Goal: Task Accomplishment & Management: Use online tool/utility

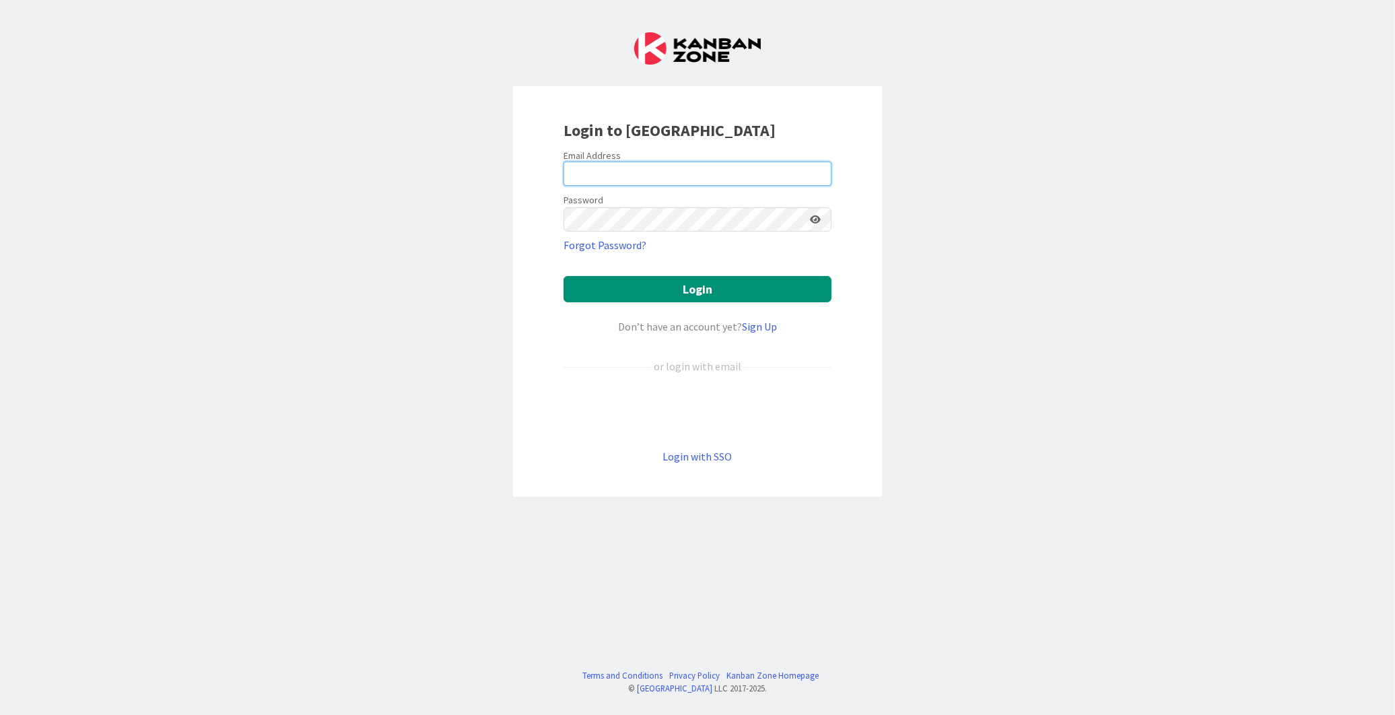
click at [643, 176] on input "email" at bounding box center [697, 174] width 268 height 24
click at [563, 276] on button "Login" at bounding box center [697, 289] width 268 height 26
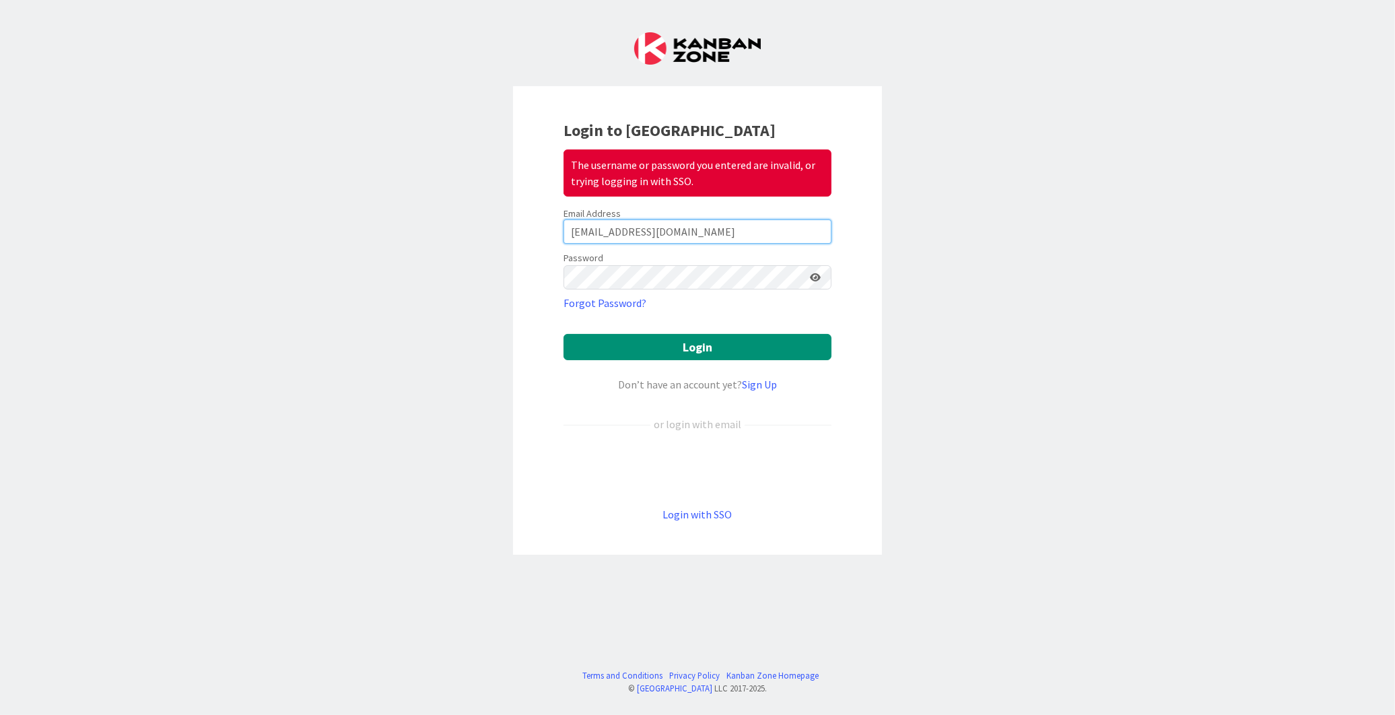
drag, startPoint x: 547, startPoint y: 250, endPoint x: 411, endPoint y: 240, distance: 137.0
click at [411, 240] on div "Login to Kanban Zone The username or password you entered are invalid, or tryin…" at bounding box center [697, 357] width 1395 height 715
type input "[PERSON_NAME][EMAIL_ADDRESS][DOMAIN_NAME]"
click at [641, 347] on button "Login" at bounding box center [697, 347] width 268 height 26
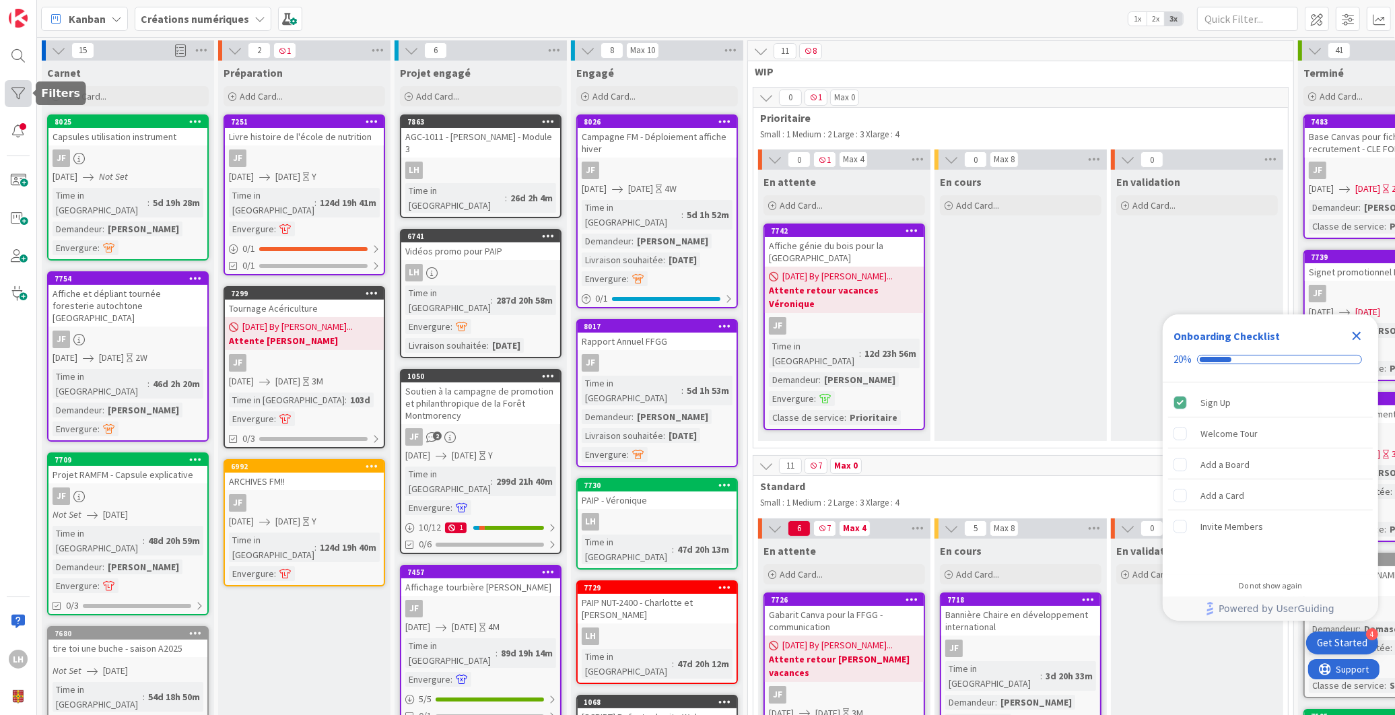
click at [30, 92] on div at bounding box center [18, 93] width 27 height 27
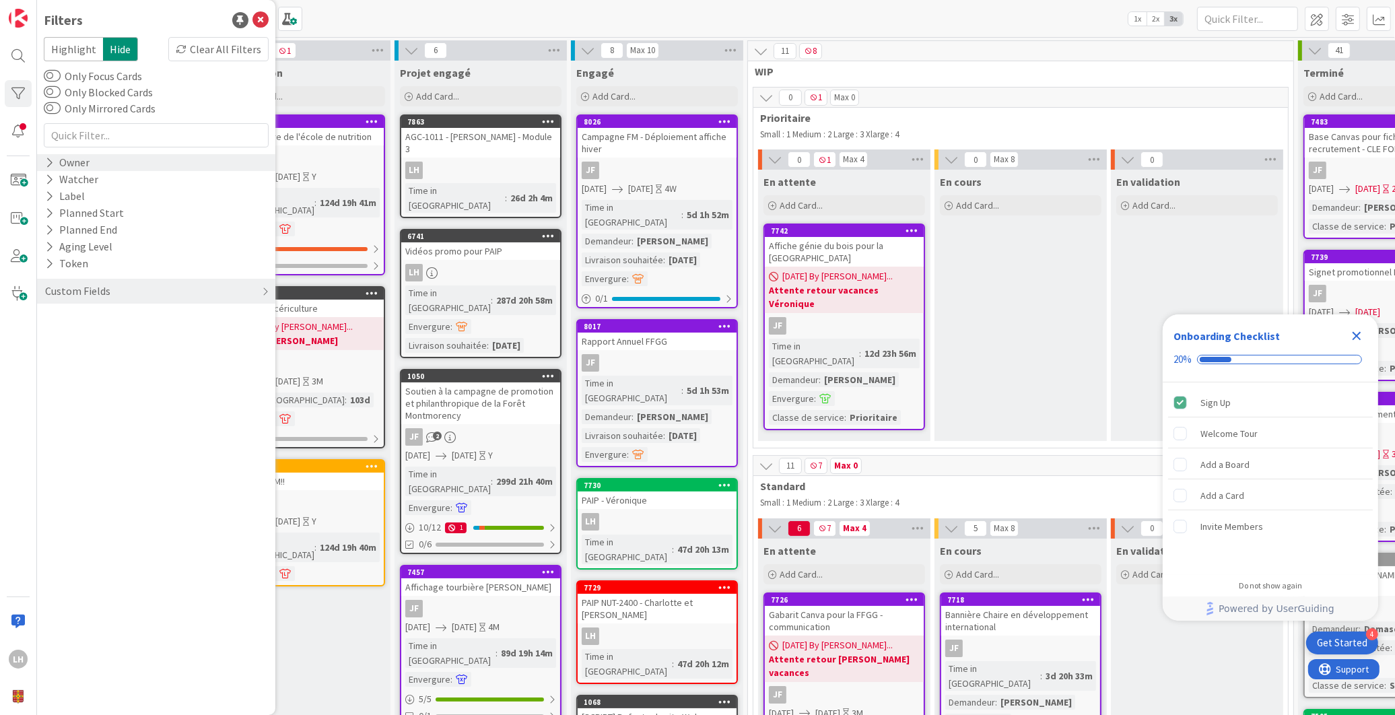
click at [57, 159] on div "Owner" at bounding box center [67, 162] width 47 height 17
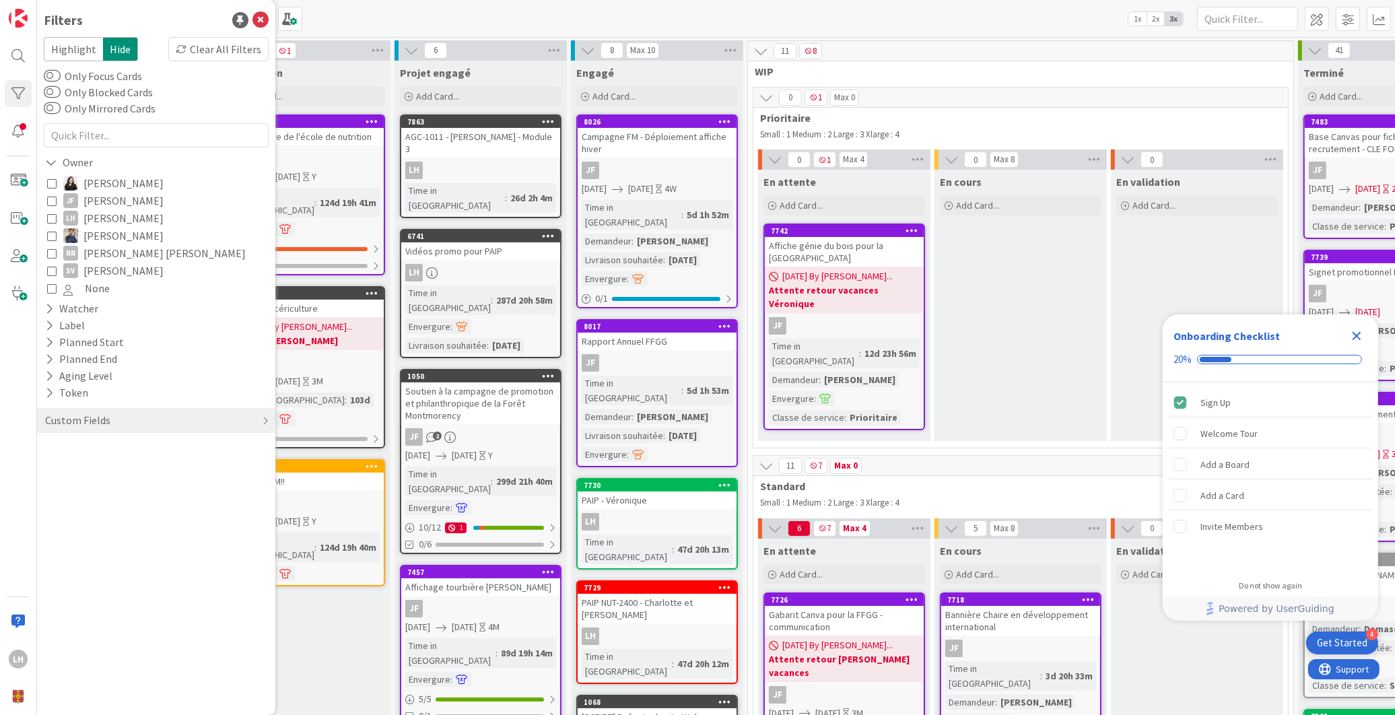
click at [54, 218] on icon at bounding box center [51, 217] width 9 height 9
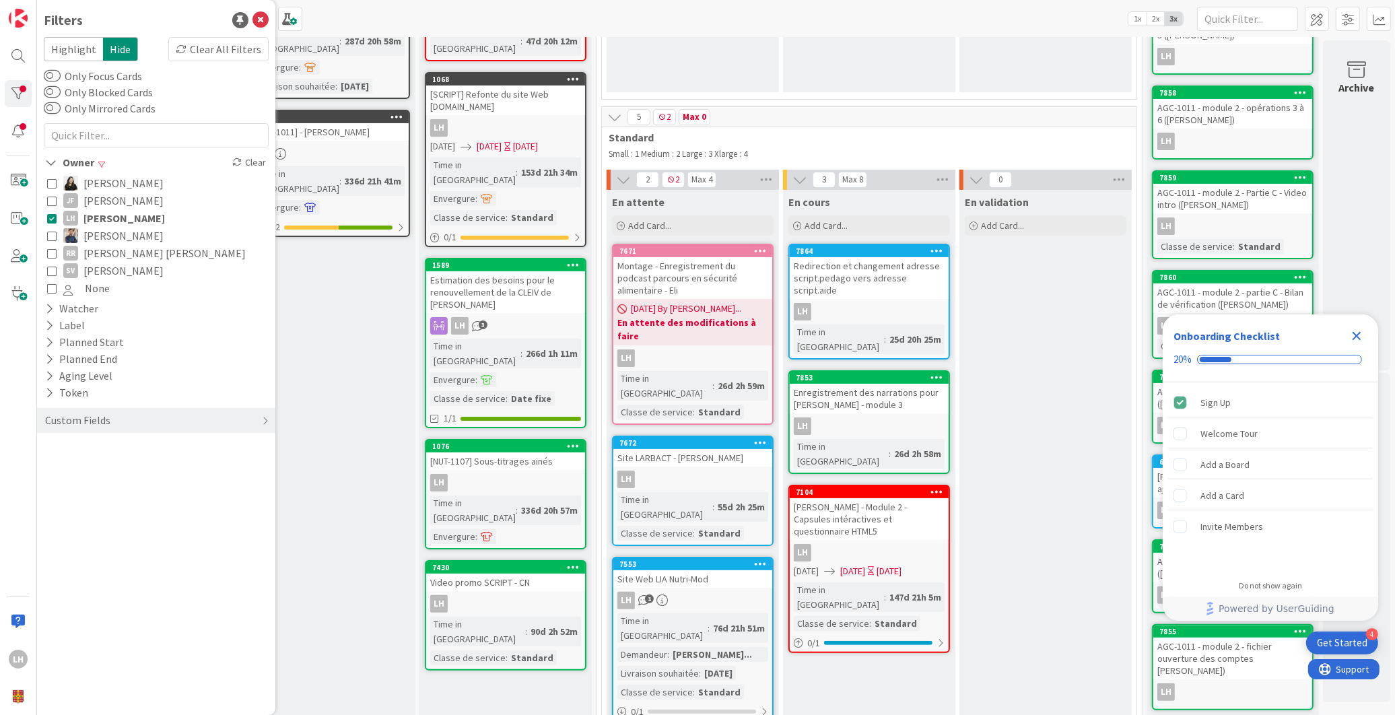
scroll to position [256, 162]
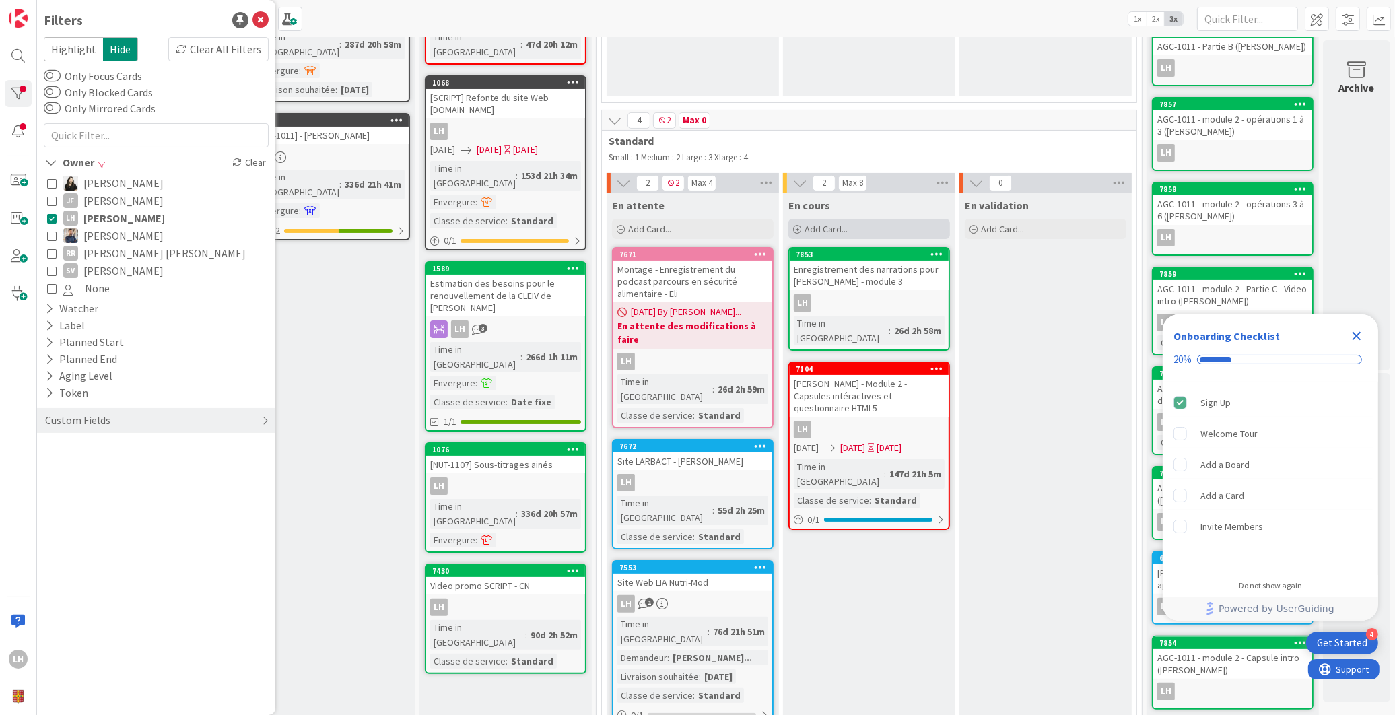
click at [840, 221] on div "Add Card..." at bounding box center [869, 229] width 162 height 20
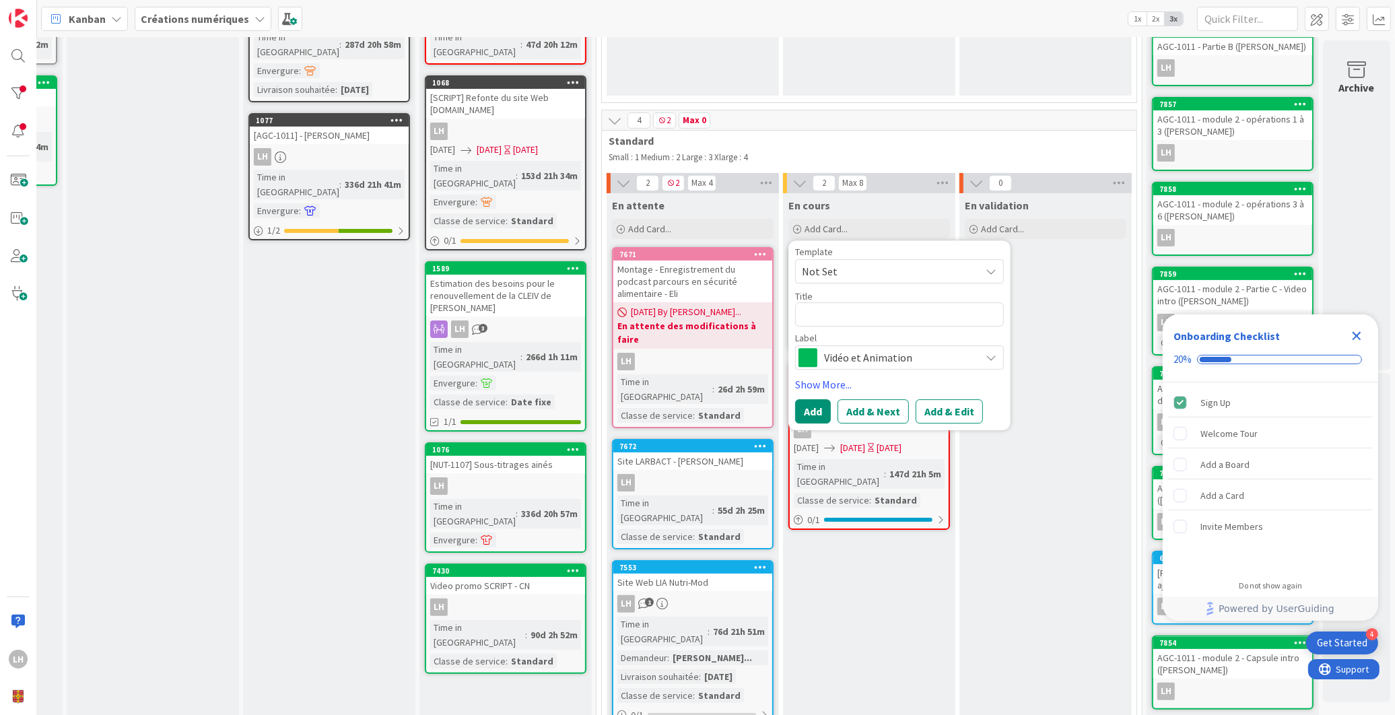
type textarea "x"
type textarea "M"
type textarea "x"
type textarea "Mi"
type textarea "x"
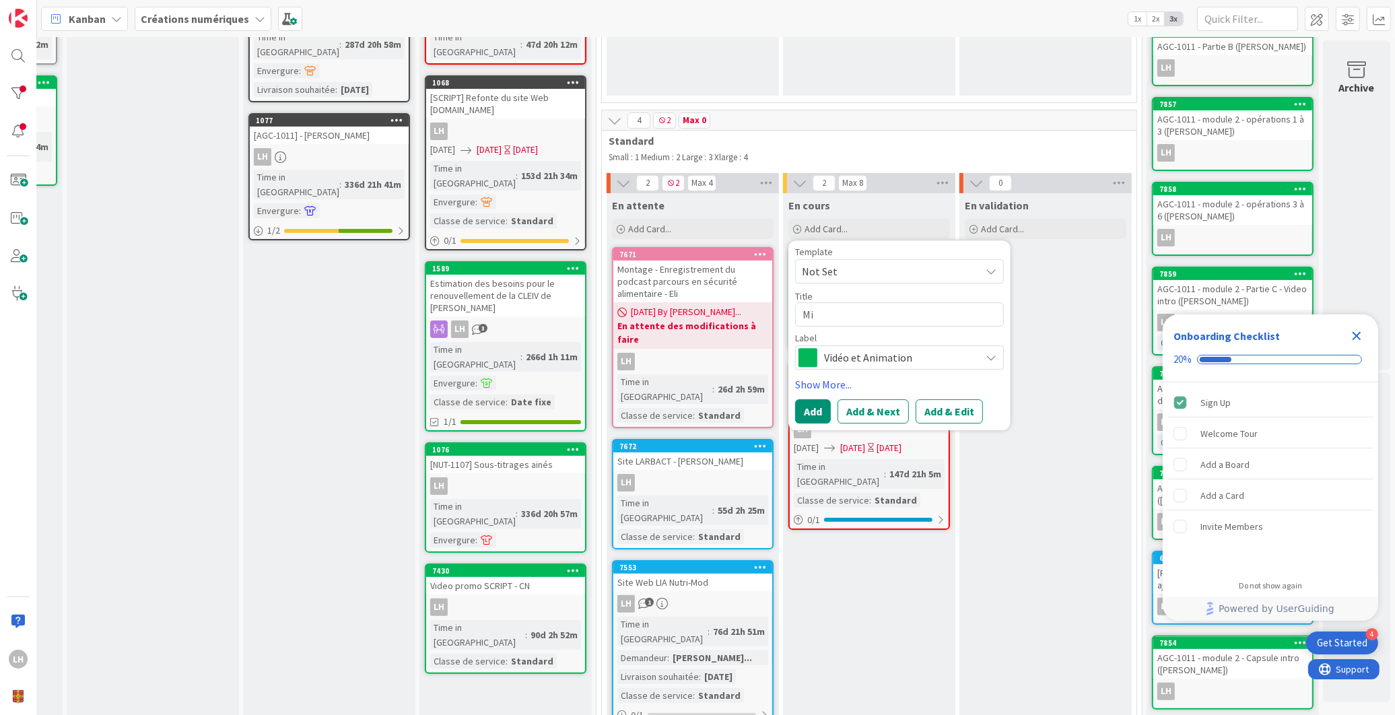
type textarea "Mis"
type textarea "x"
type textarea "Mise"
type textarea "x"
type textarea "Mise"
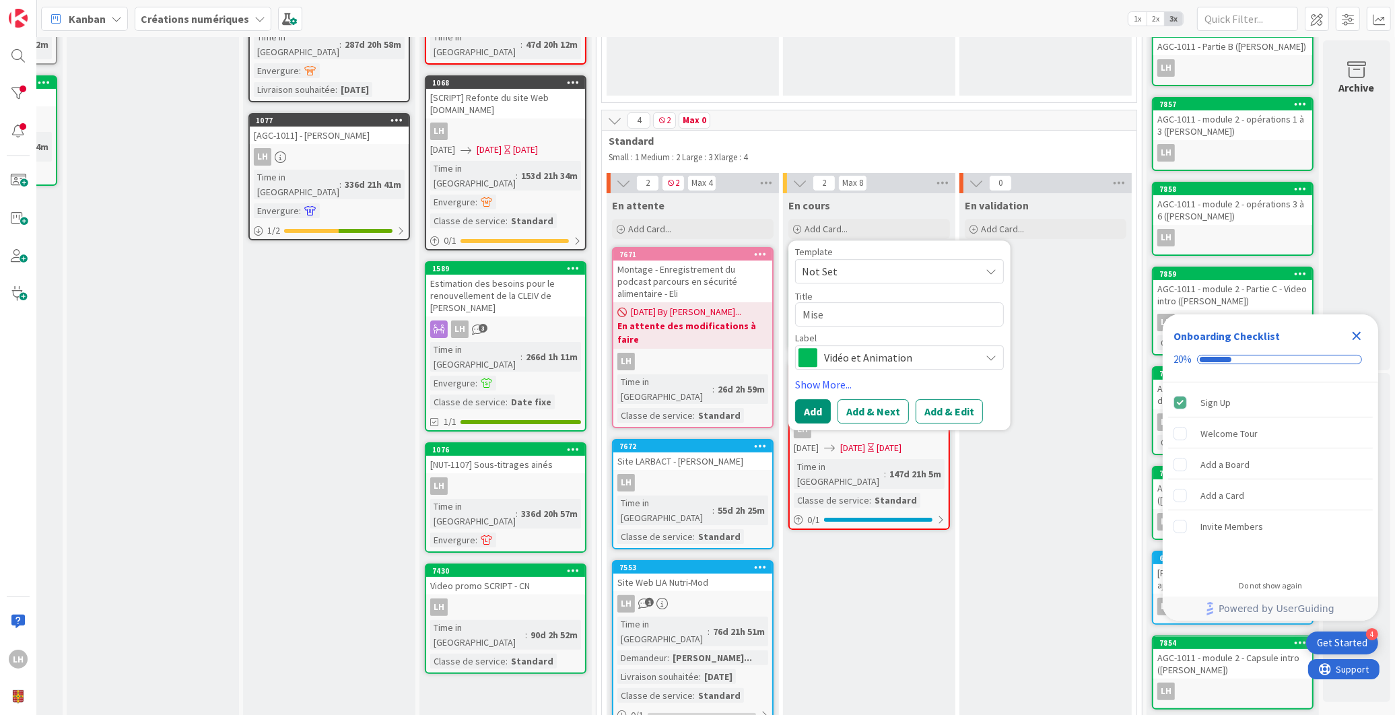
type textarea "x"
type textarea "Mise a"
type textarea "x"
type textarea "Mise a j"
type textarea "x"
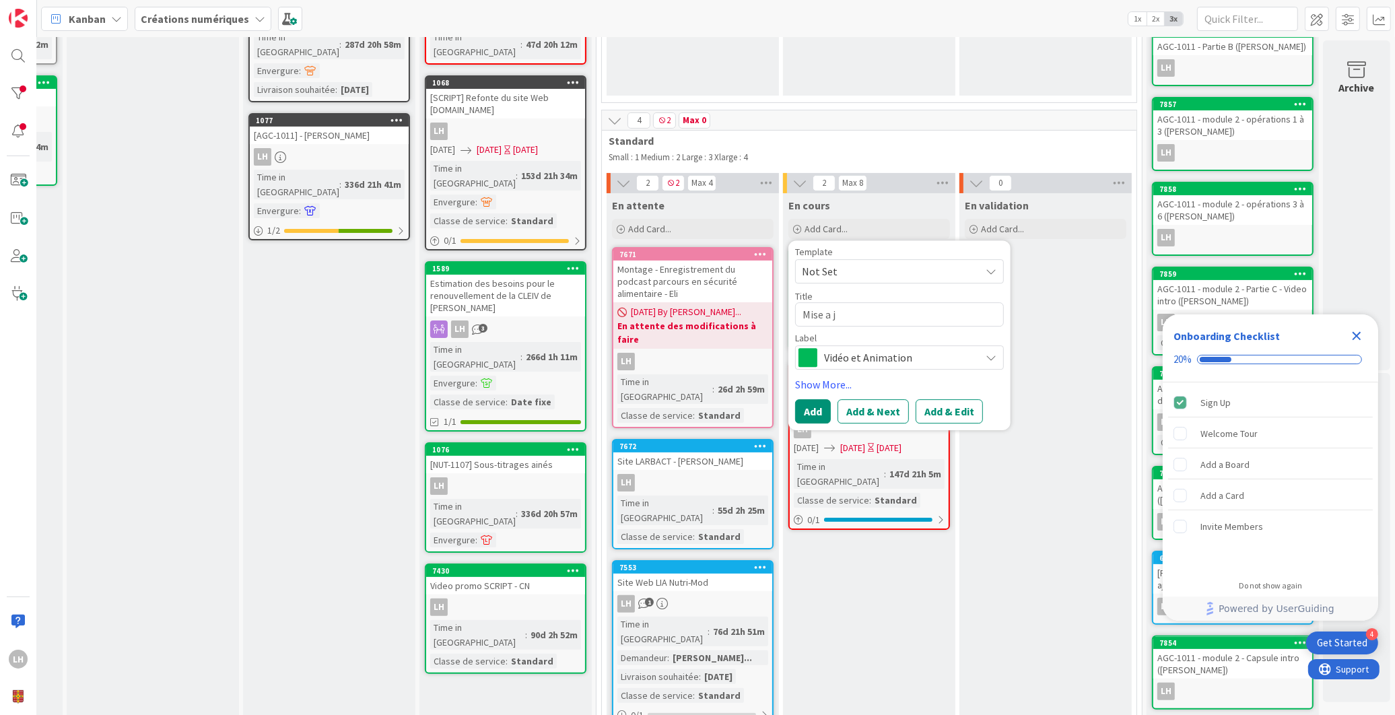
type textarea "Mise a jo"
type textarea "x"
type textarea "Mise a jou"
type textarea "x"
type textarea "Mise a jour"
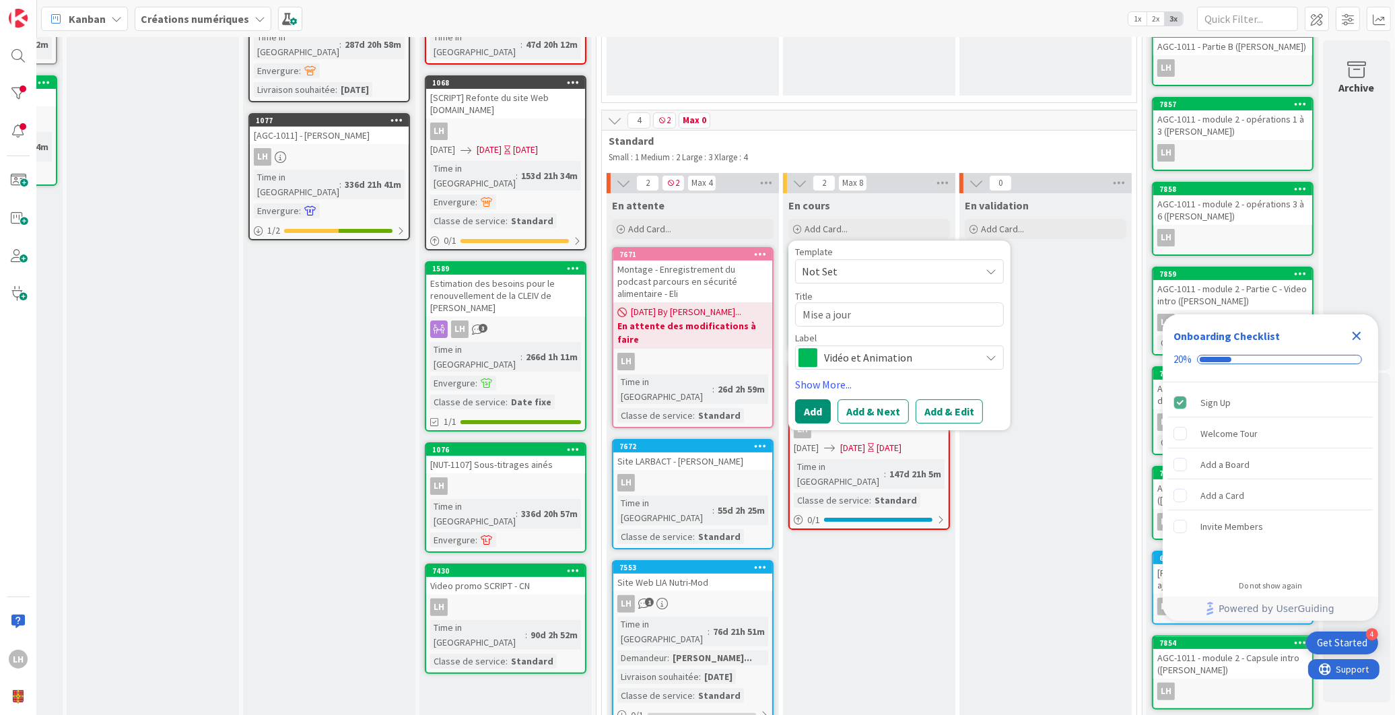
type textarea "x"
type textarea "Mise a jour"
type textarea "x"
type textarea "Mise a jour S"
type textarea "x"
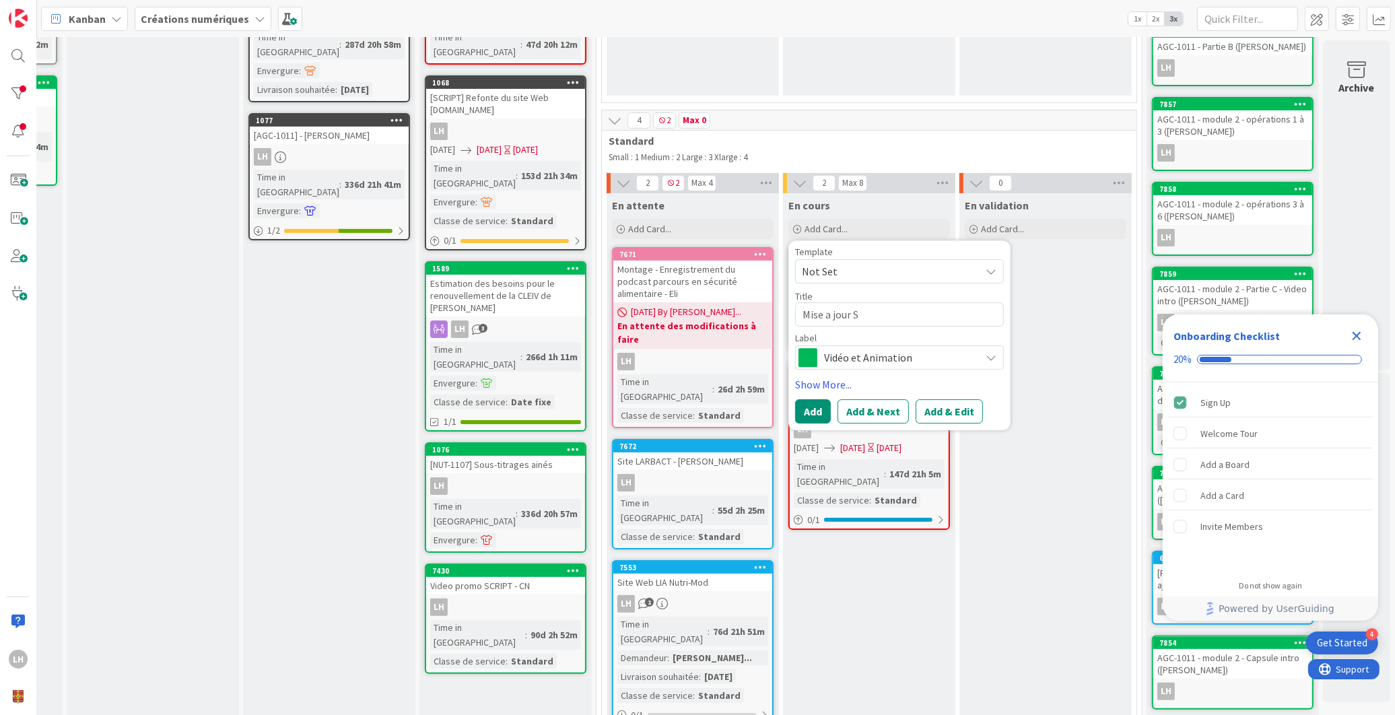
type textarea "Mise a jour Si"
type textarea "x"
type textarea "Mise a jour Sit"
type textarea "x"
type textarea "Mise a jour Site"
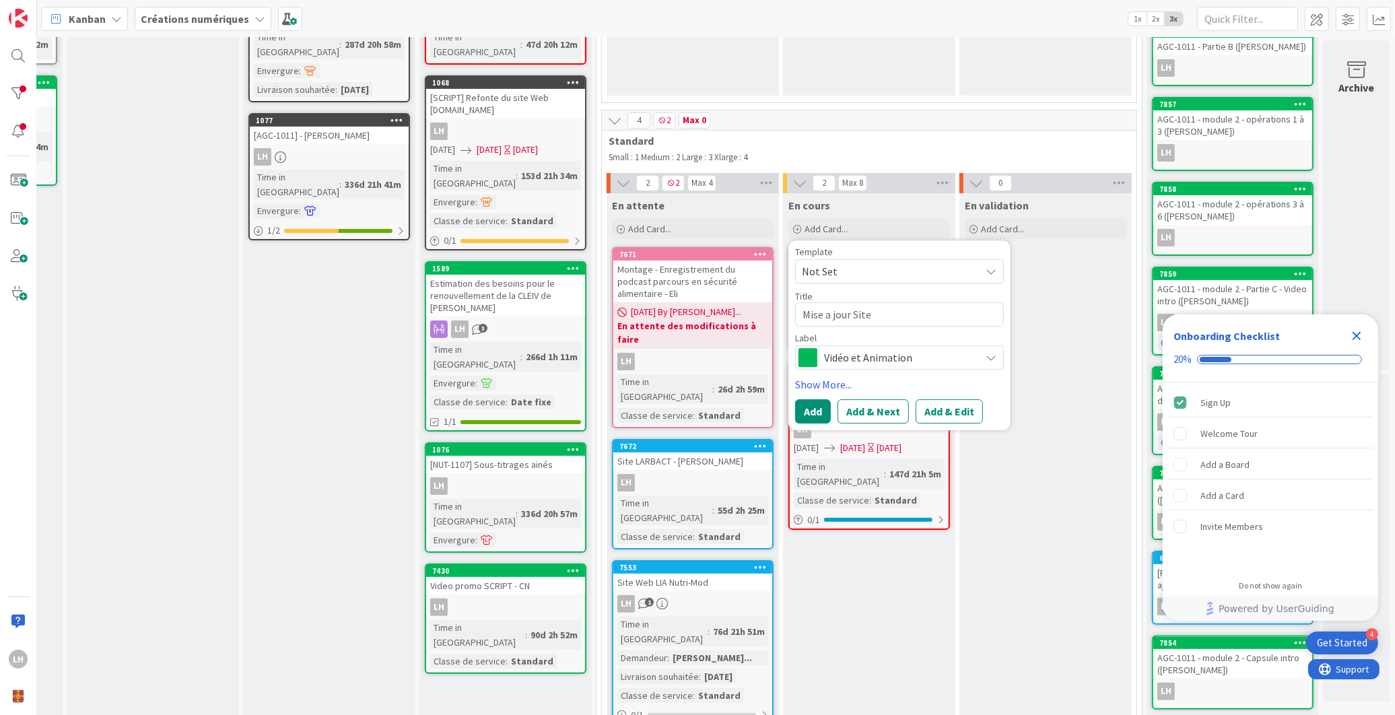
type textarea "x"
type textarea "Mise a jour Site"
type textarea "x"
type textarea "Mise a jour Site"
type textarea "x"
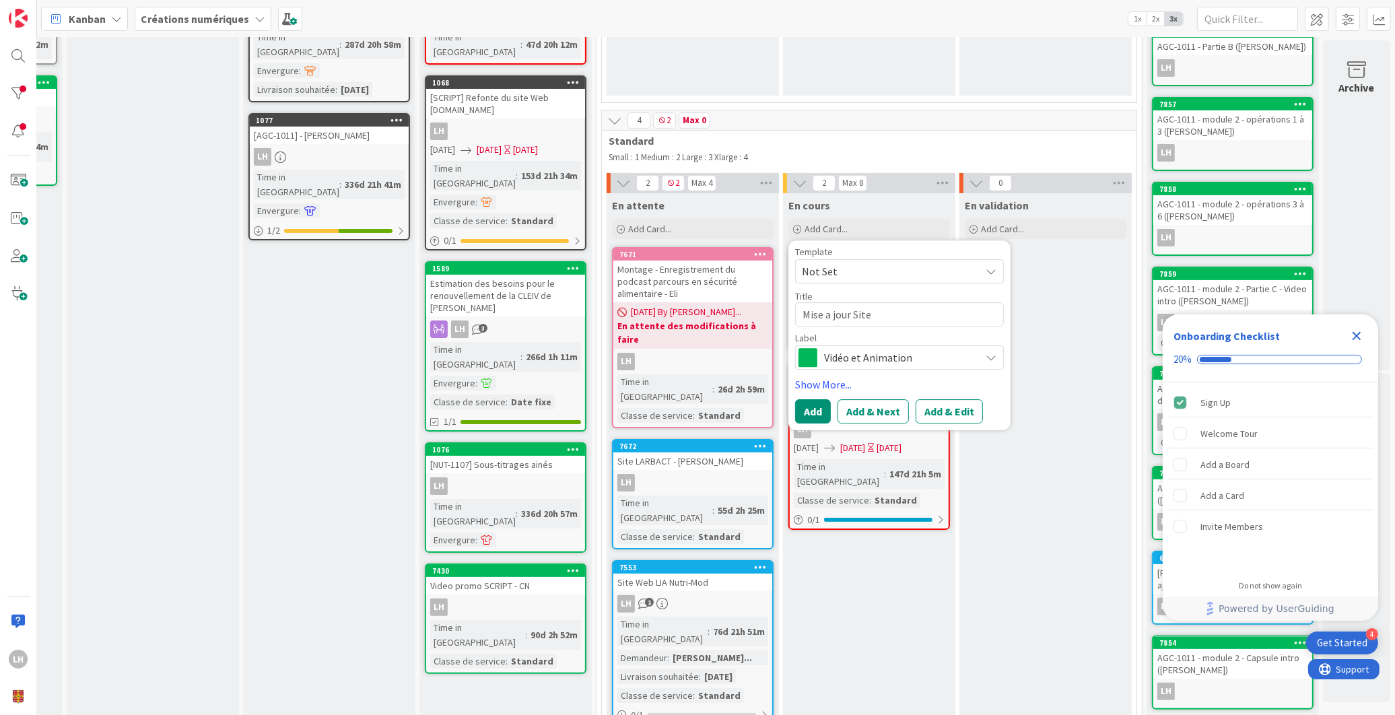
type textarea "Mise a jour Sit"
type textarea "x"
type textarea "Mise a jour Si"
type textarea "x"
type textarea "Mise a jour S"
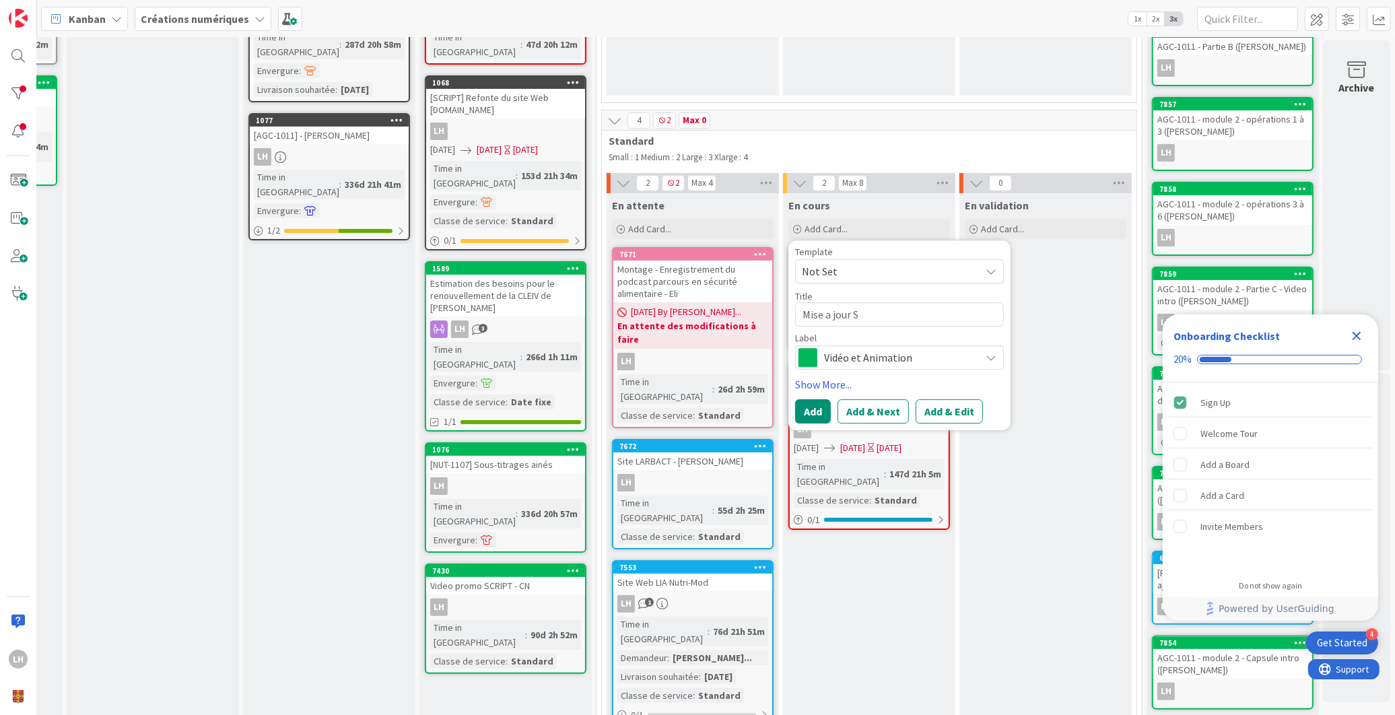
type textarea "x"
type textarea "Mise a jour"
type textarea "x"
type textarea "Mise a jour -"
type textarea "x"
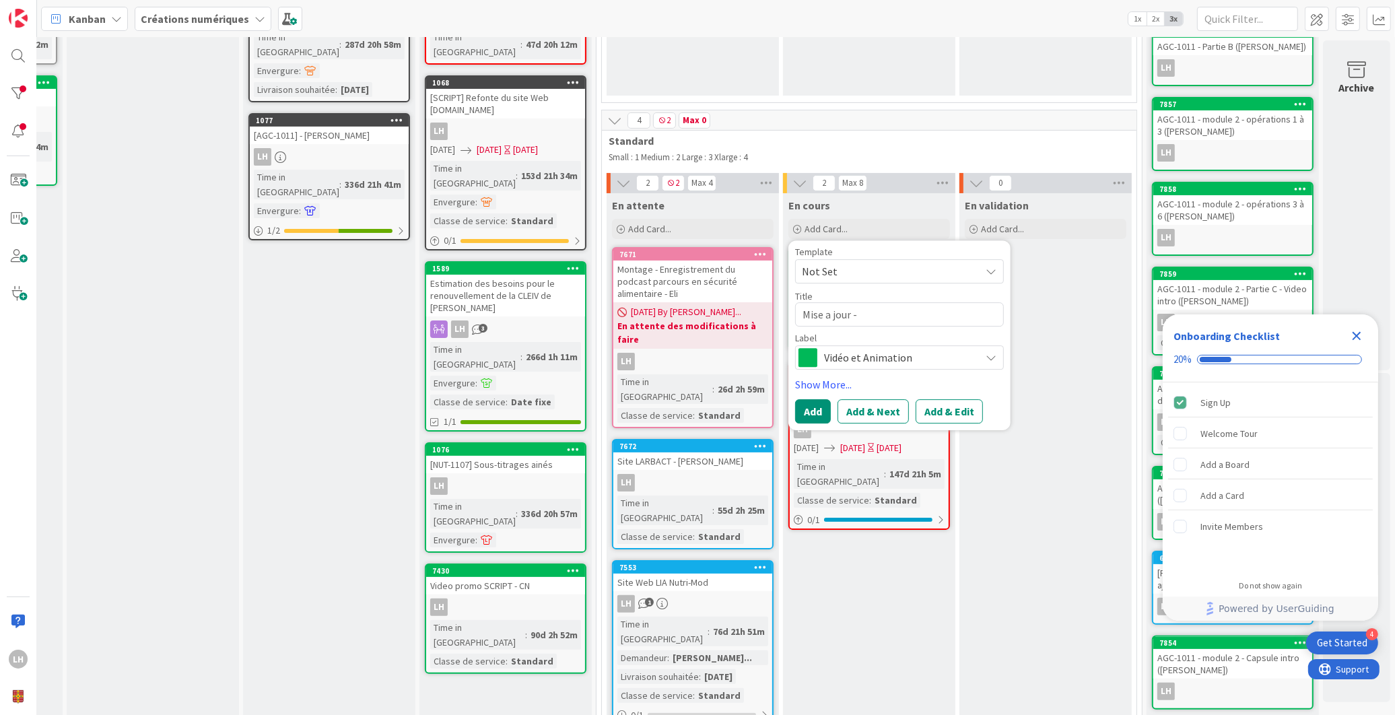
type textarea "Mise a jour -"
type textarea "x"
type textarea "Mise a jour - W"
type textarea "x"
type textarea "Mise a jour - WE"
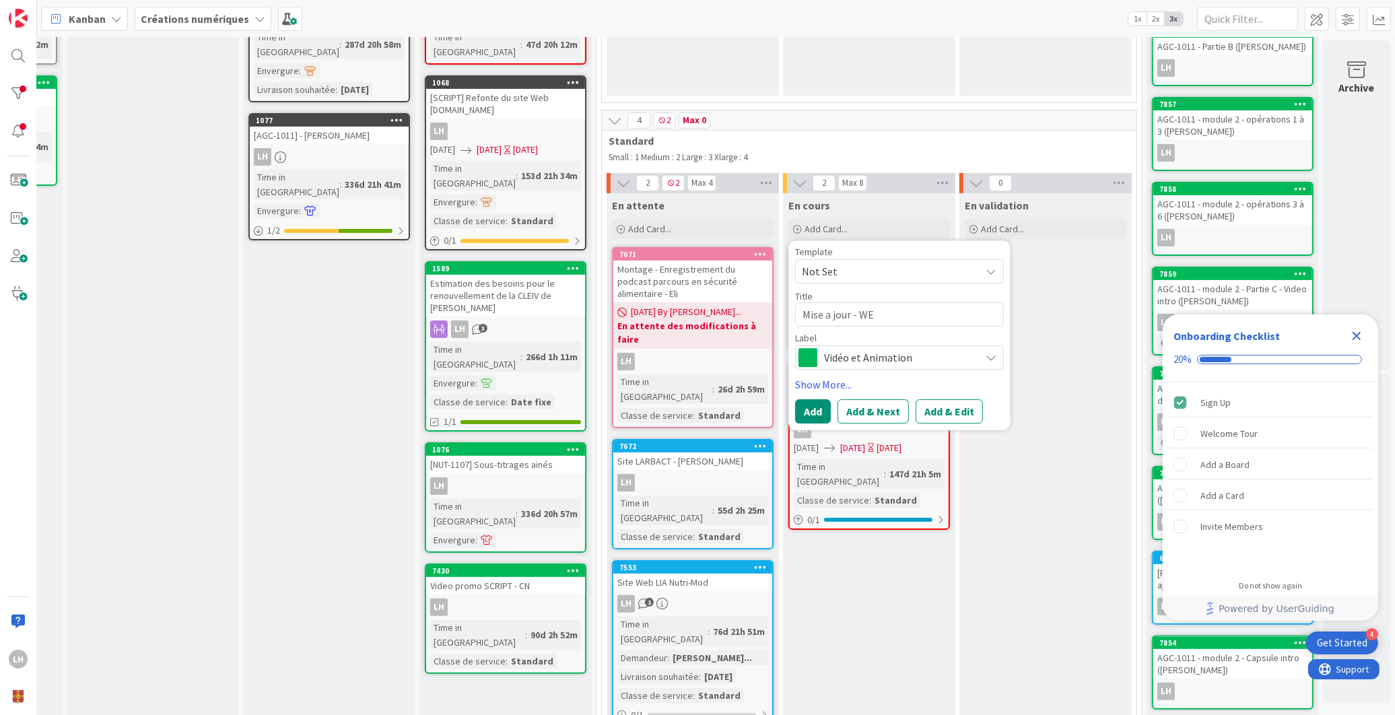
type textarea "x"
type textarea "Mise a jour - WEB"
type textarea "x"
type textarea "Mise a jour - WEB"
type textarea "x"
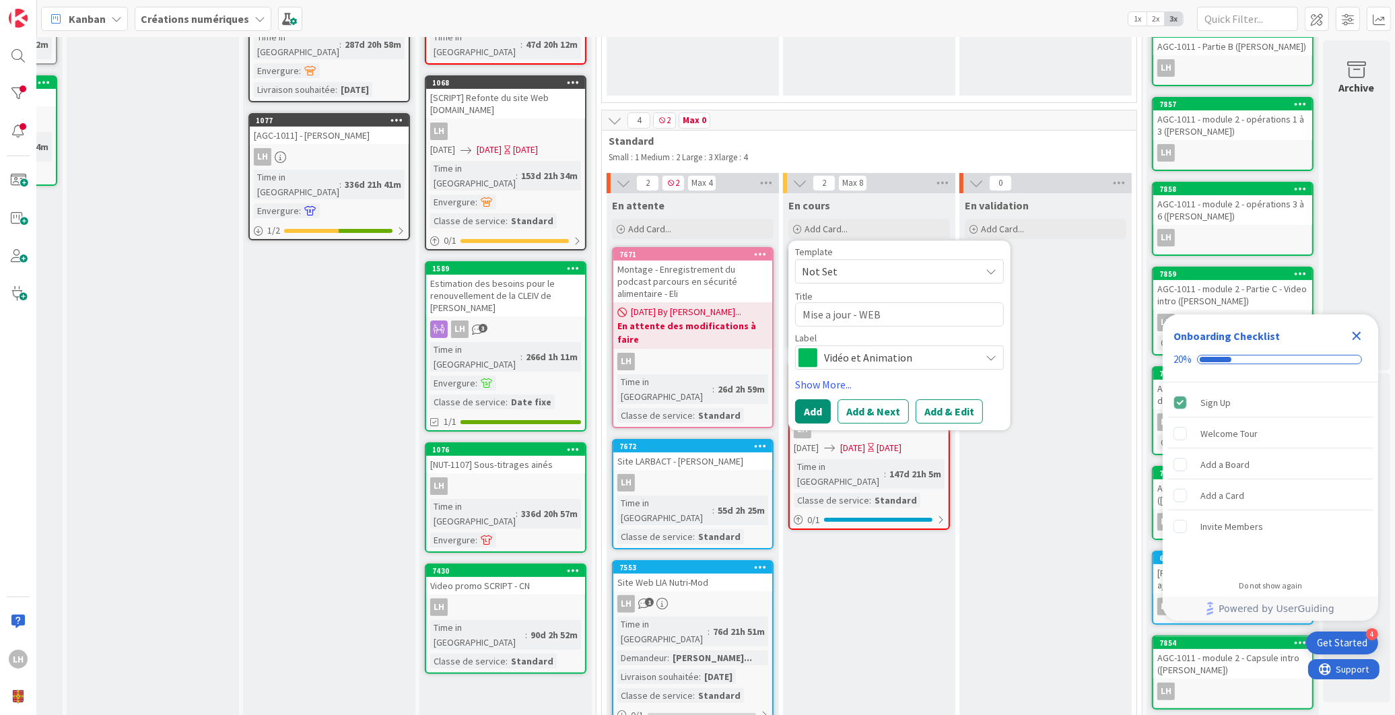
type textarea "Mise a jour - WEB S"
type textarea "x"
type textarea "Mise a jour - WEB SC"
type textarea "x"
type textarea "Mise a jour - WEB SCR"
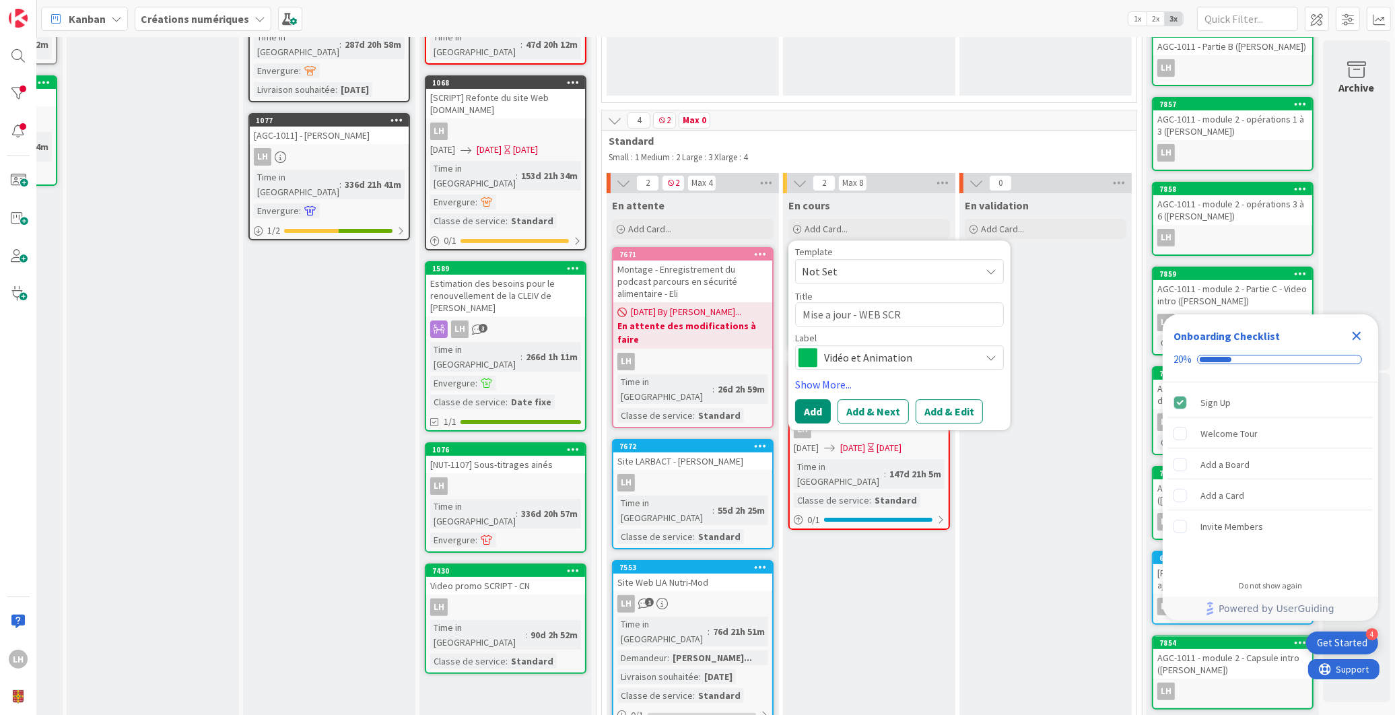
type textarea "x"
type textarea "Mise a jour - WEB SCRI"
type textarea "x"
type textarea "Mise a jour - WEB SCRIP"
type textarea "x"
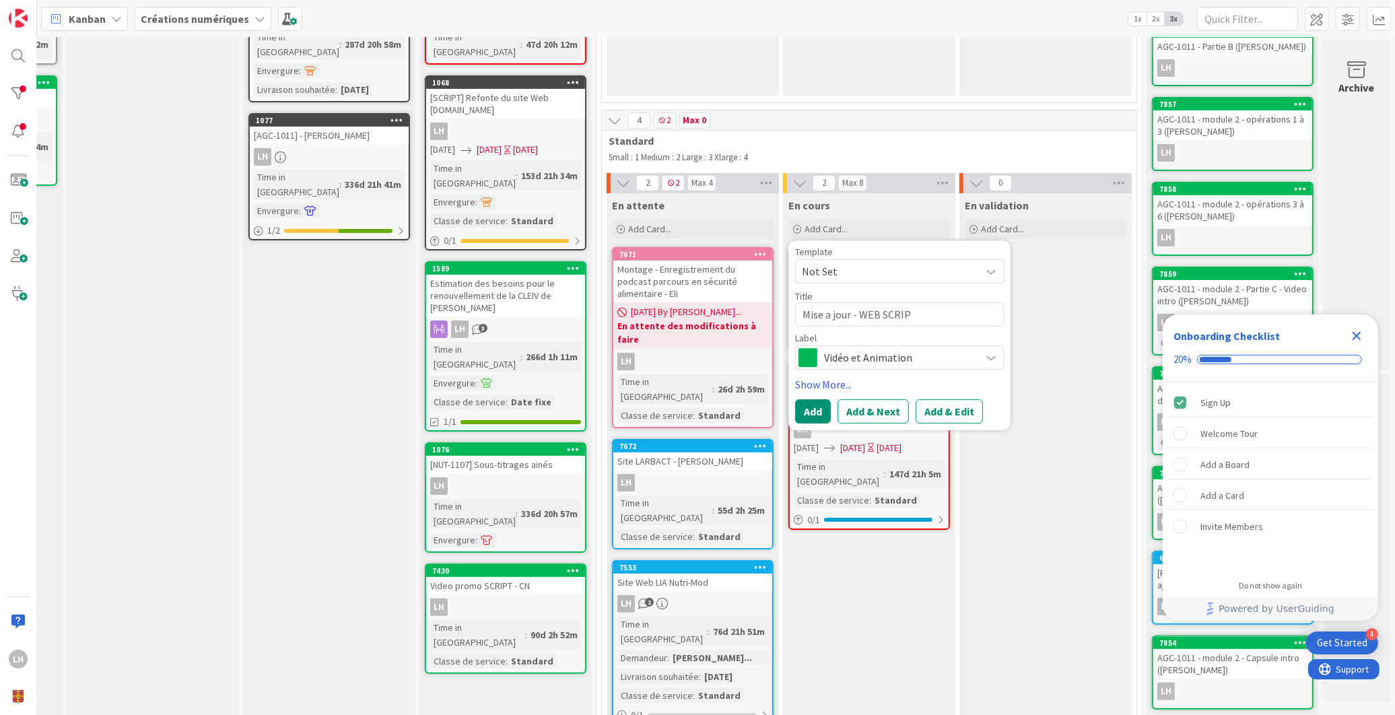
type textarea "Mise a jour - WEB SCRIPT"
type textarea "x"
type textarea "Mise a jour - WEB SCRIPT"
type textarea "x"
type textarea "Mise a jour - WEB SCRIPT -"
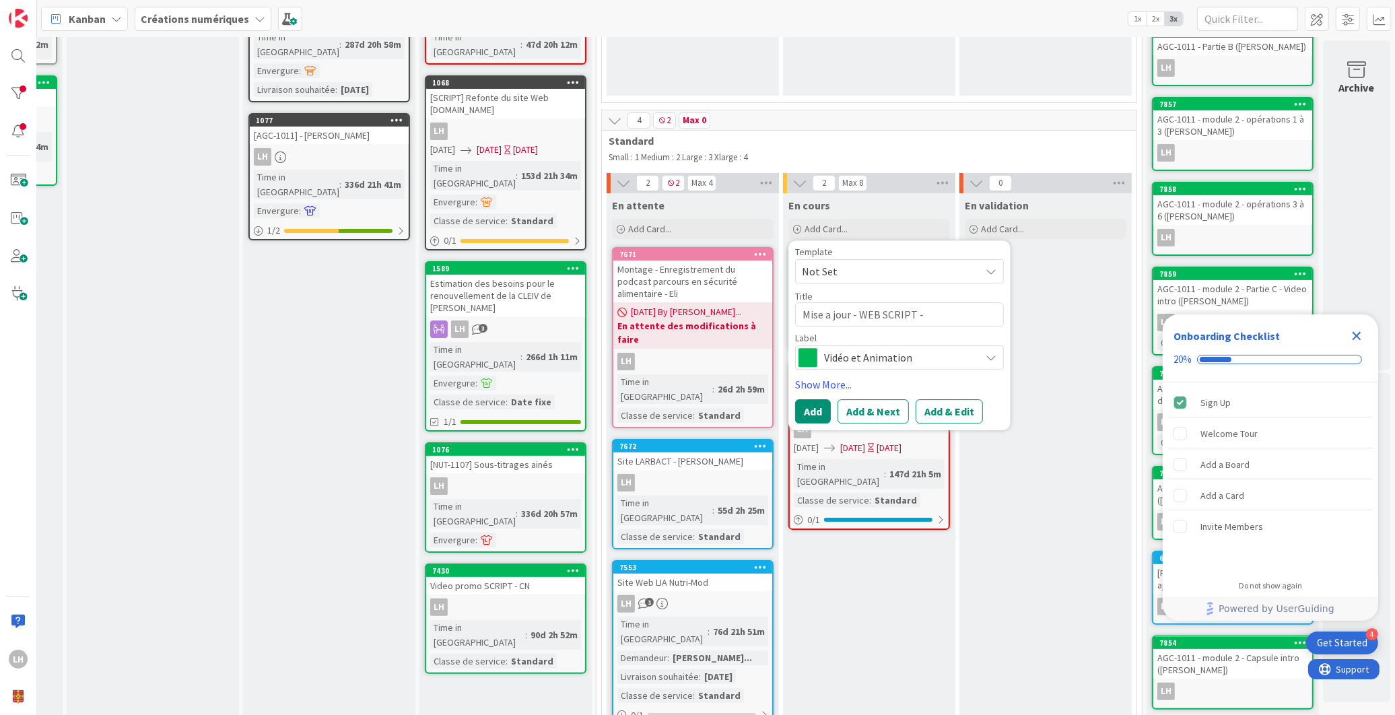
type textarea "x"
type textarea "Mise a jour - WEB SCRIPT -"
type textarea "x"
type textarea "Mise a jour - WEB SCRIPT - t"
type textarea "x"
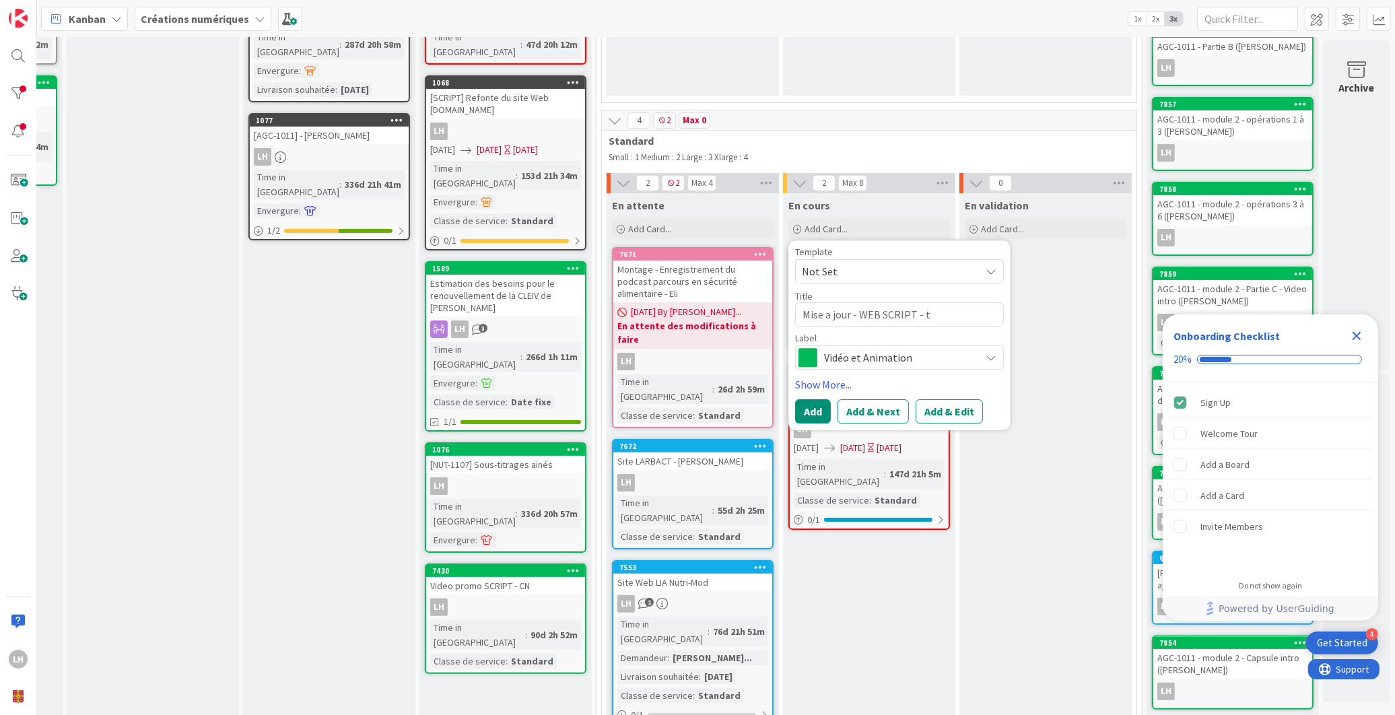
type textarea "Mise a jour - WEB SCRIPT - te"
type textarea "x"
type textarea "Mise a jour - WEB SCRIPT - tel"
type textarea "x"
type textarea "Mise a jour - WEB SCRIPT - tele"
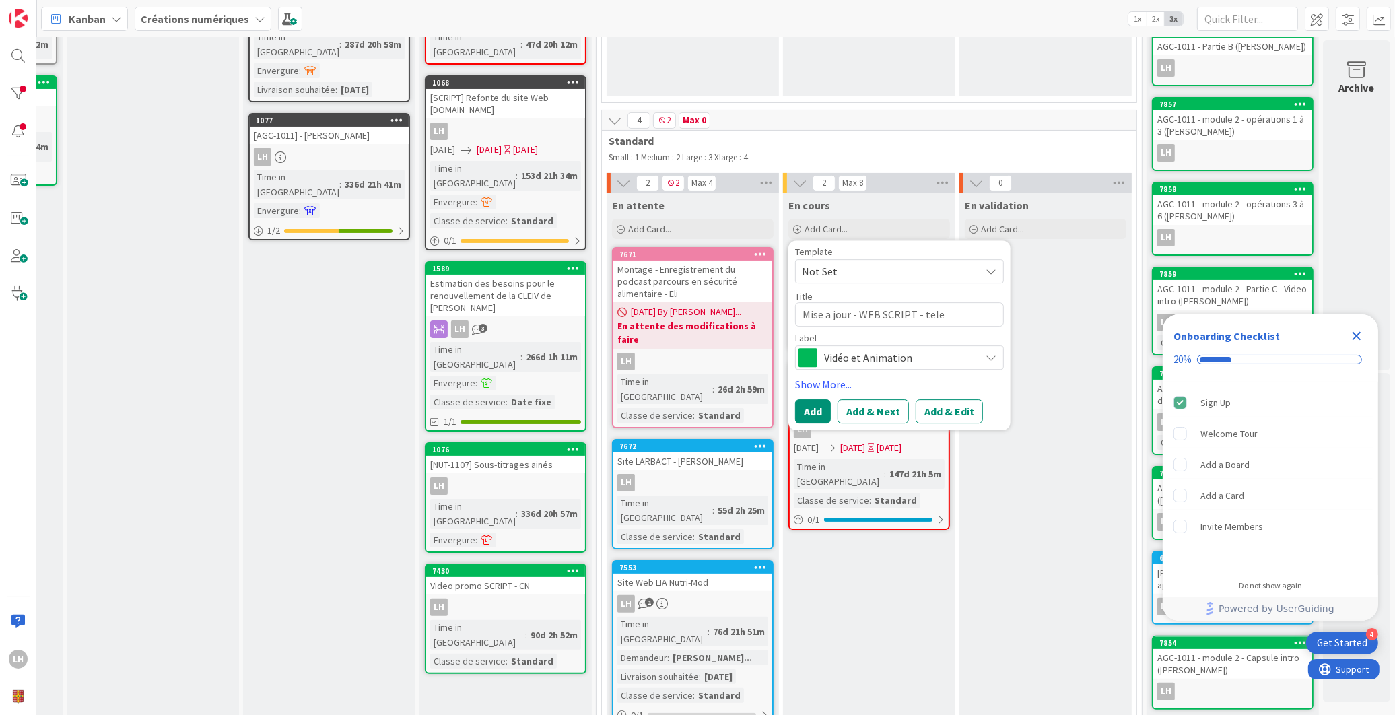
type textarea "x"
type textarea "Mise a jour - WEB SCRIPT - telep"
type textarea "x"
type textarea "Mise a jour - WEB SCRIPT - teleph"
type textarea "x"
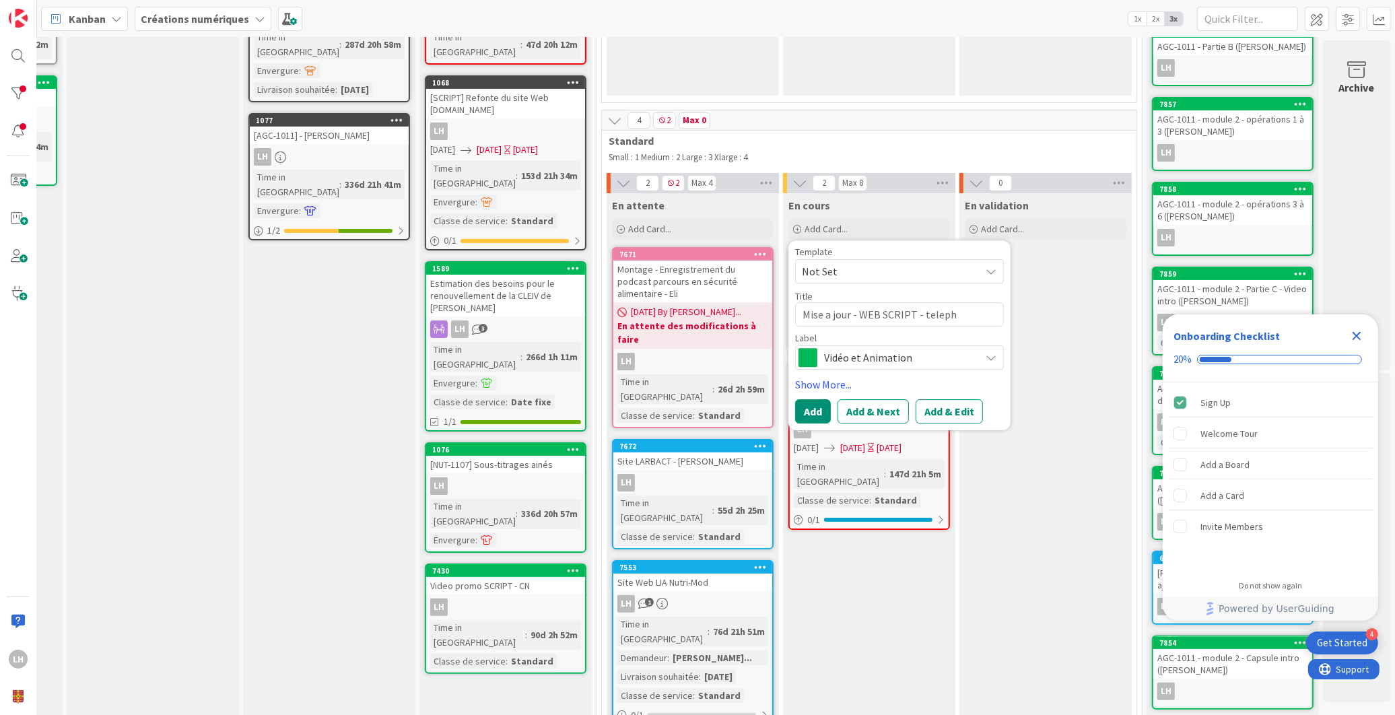
type textarea "Mise a jour - WEB SCRIPT - telepho"
type textarea "x"
type textarea "Mise a jour - WEB SCRIPT - telephon"
type textarea "x"
type textarea "Mise a jour - WEB SCRIPT - telephone"
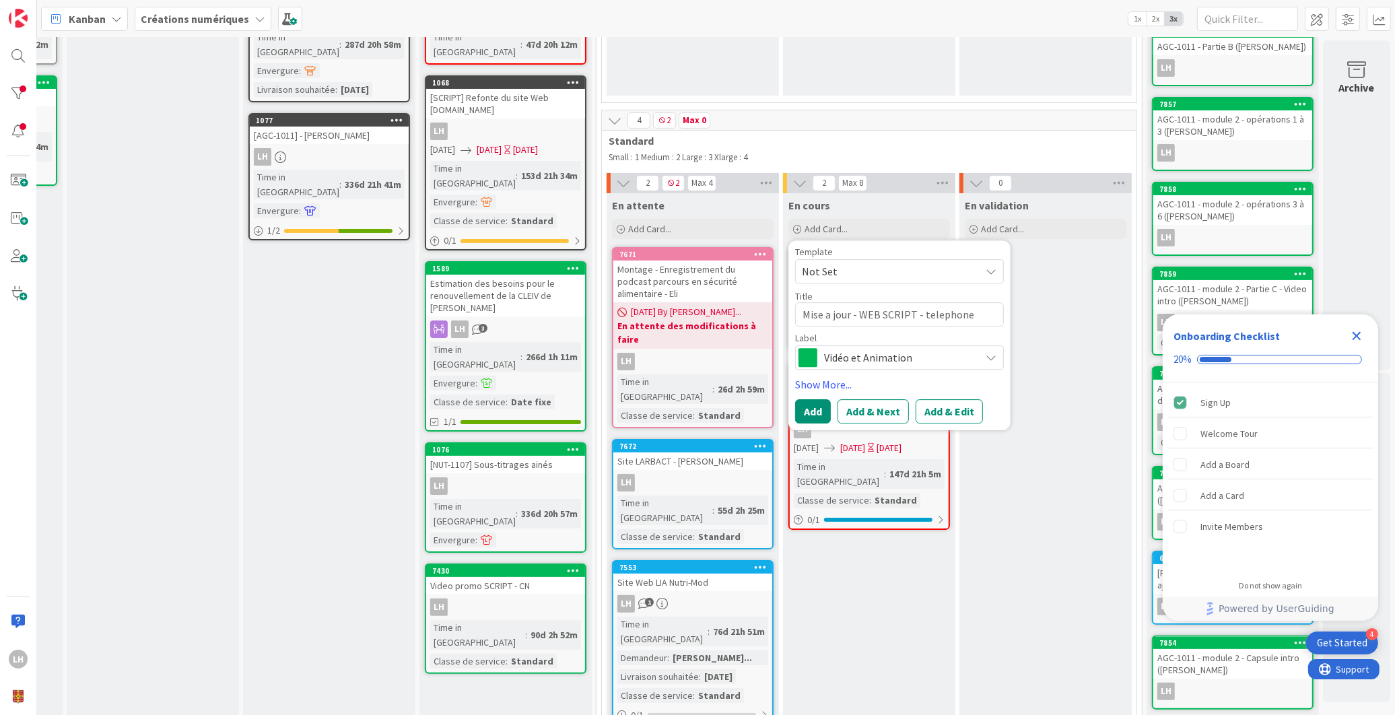
type textarea "x"
type textarea "Mise a jour - WEB SCRIPT - telephone"
type textarea "x"
type textarea "Mise a jour - WEB SCRIPT - telephone e"
type textarea "x"
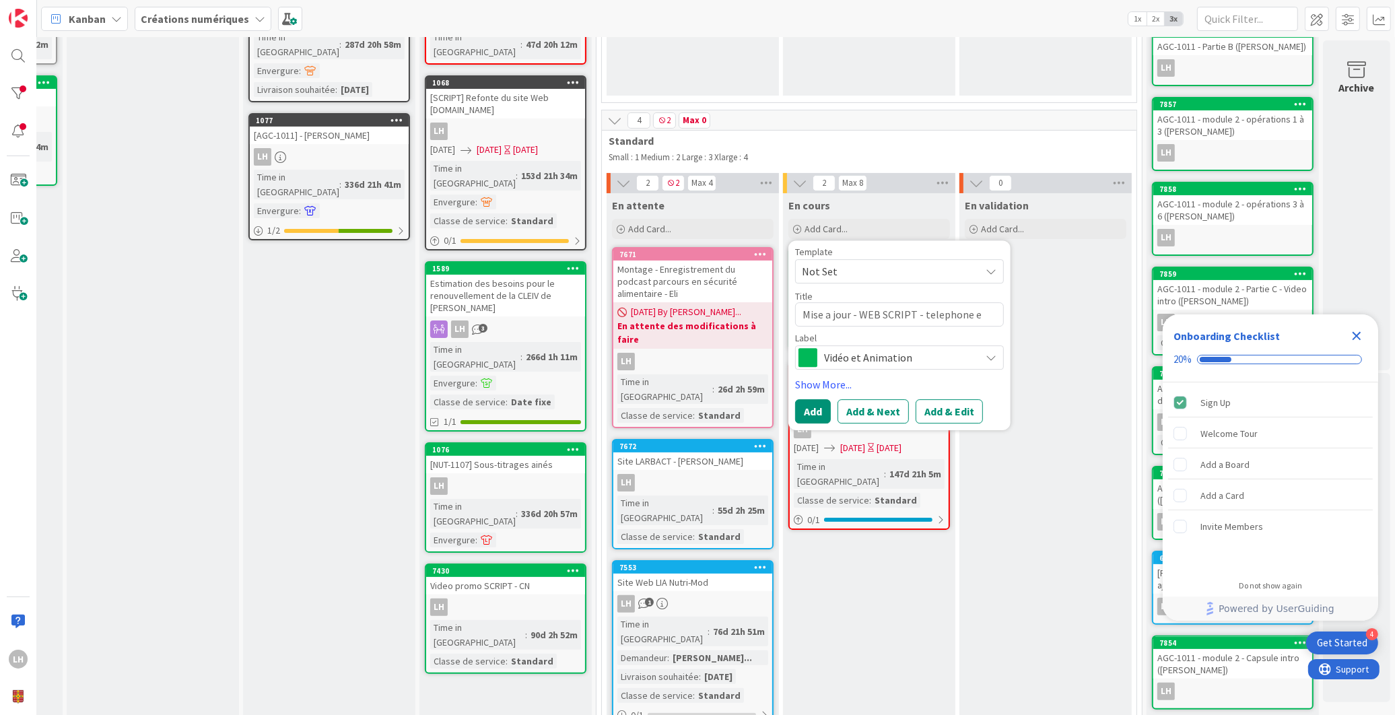
type textarea "Mise a jour - WEB SCRIPT - telephone et"
type textarea "x"
type textarea "Mise a jour - WEB SCRIPT - telephone et"
type textarea "x"
type textarea "Mise a jour - WEB SCRIPT - telephone et e"
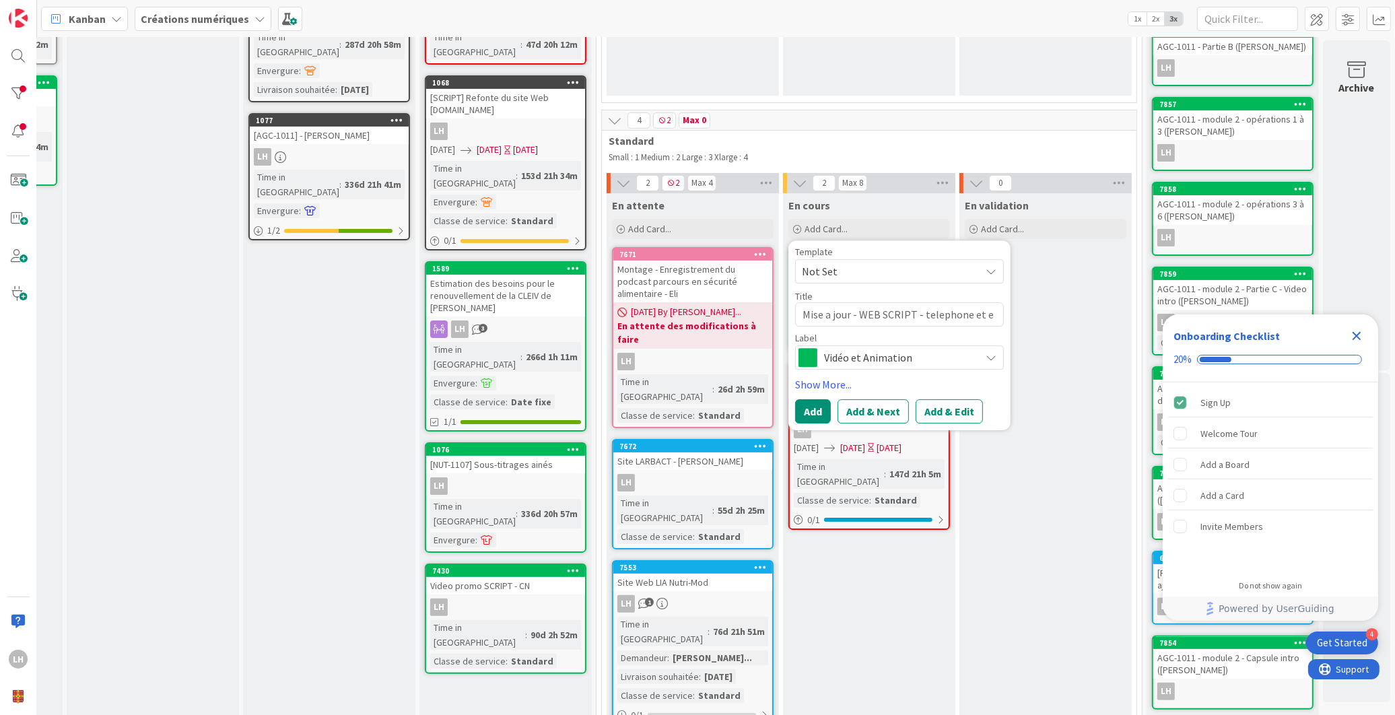
type textarea "x"
type textarea "Mise a jour - WEB SCRIPT - telephone et equ"
type textarea "x"
type textarea "Mise a jour - WEB SCRIPT - telephone et equi"
type textarea "x"
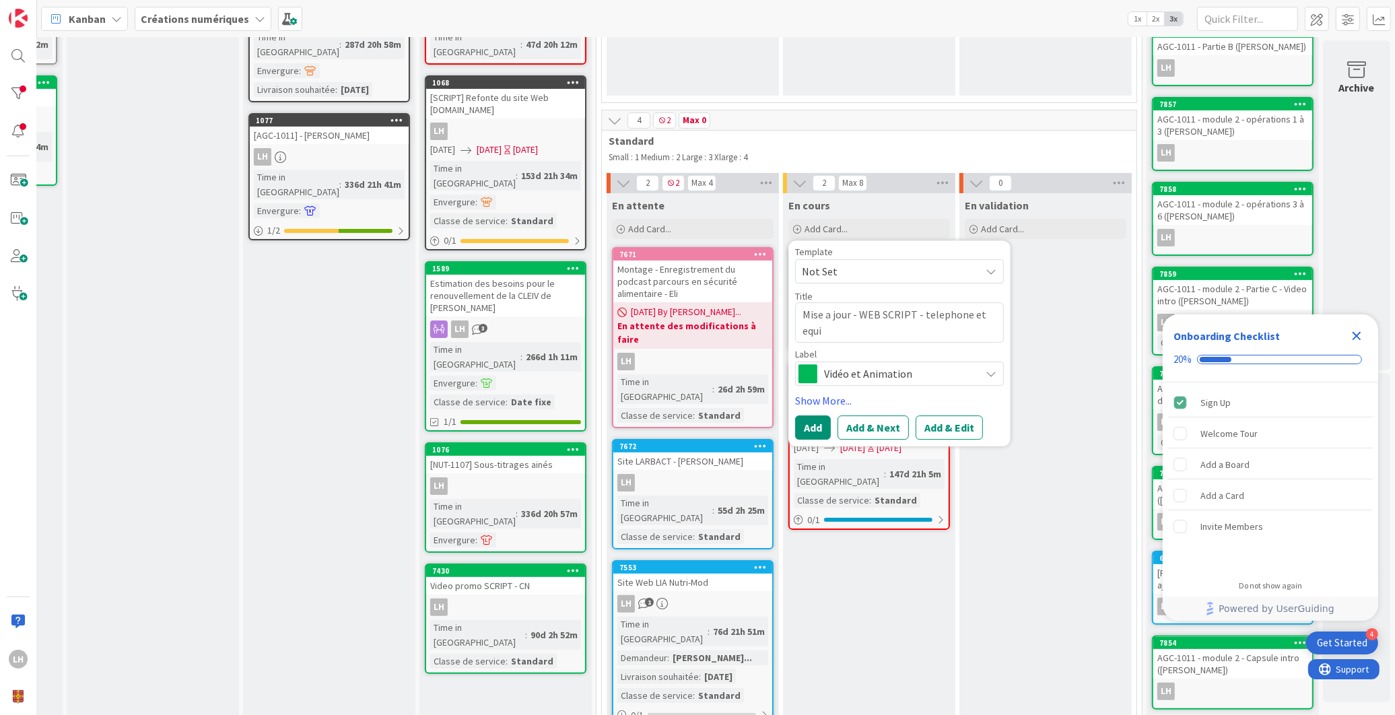
type textarea "Mise a jour - WEB SCRIPT - telephone et equip"
type textarea "x"
type textarea "Mise a jour - WEB SCRIPT - telephone et equipe"
click at [831, 401] on link "Show More..." at bounding box center [899, 400] width 209 height 16
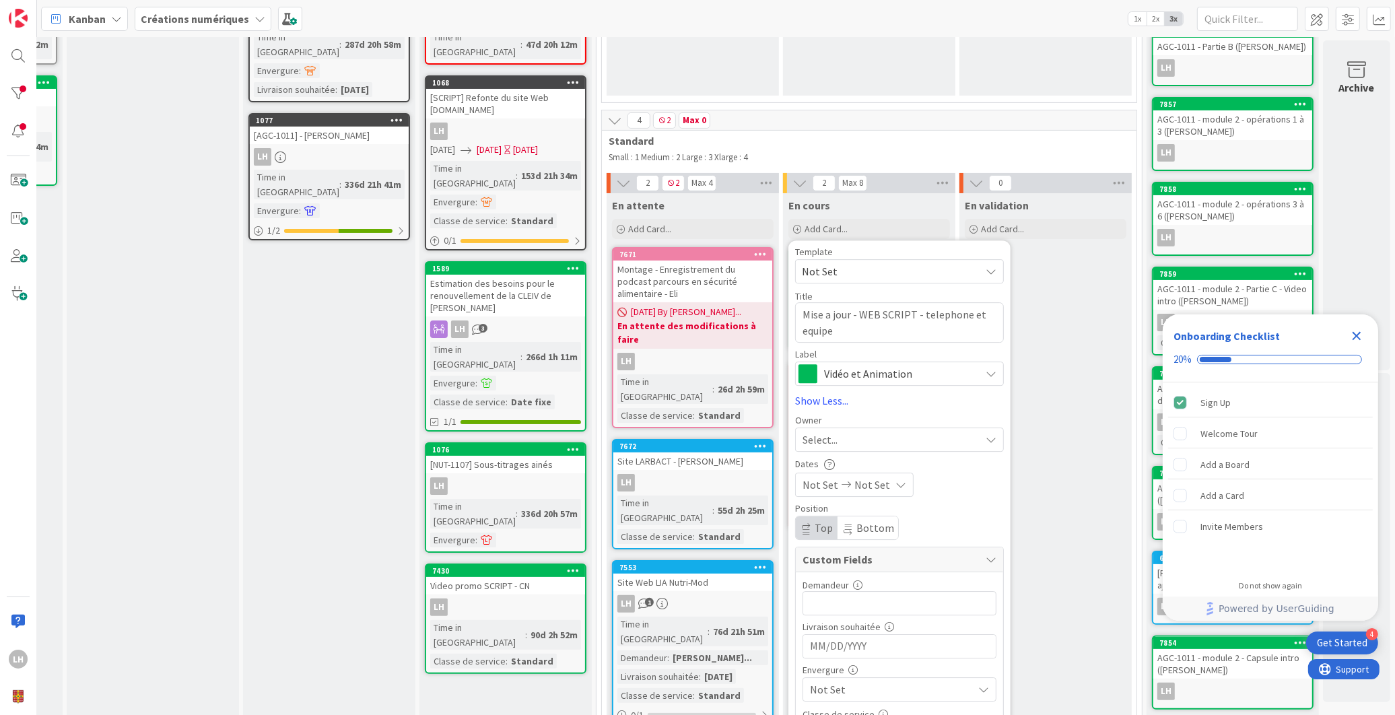
click at [848, 446] on div "Select..." at bounding box center [891, 440] width 178 height 16
click at [849, 551] on span "[PERSON_NAME]" at bounding box center [879, 553] width 65 height 20
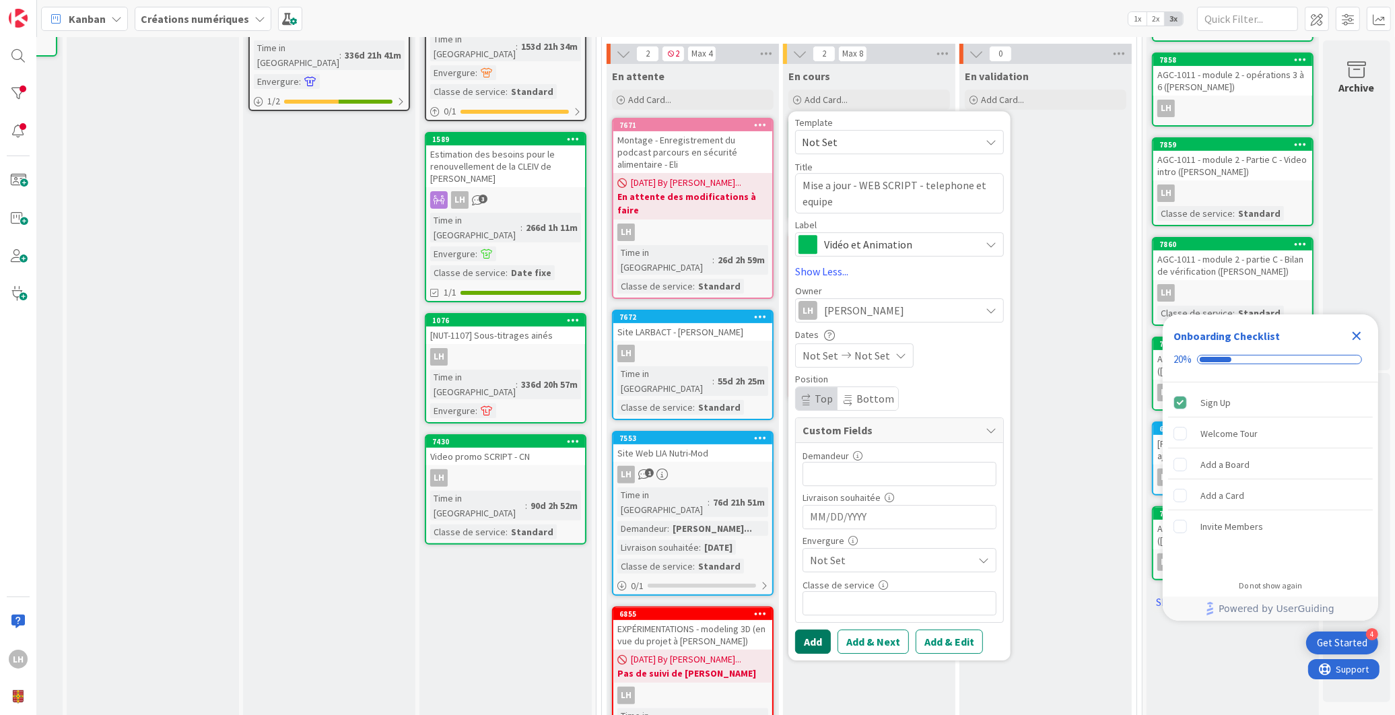
click at [795, 645] on button "Add" at bounding box center [813, 641] width 36 height 24
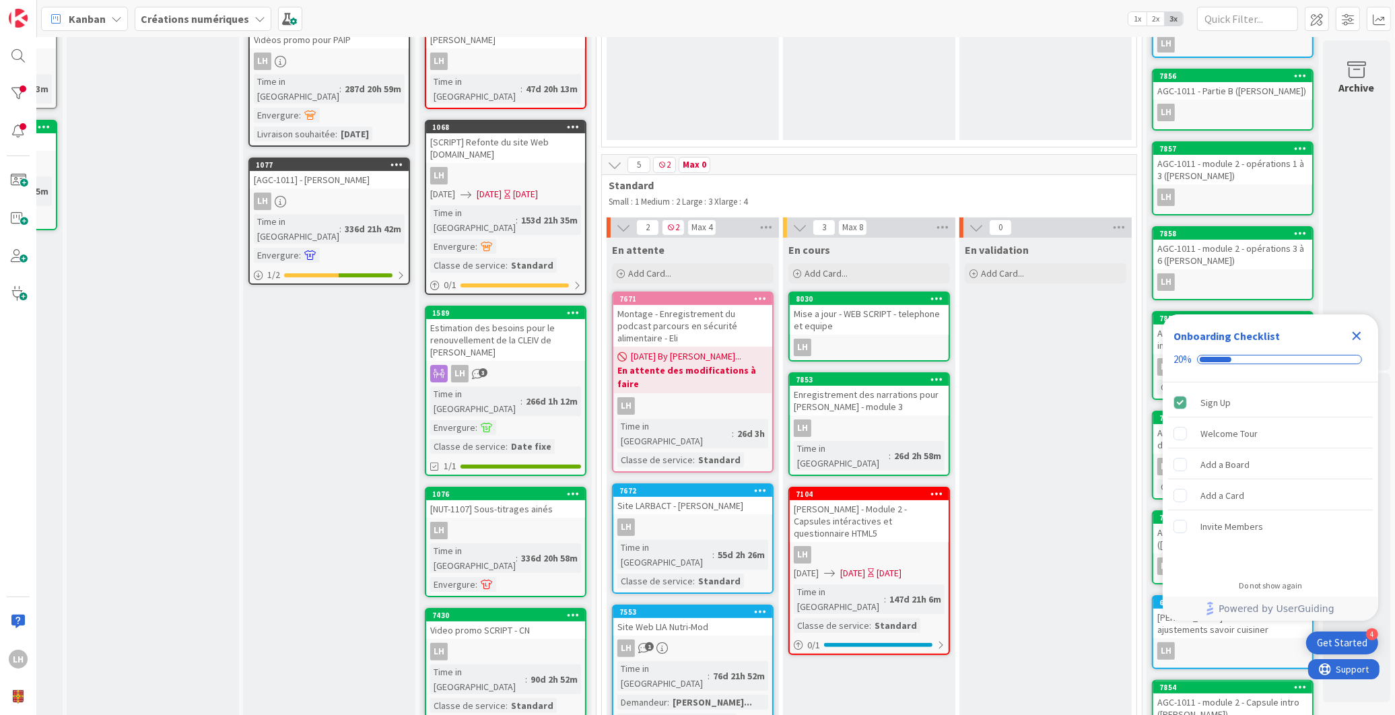
scroll to position [198, 162]
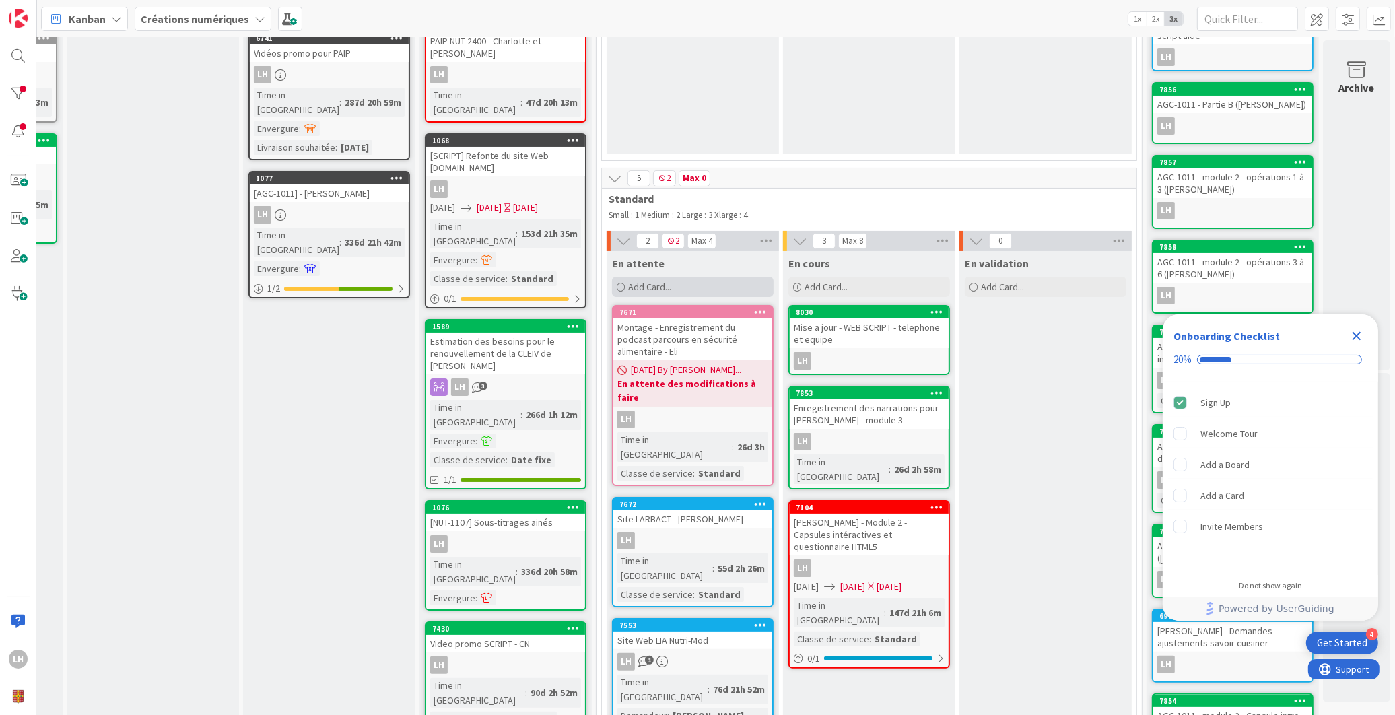
click at [743, 285] on div "Add Card..." at bounding box center [693, 287] width 162 height 20
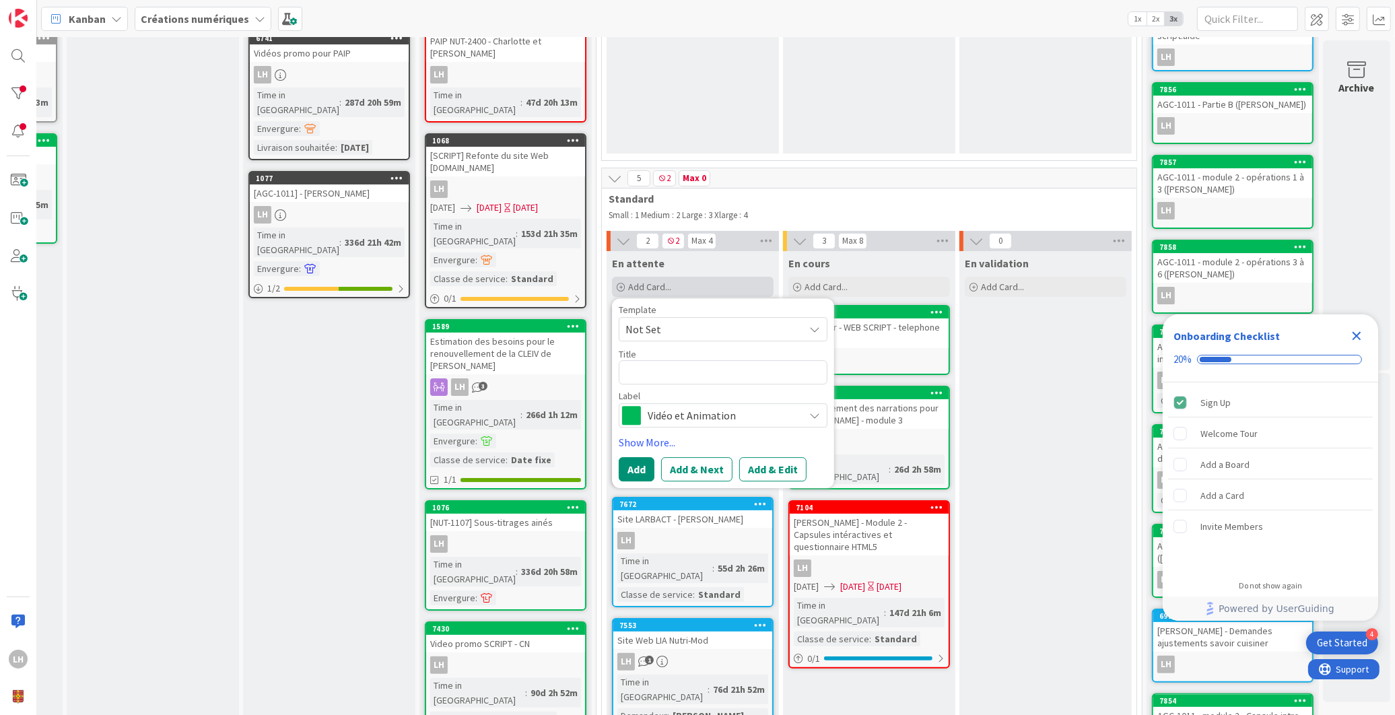
type textarea "x"
type textarea "E"
type textarea "x"
type textarea "En"
type textarea "x"
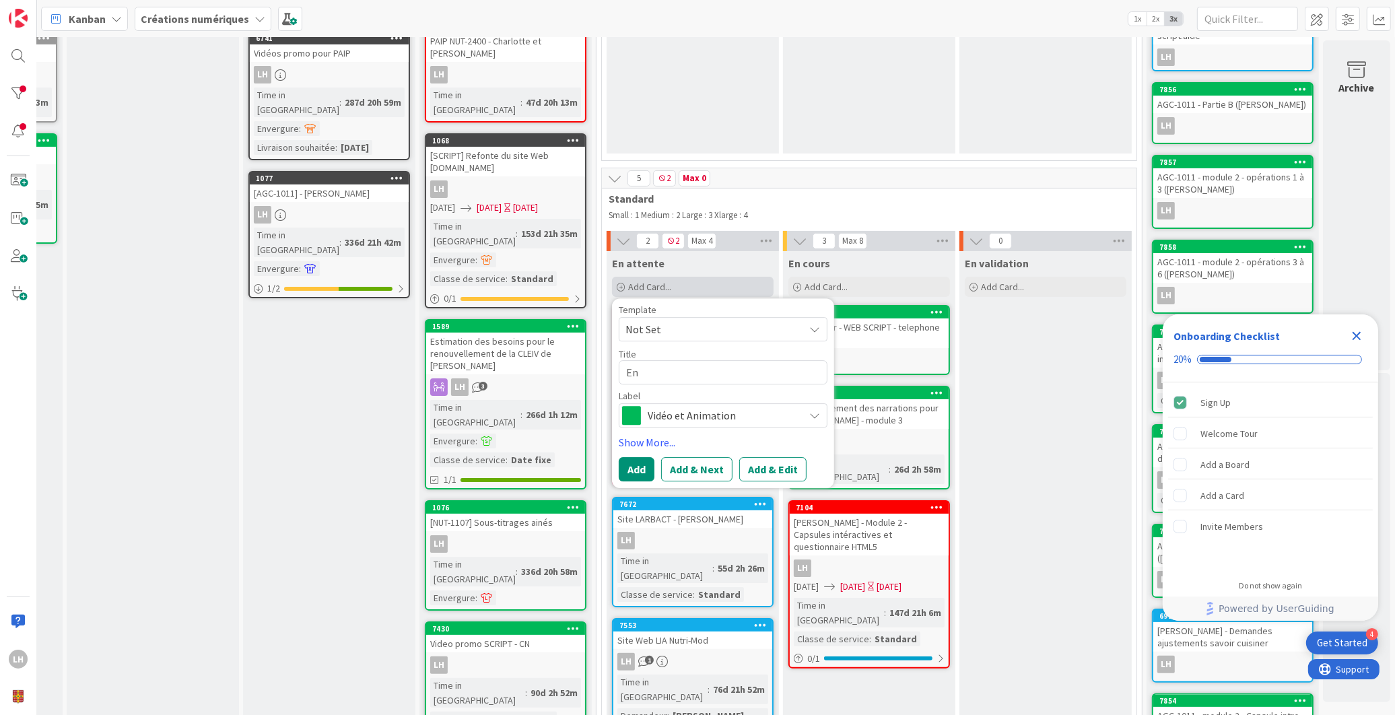
type textarea "Enr"
type textarea "x"
type textarea "Enre"
type textarea "x"
type textarea "Enreg"
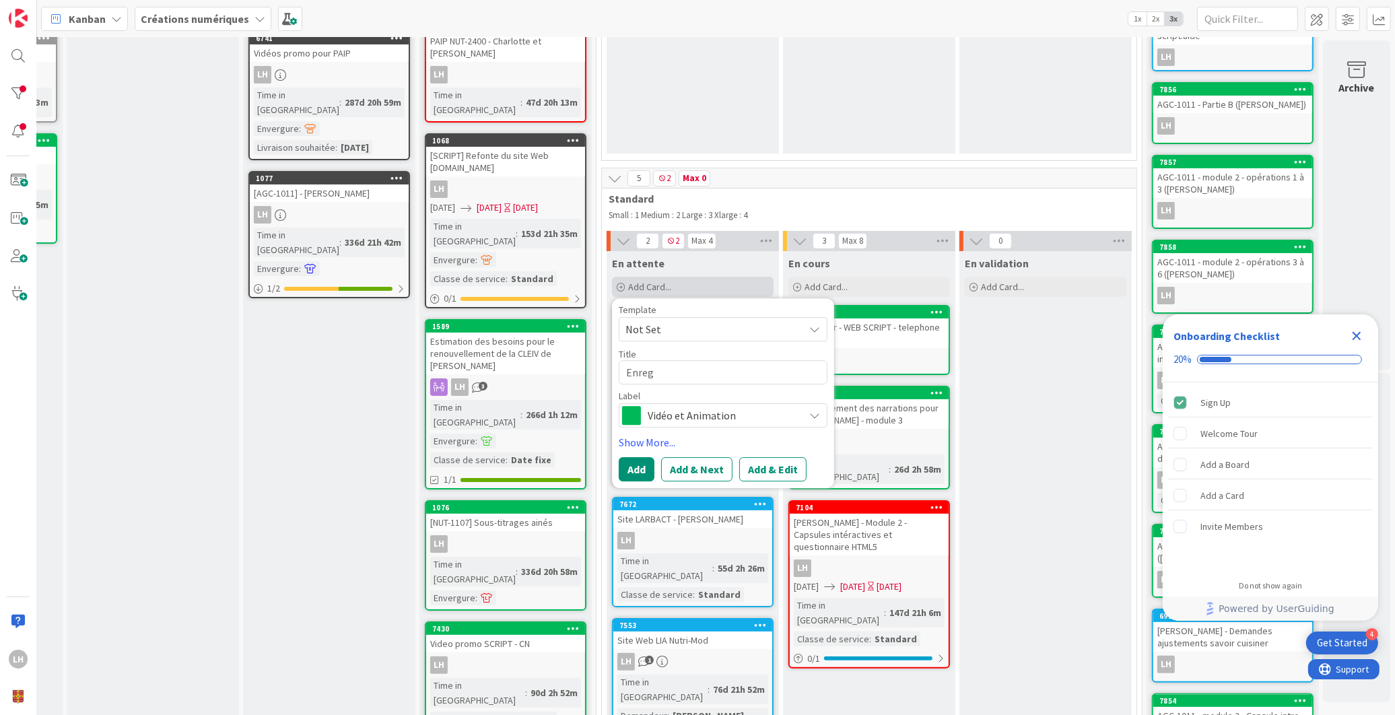
type textarea "x"
type textarea "Enregi"
type textarea "x"
type textarea "Enregis"
type textarea "x"
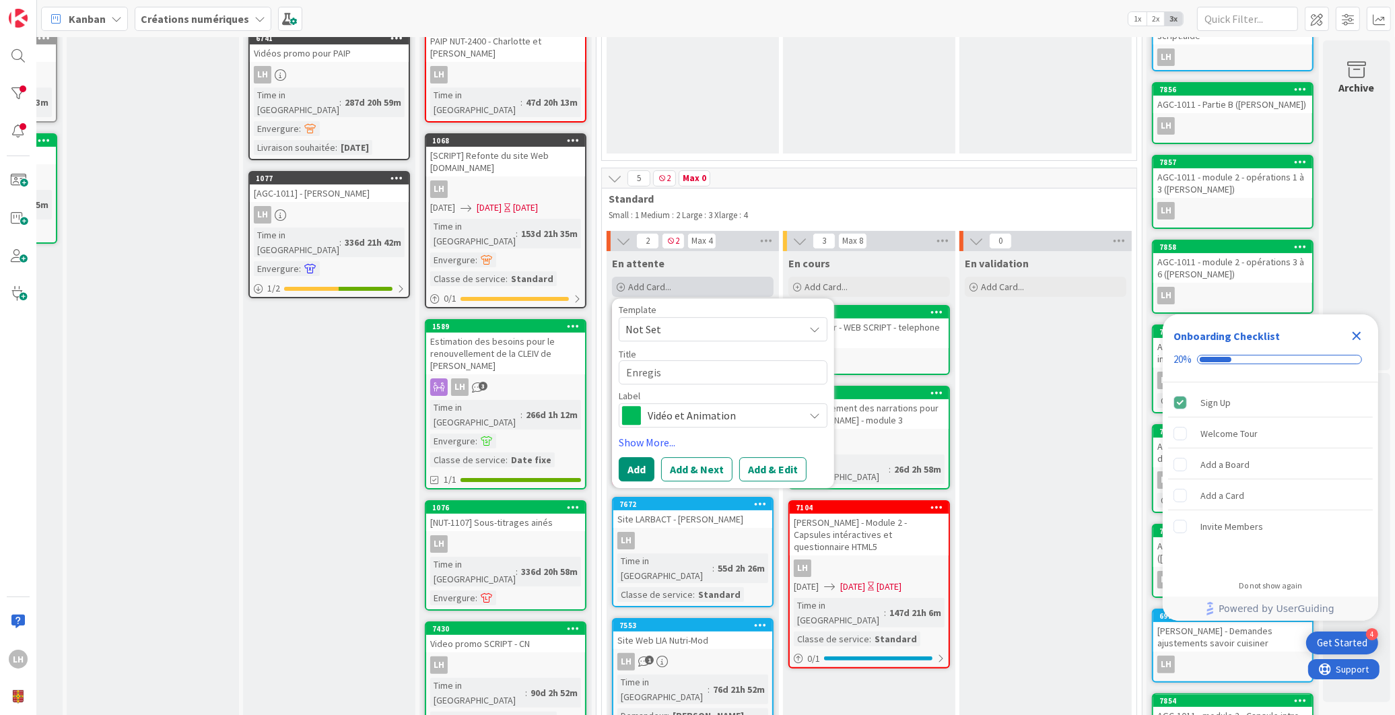
type textarea "Enregist"
type textarea "x"
type textarea "Enregistr"
type textarea "x"
type textarea "Enregistre"
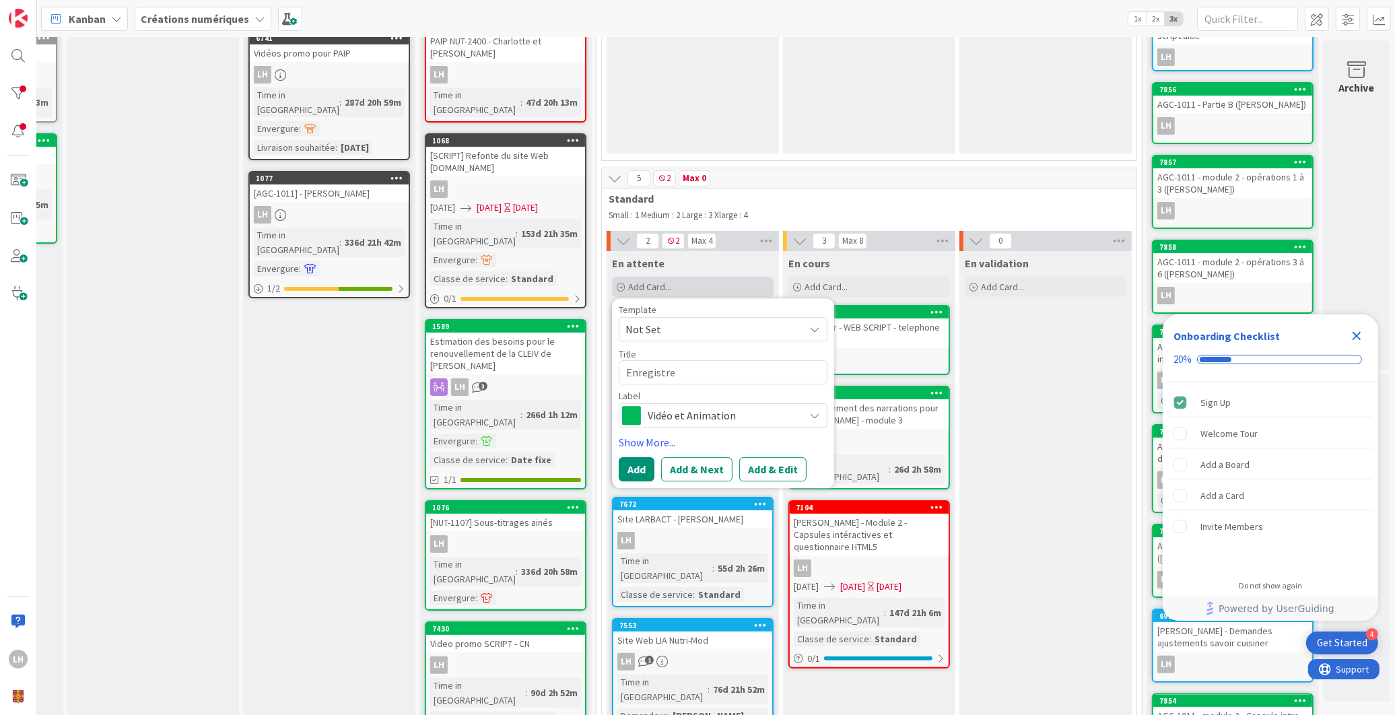
type textarea "x"
type textarea "Enregistreme"
type textarea "x"
type textarea "Enregistremen"
type textarea "x"
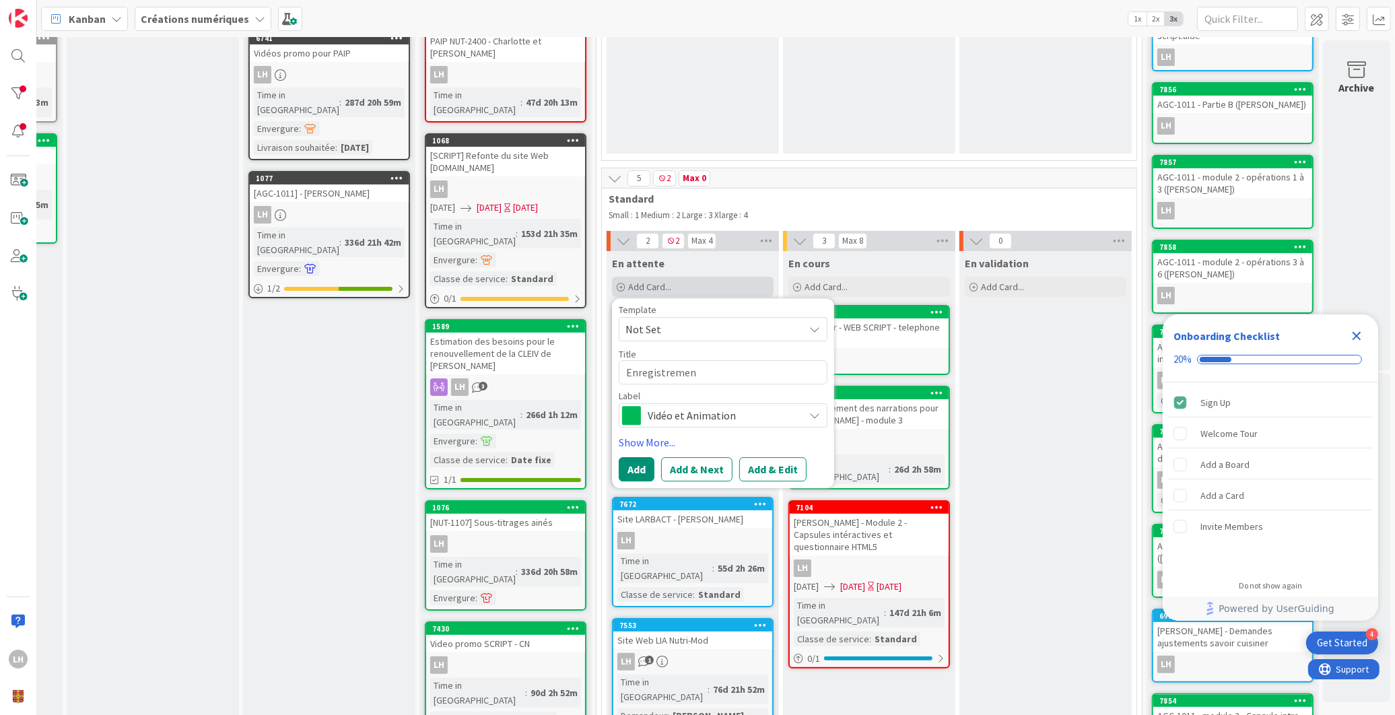
type textarea "Enregistrement"
type textarea "x"
type textarea "Enregistrements"
type textarea "x"
type textarea "Enregistrements"
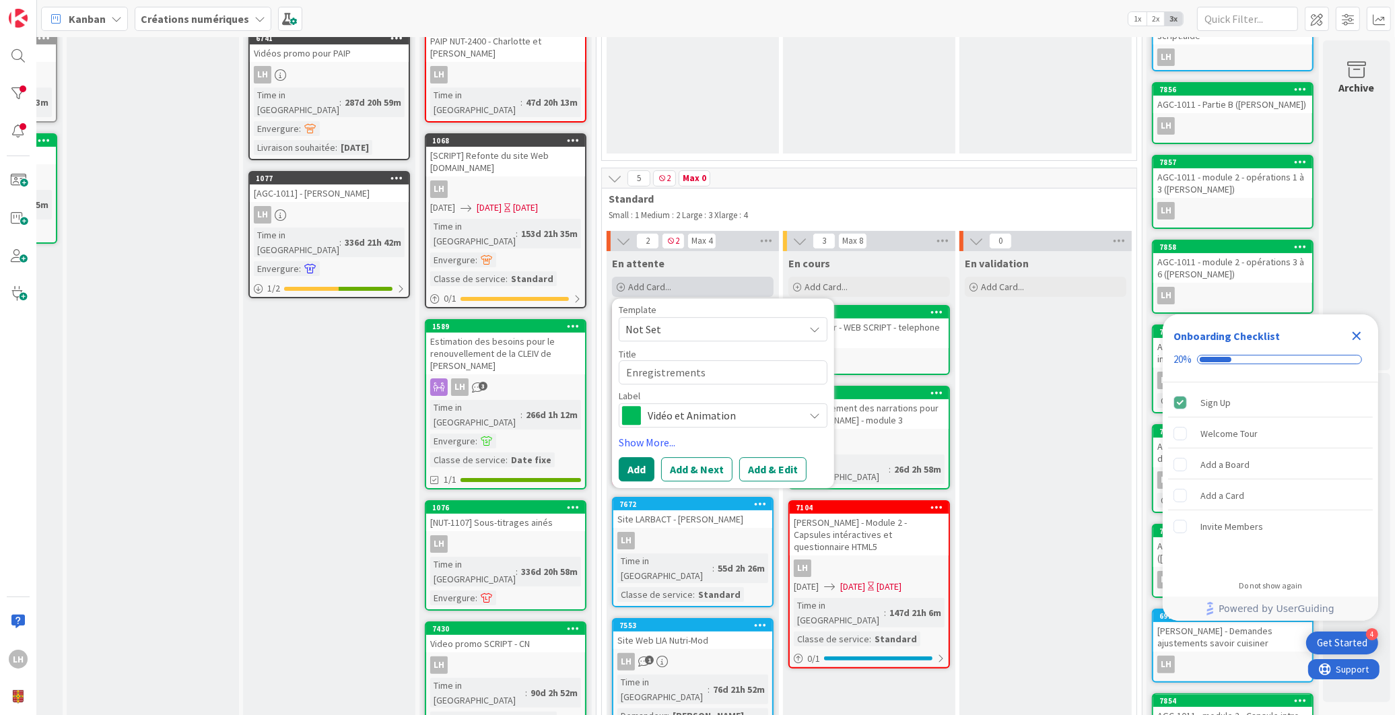
type textarea "x"
type textarea "Enregistrements l"
type textarea "x"
type textarea "Enregistrements li"
type textarea "x"
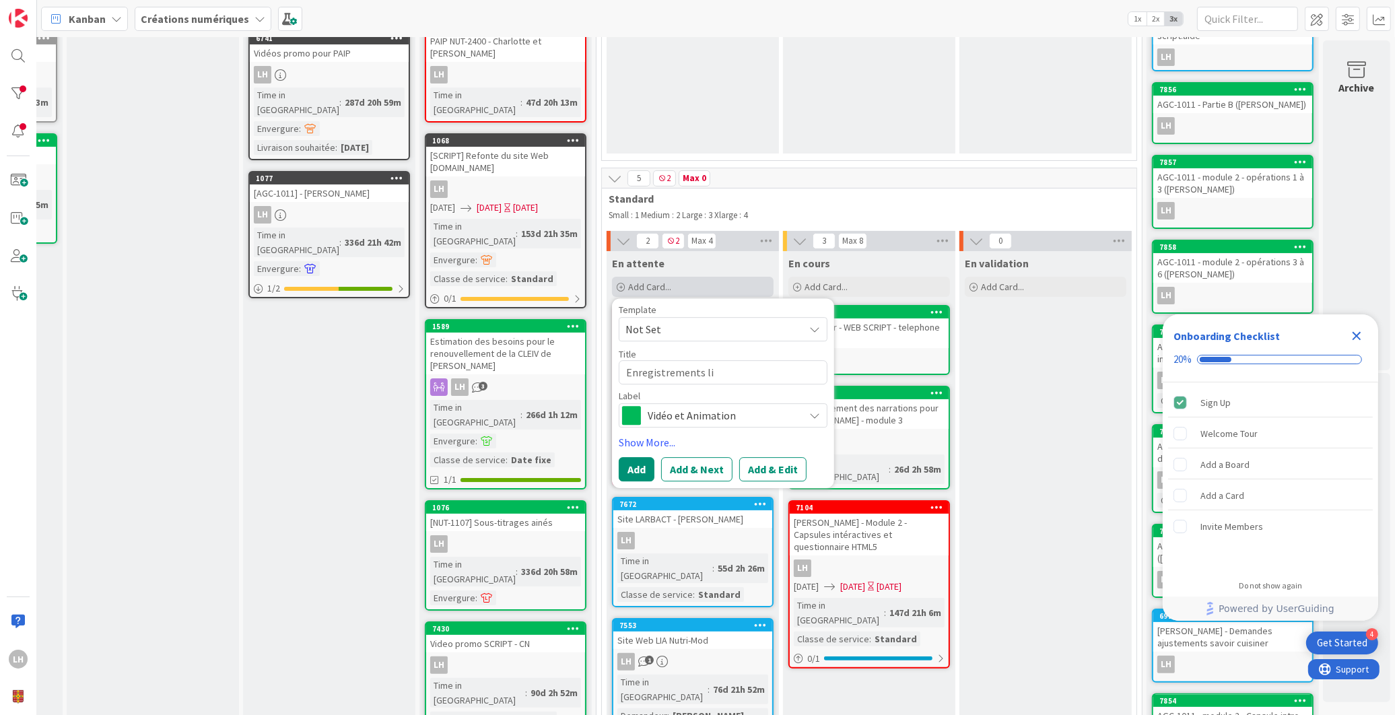
type textarea "Enregistrements lig"
type textarea "x"
type textarea "Enregistrements ligh"
type textarea "x"
type textarea "Enregistrements light"
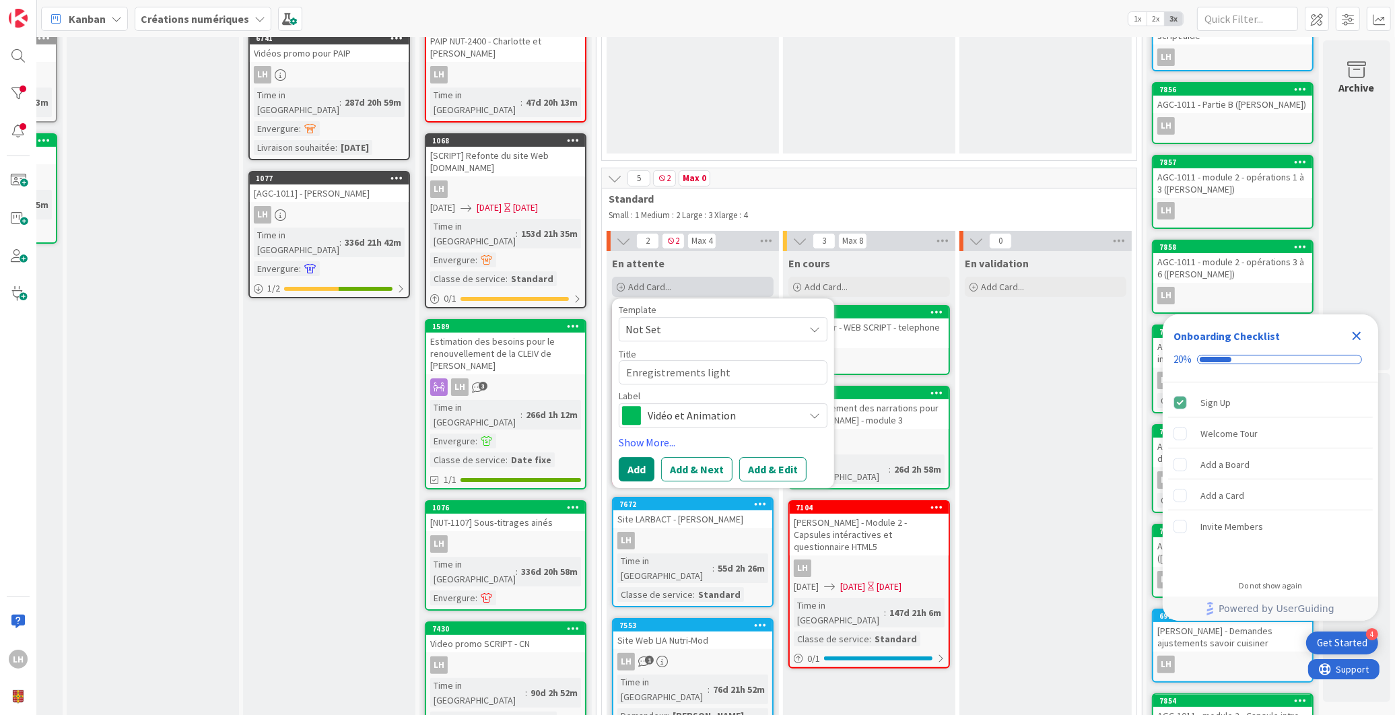
type textarea "x"
type textarea "Enregistrements lightb"
type textarea "x"
type textarea "Enregistrements lightbo"
type textarea "x"
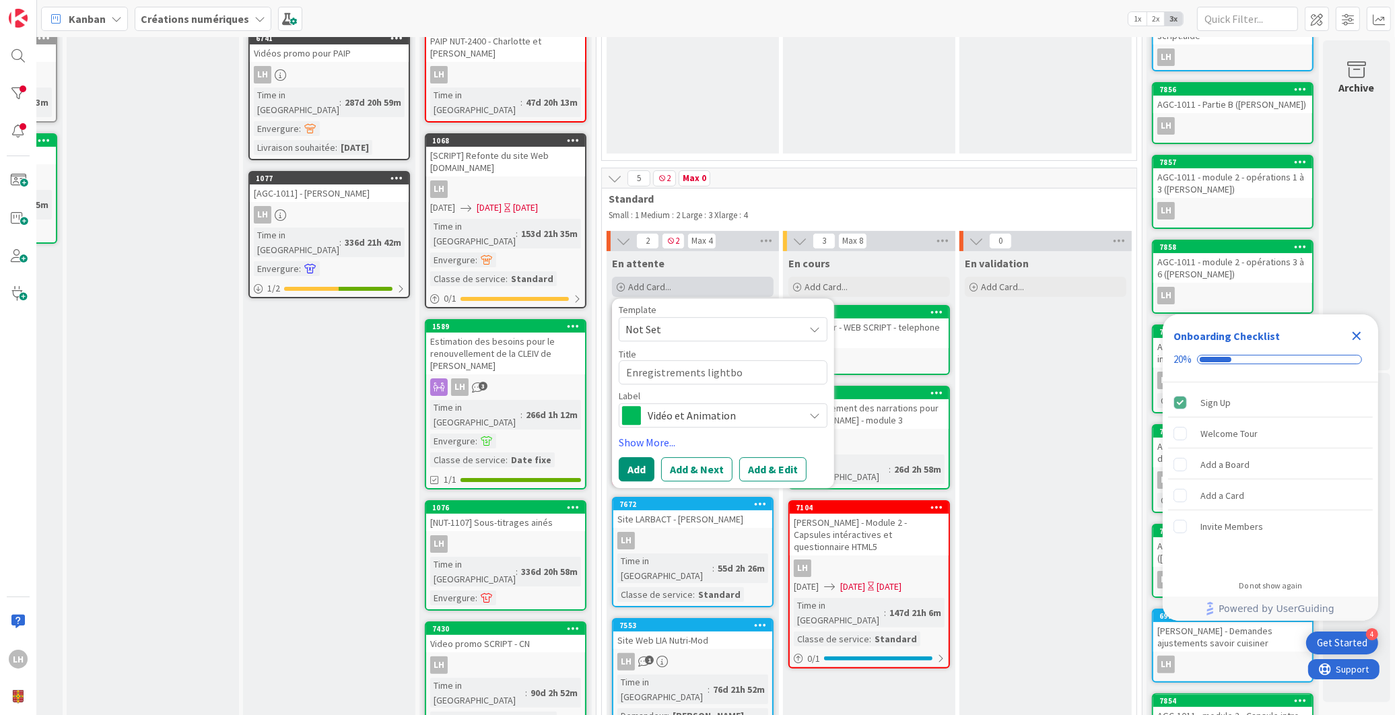
type textarea "Enregistrements lightbor"
type textarea "x"
type textarea "Enregistrements lightbo"
type textarea "x"
type textarea "Enregistrements lightboa"
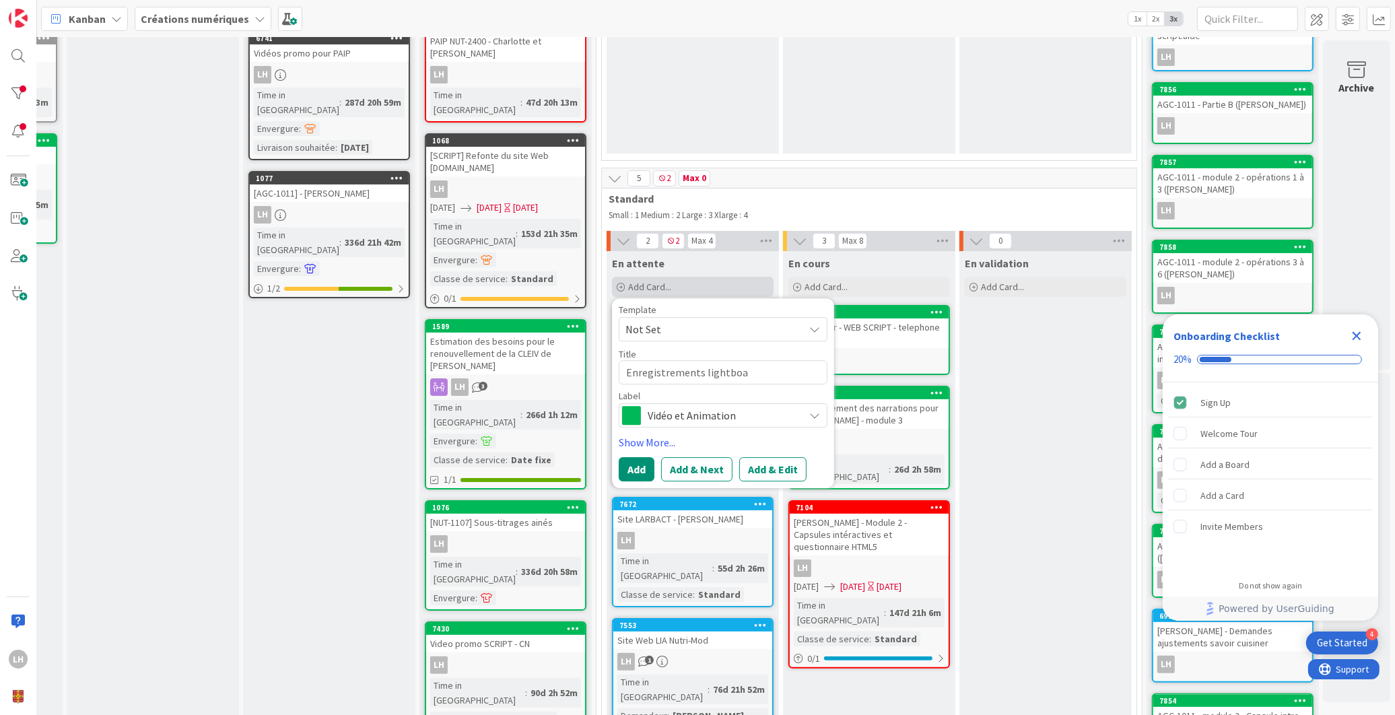
type textarea "x"
type textarea "Enregistrements lightboar"
type textarea "x"
type textarea "Enregistrements lightboard"
type textarea "x"
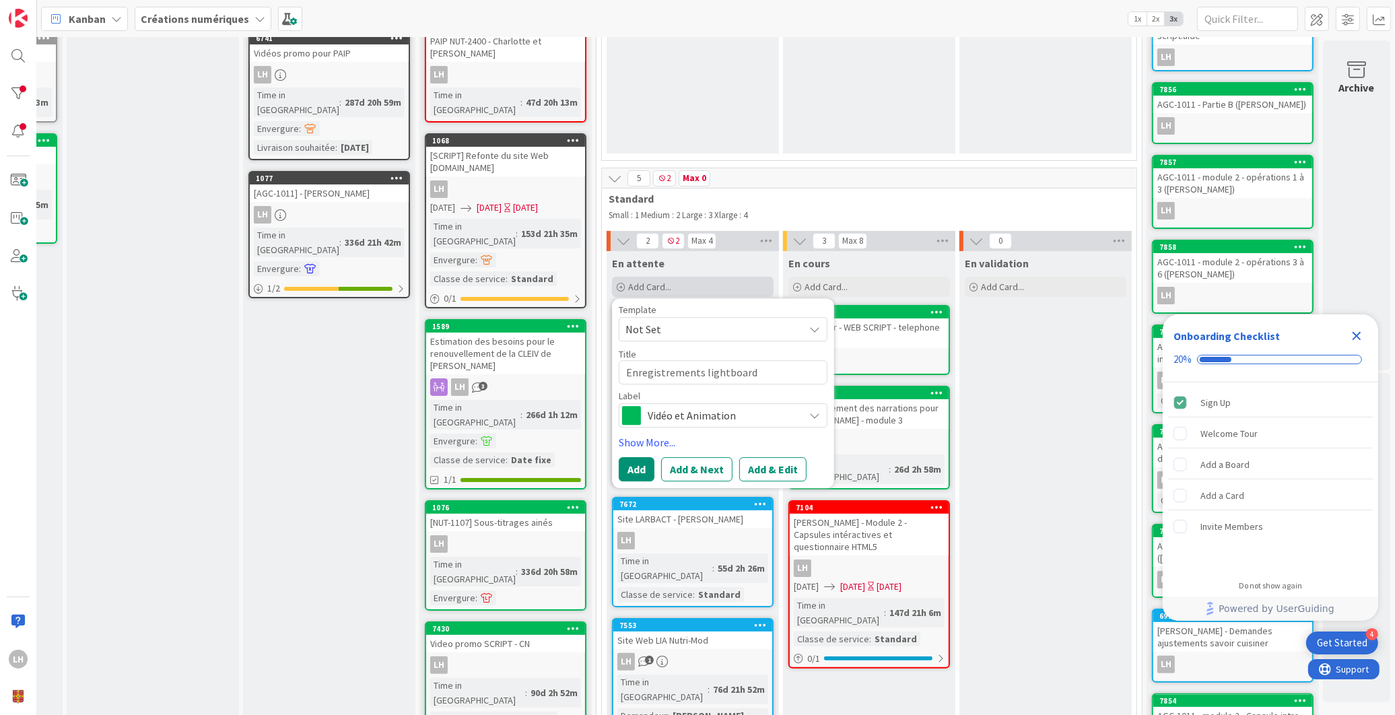
type textarea "Enregistrements lightboard"
type textarea "x"
type textarea "Enregistrements lightboard -"
type textarea "x"
type textarea "Enregistrements lightboard -"
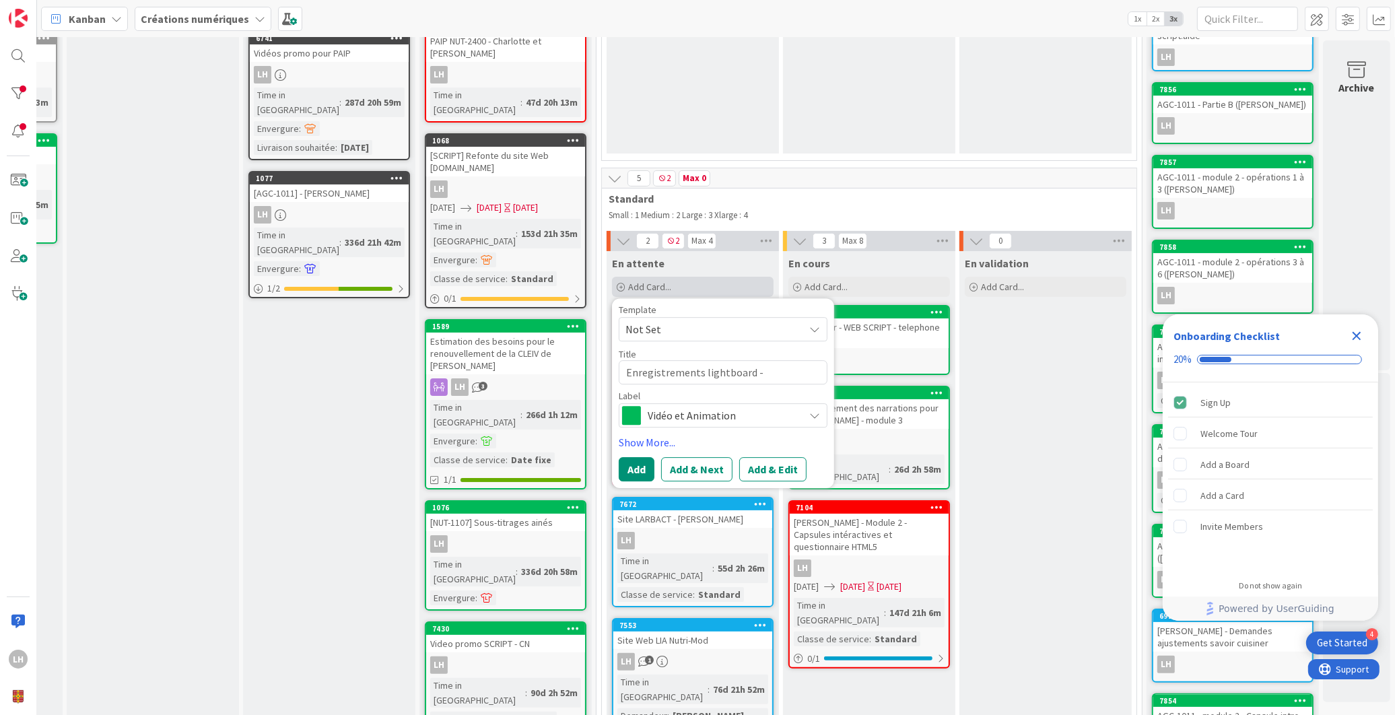
type textarea "x"
type textarea "Enregistrements lightboard - G"
type textarea "x"
type textarea "Enregistrements lightboard - Gu"
type textarea "x"
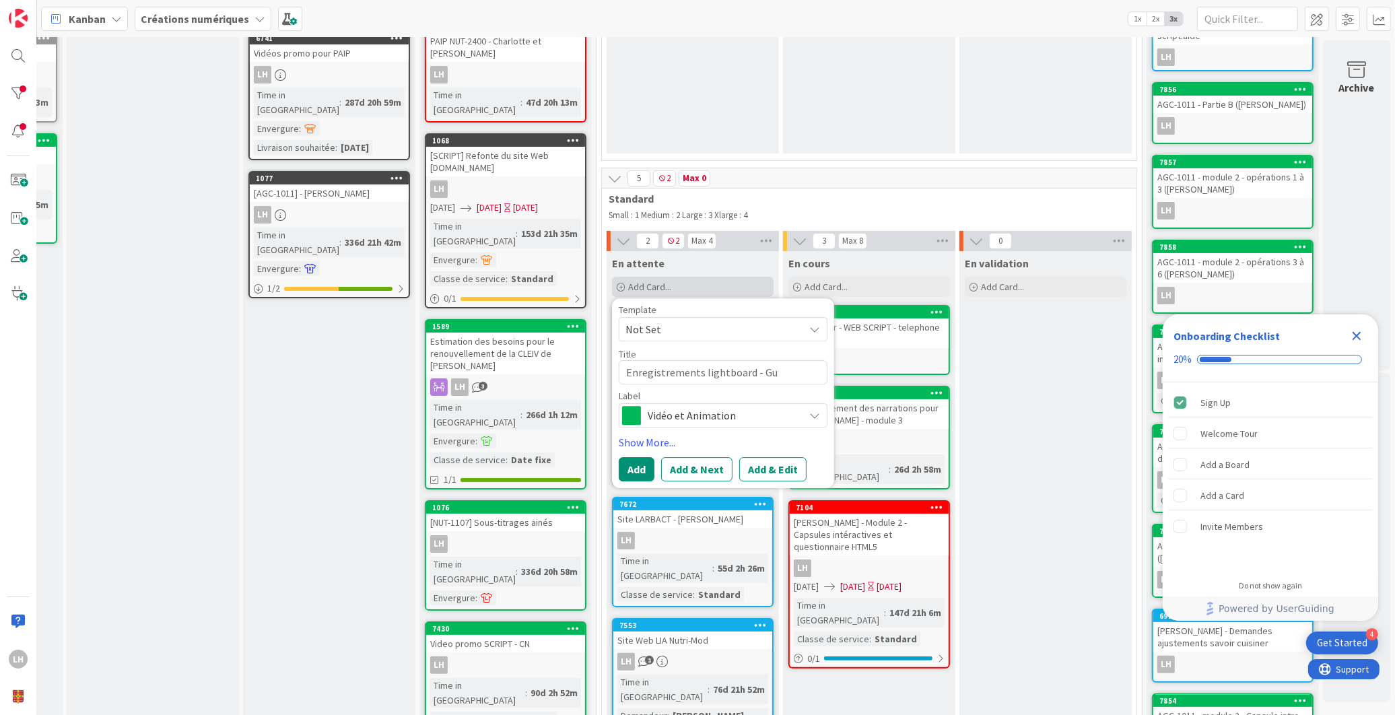
type textarea "Enregistrements lightboard - Gui"
type textarea "x"
type textarea "Enregistrements lightboard - Guil"
type textarea "x"
type textarea "Enregistrements lightboard - Guill"
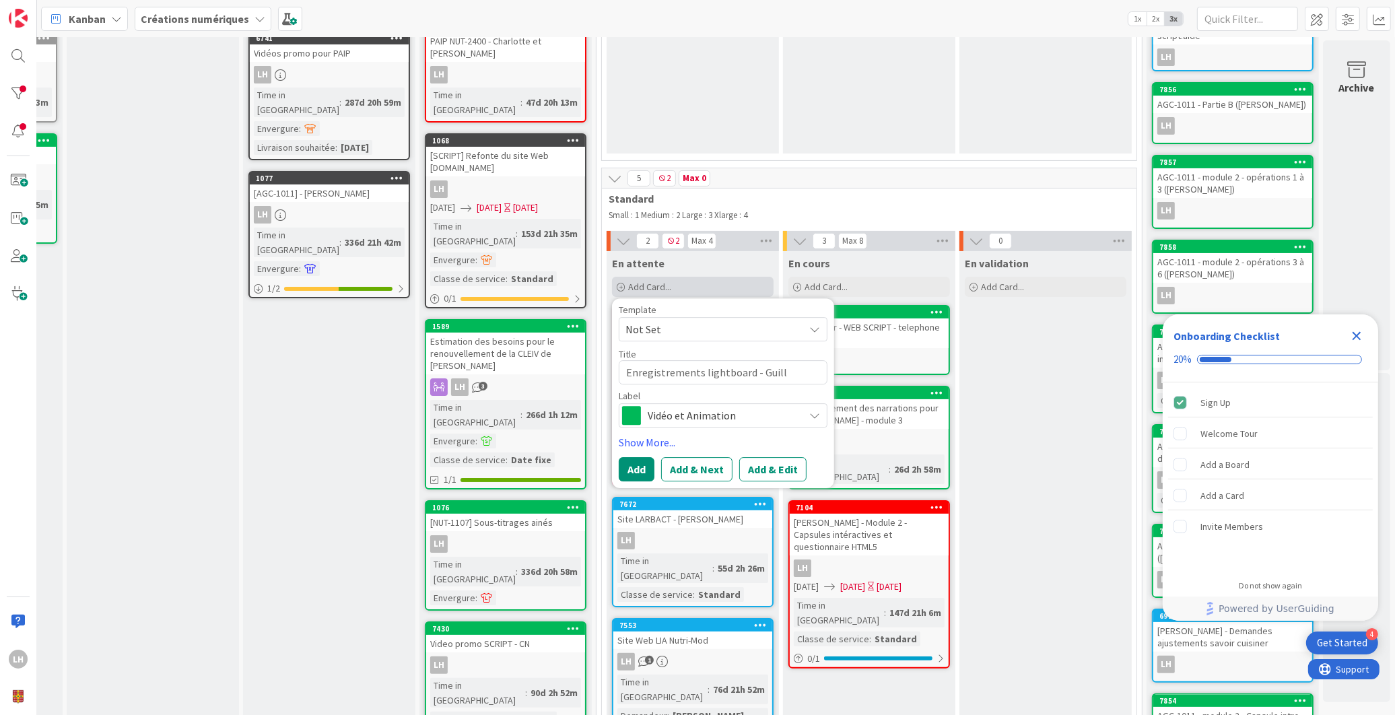
type textarea "x"
type textarea "Enregistrements lightboard - Guilla"
type textarea "x"
type textarea "Enregistrements lightboard - Guillau"
type textarea "x"
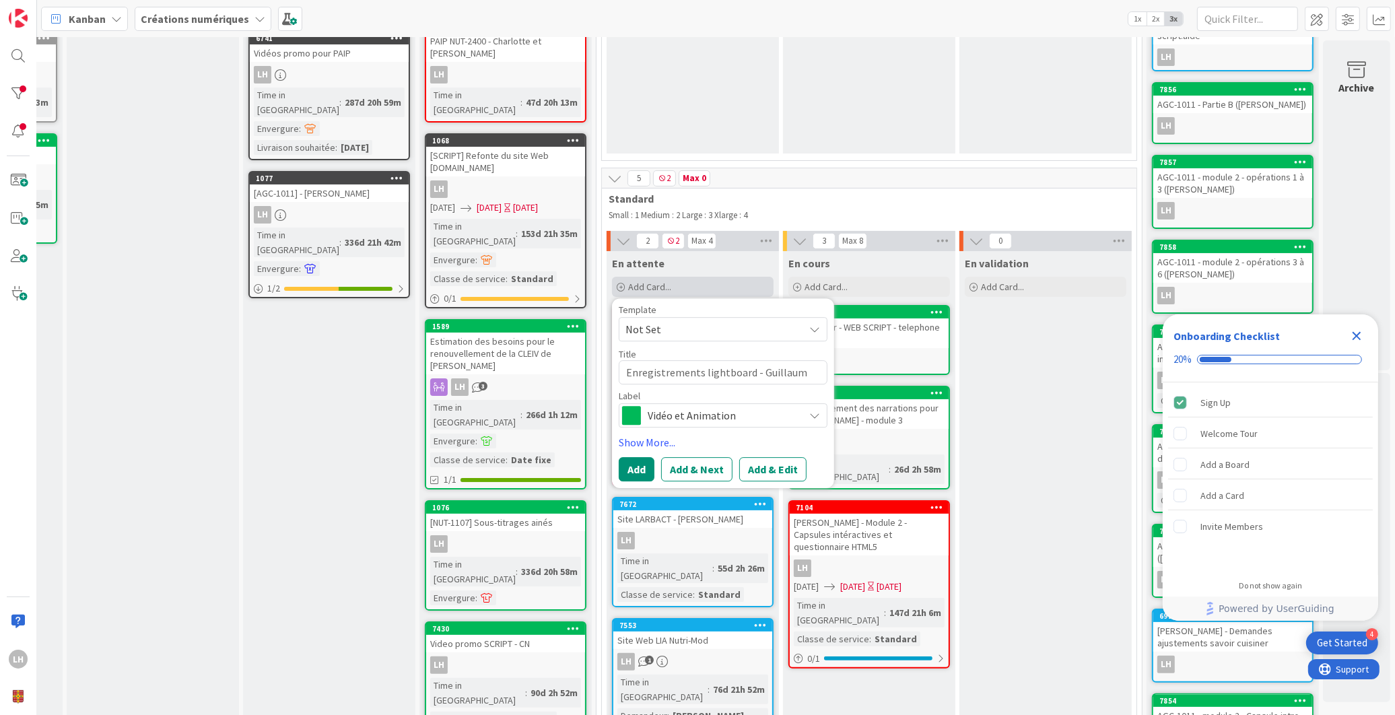
type textarea "Enregistrements lightboard - [PERSON_NAME]"
type textarea "x"
type textarea "Enregistrements lightboard - [PERSON_NAME]"
click at [710, 409] on span "Vidéo et Animation" at bounding box center [722, 415] width 149 height 19
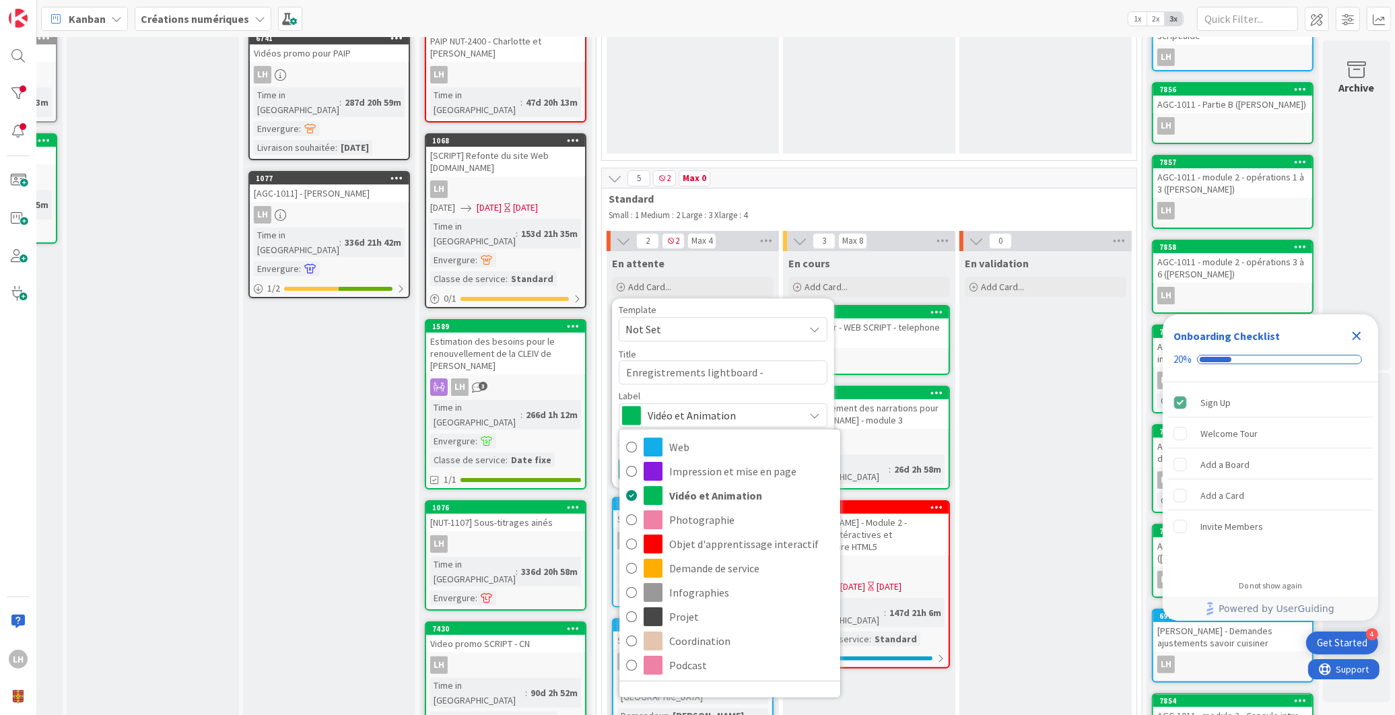
click at [930, 311] on icon at bounding box center [936, 311] width 13 height 9
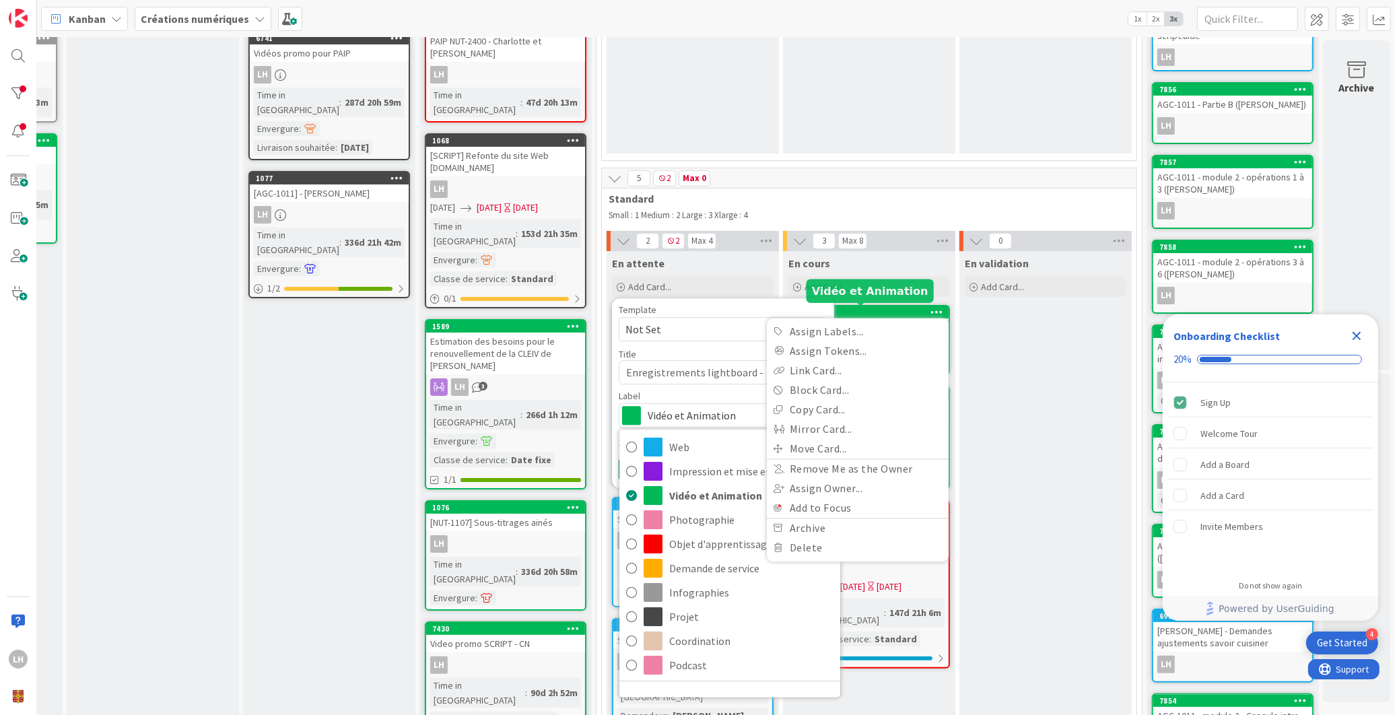
click at [891, 308] on div "8030" at bounding box center [872, 312] width 153 height 9
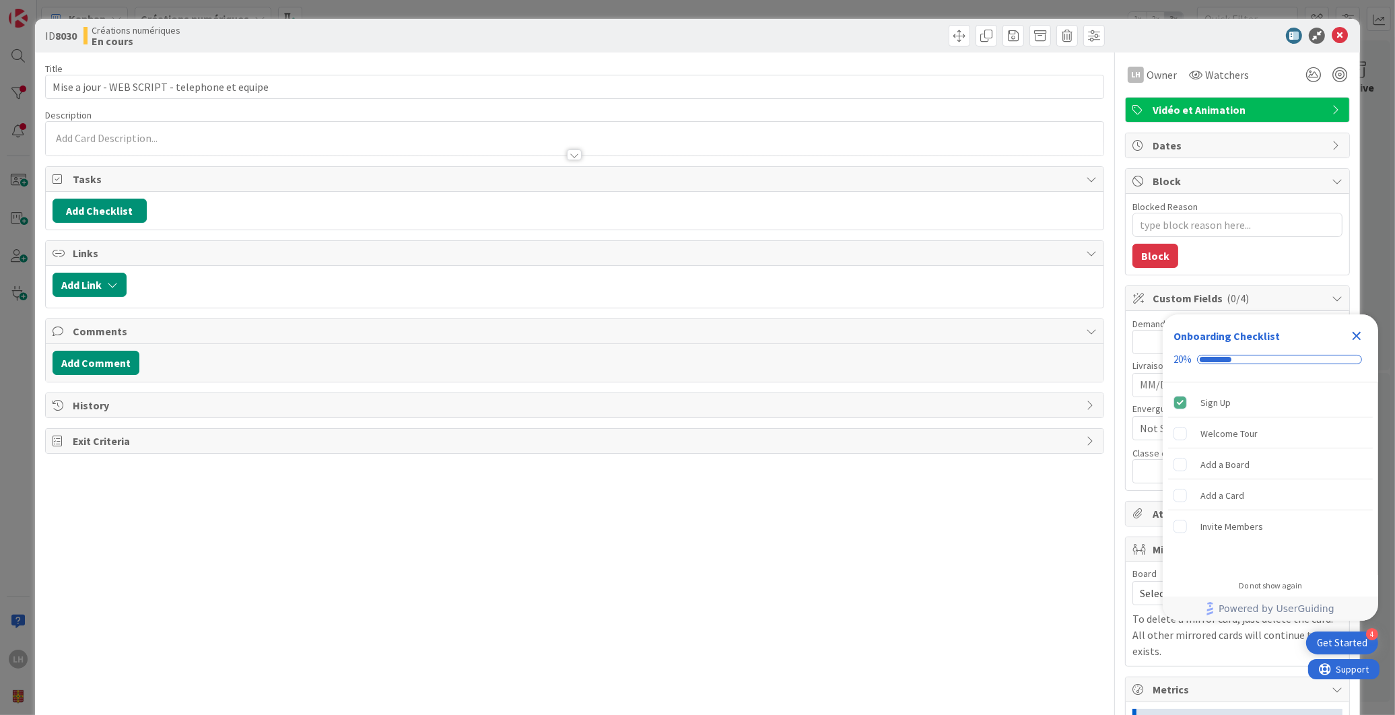
click at [1260, 108] on span "Vidéo et Animation" at bounding box center [1239, 110] width 172 height 16
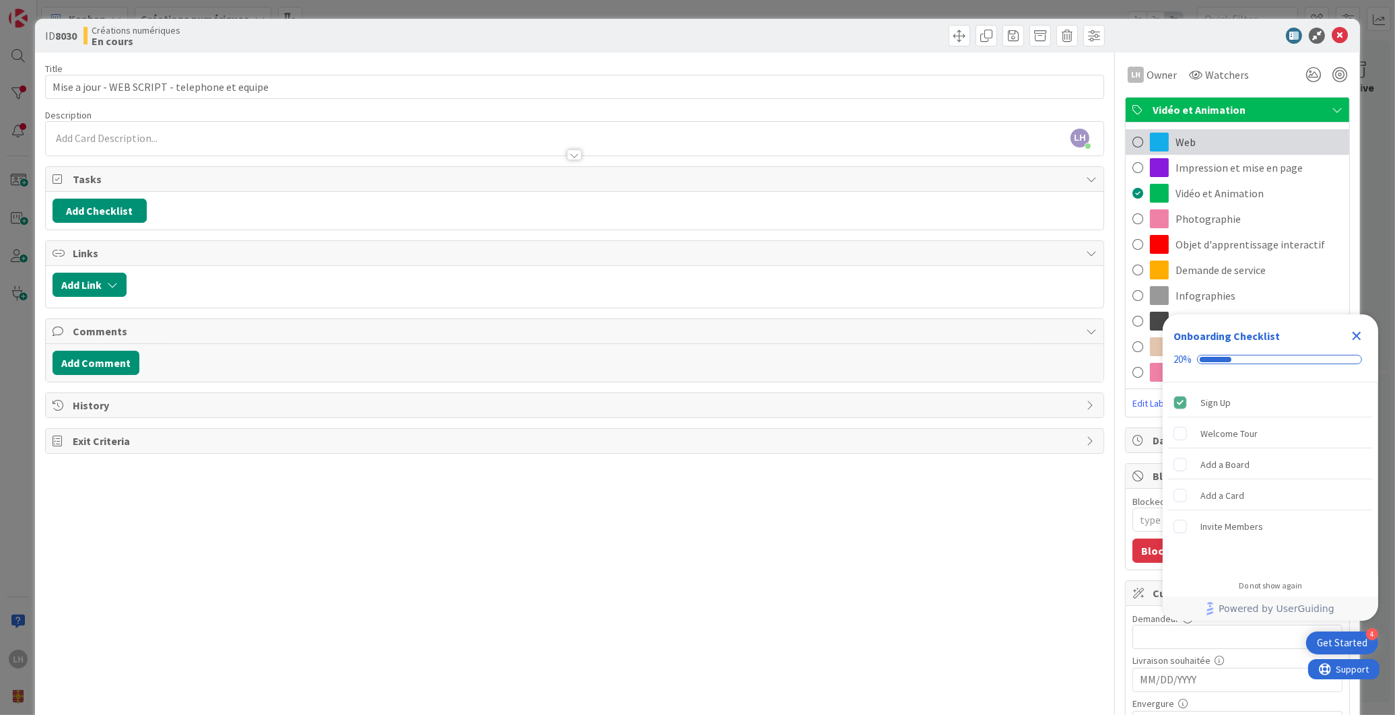
click at [1219, 139] on div "Web" at bounding box center [1238, 142] width 224 height 26
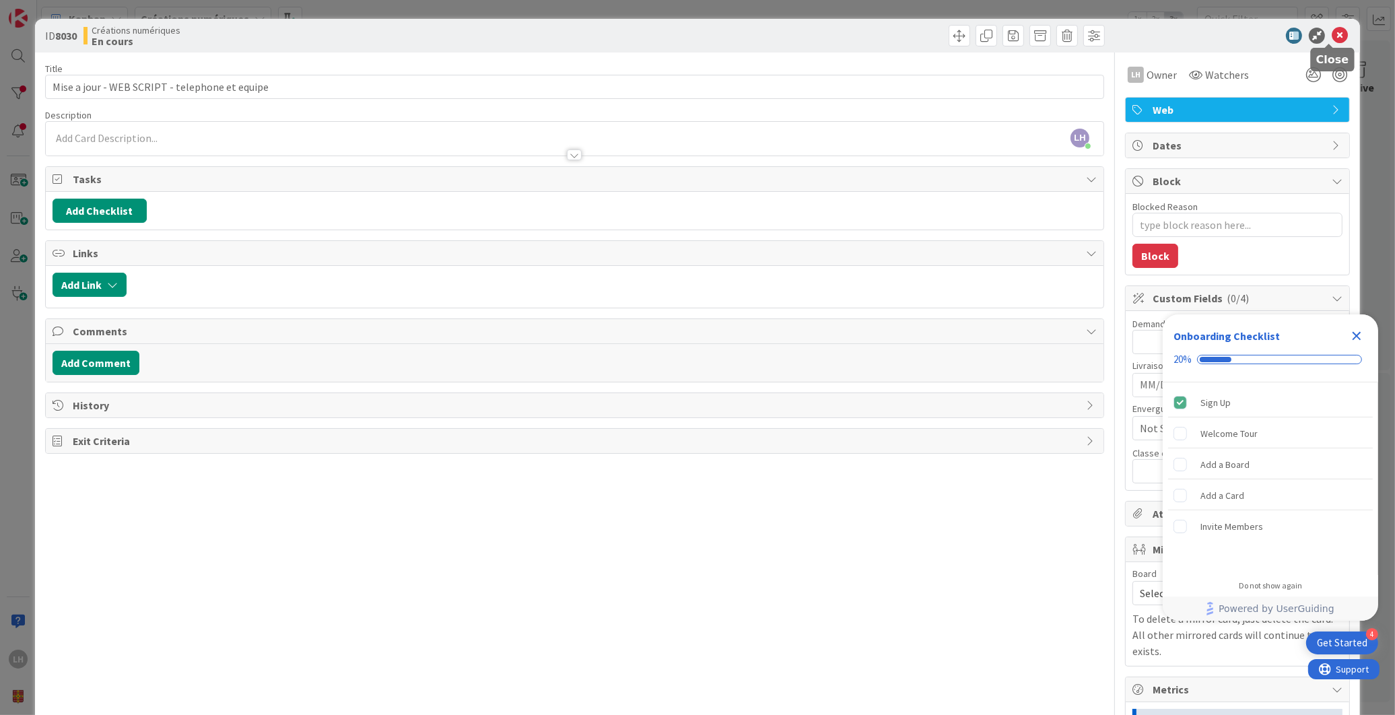
click at [1332, 38] on icon at bounding box center [1340, 36] width 16 height 16
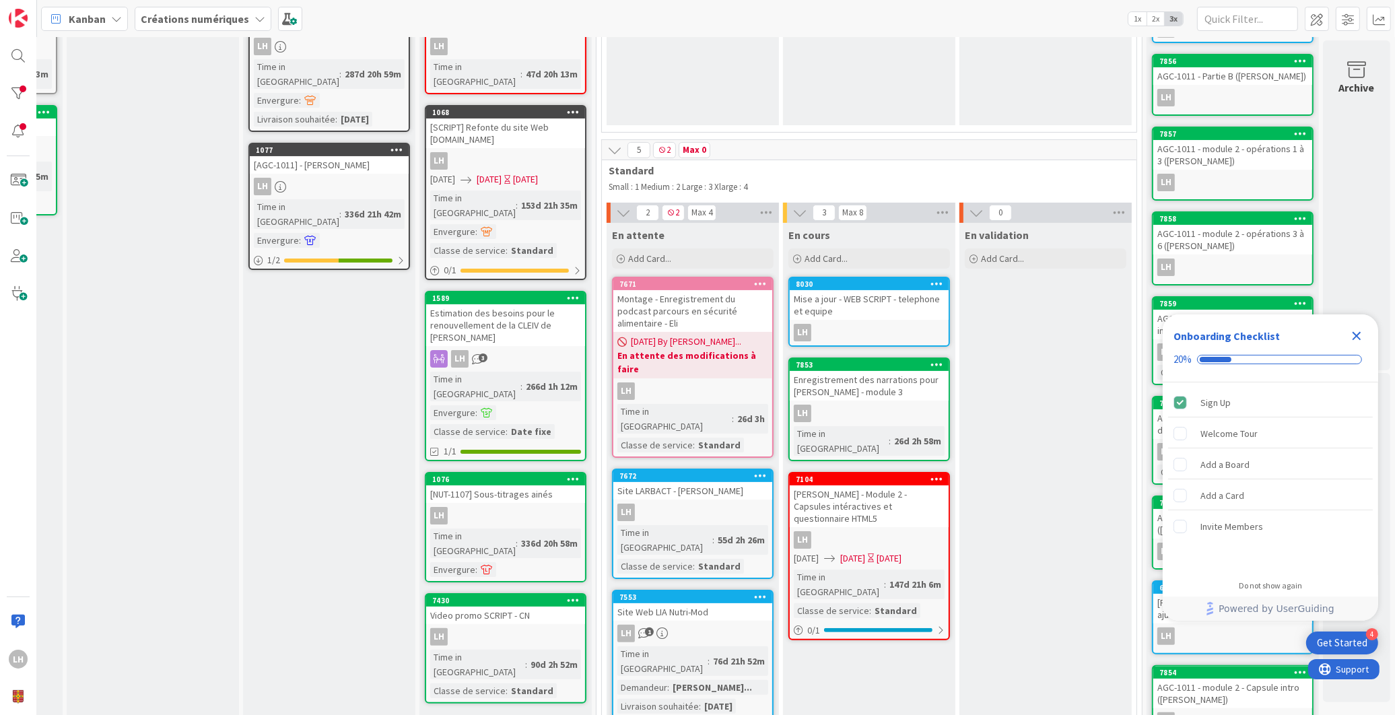
scroll to position [223, 162]
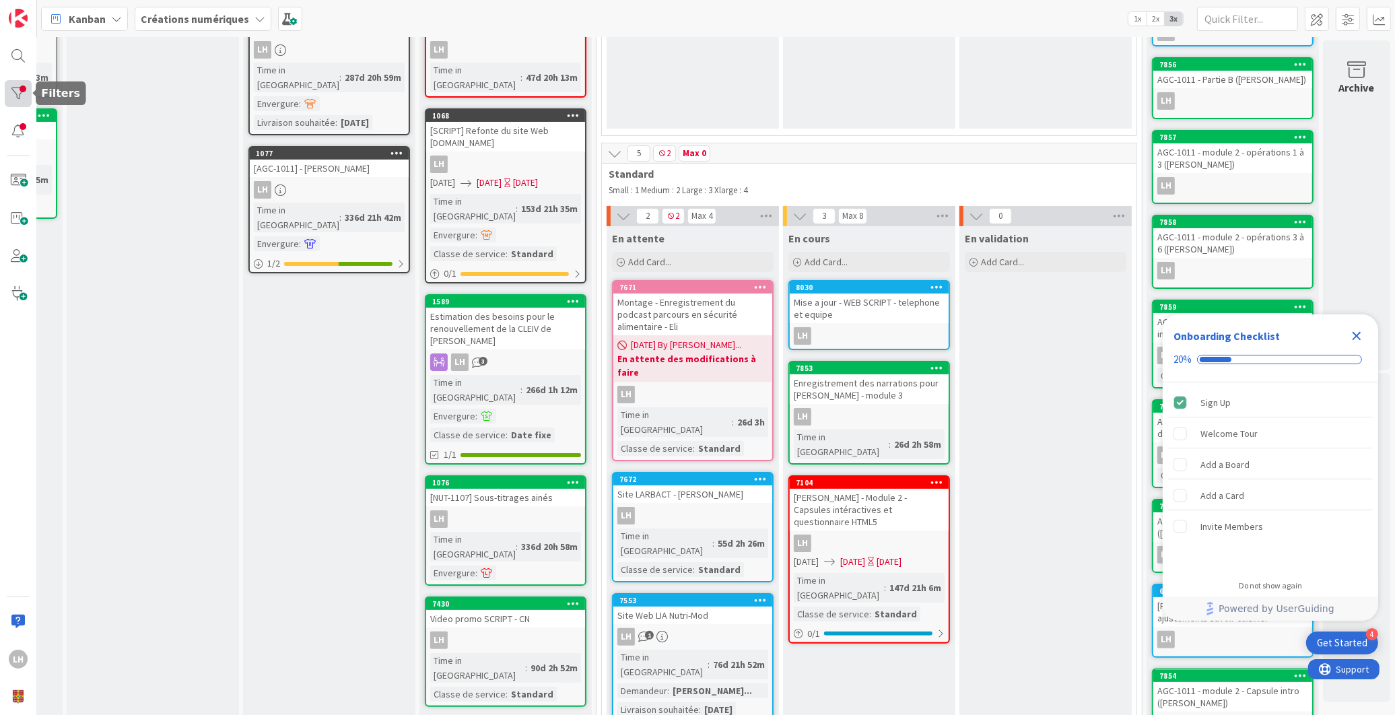
click at [20, 91] on div at bounding box center [18, 93] width 27 height 27
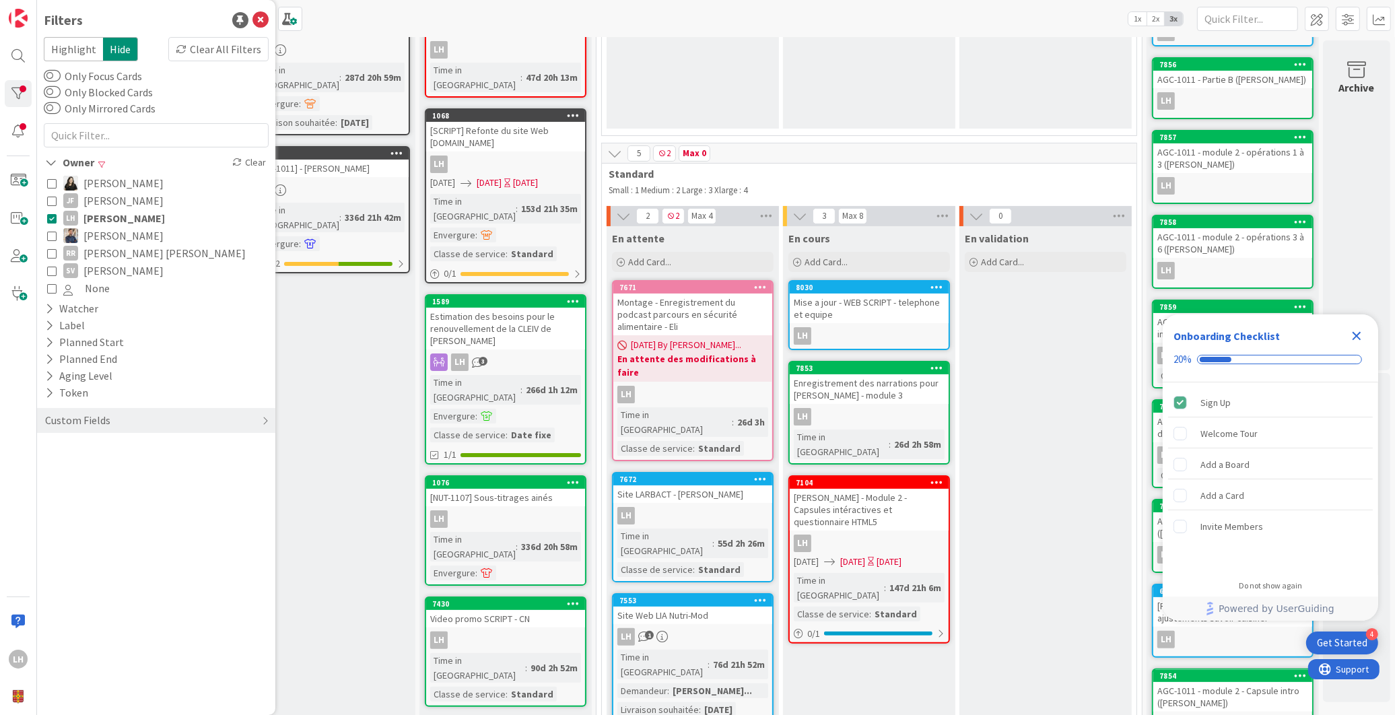
click at [52, 218] on icon at bounding box center [51, 217] width 9 height 9
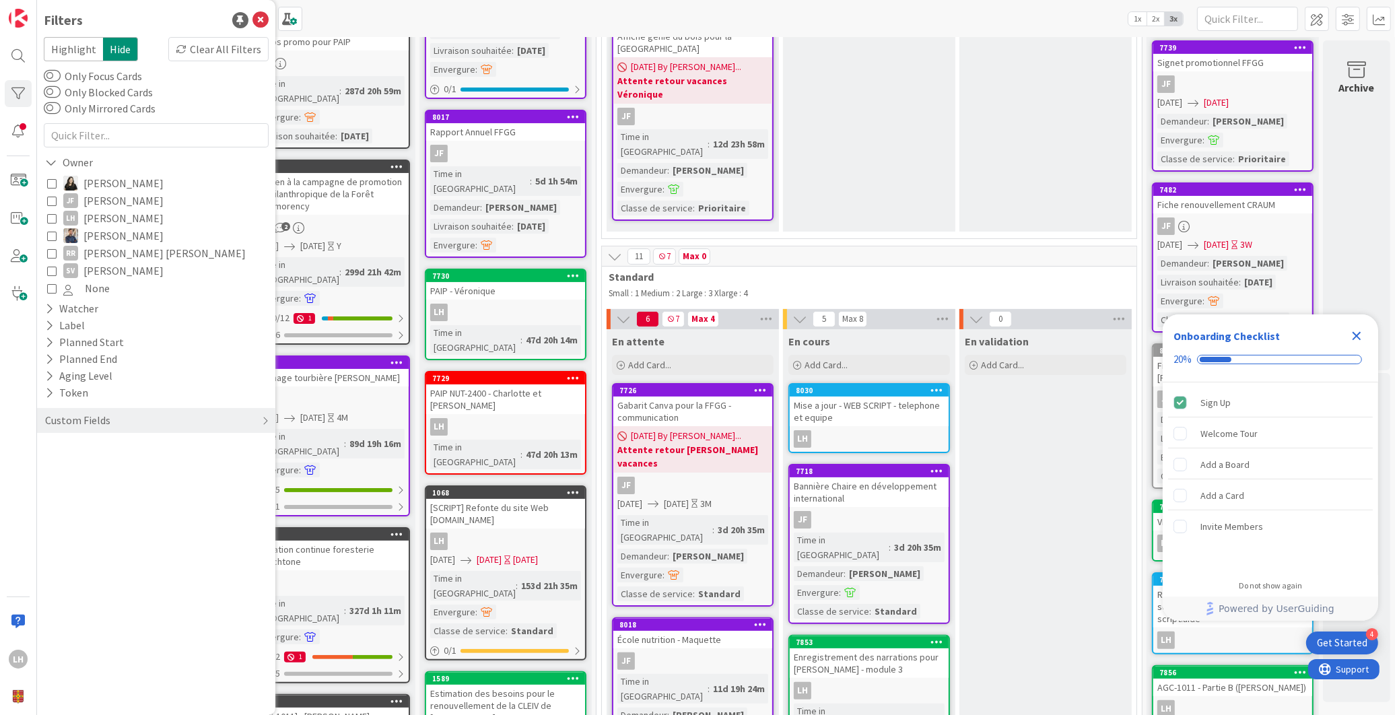
scroll to position [1559, 162]
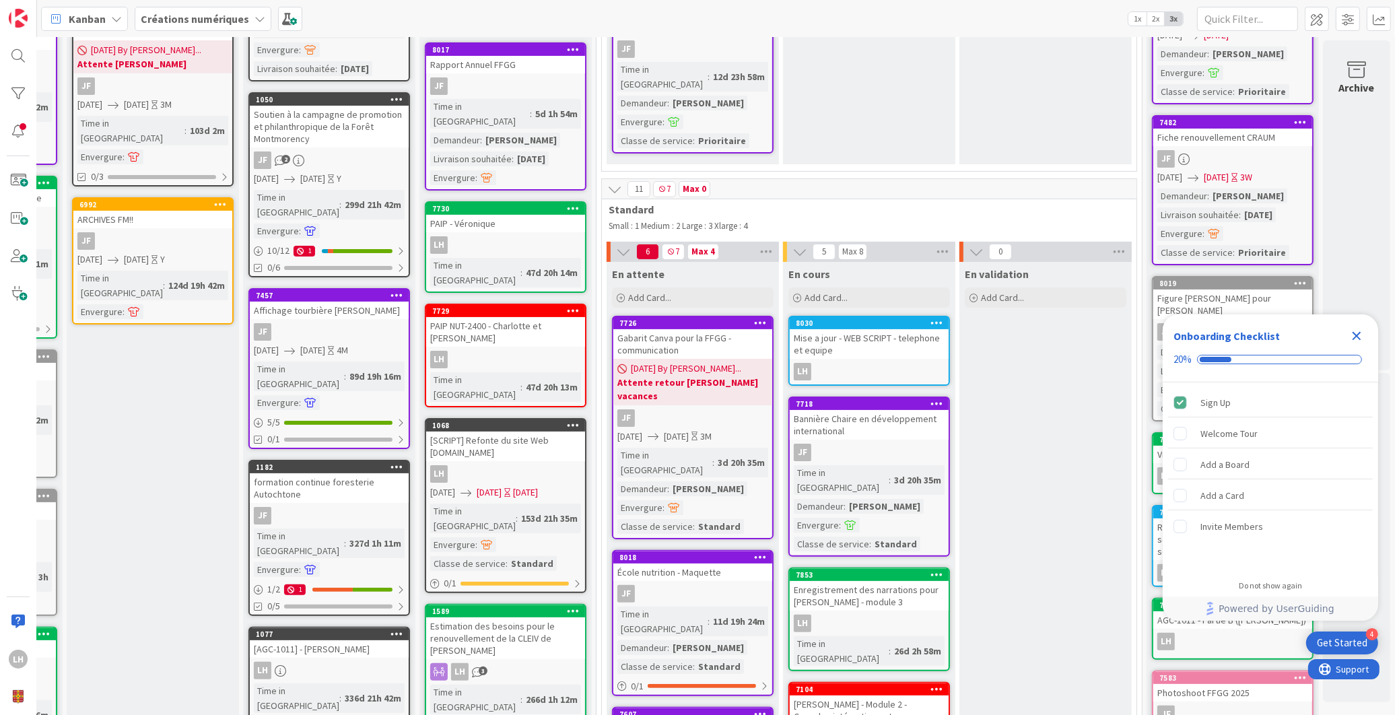
scroll to position [222, 162]
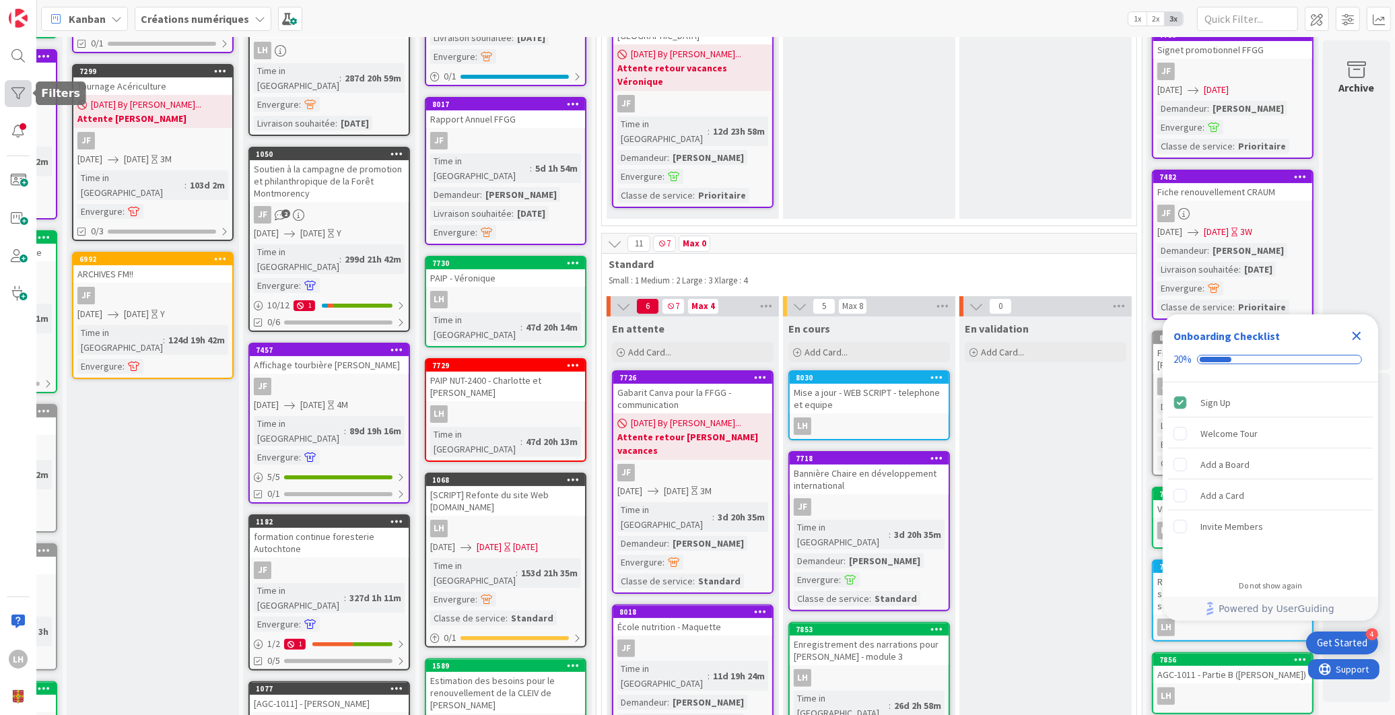
click at [22, 97] on div at bounding box center [18, 93] width 27 height 27
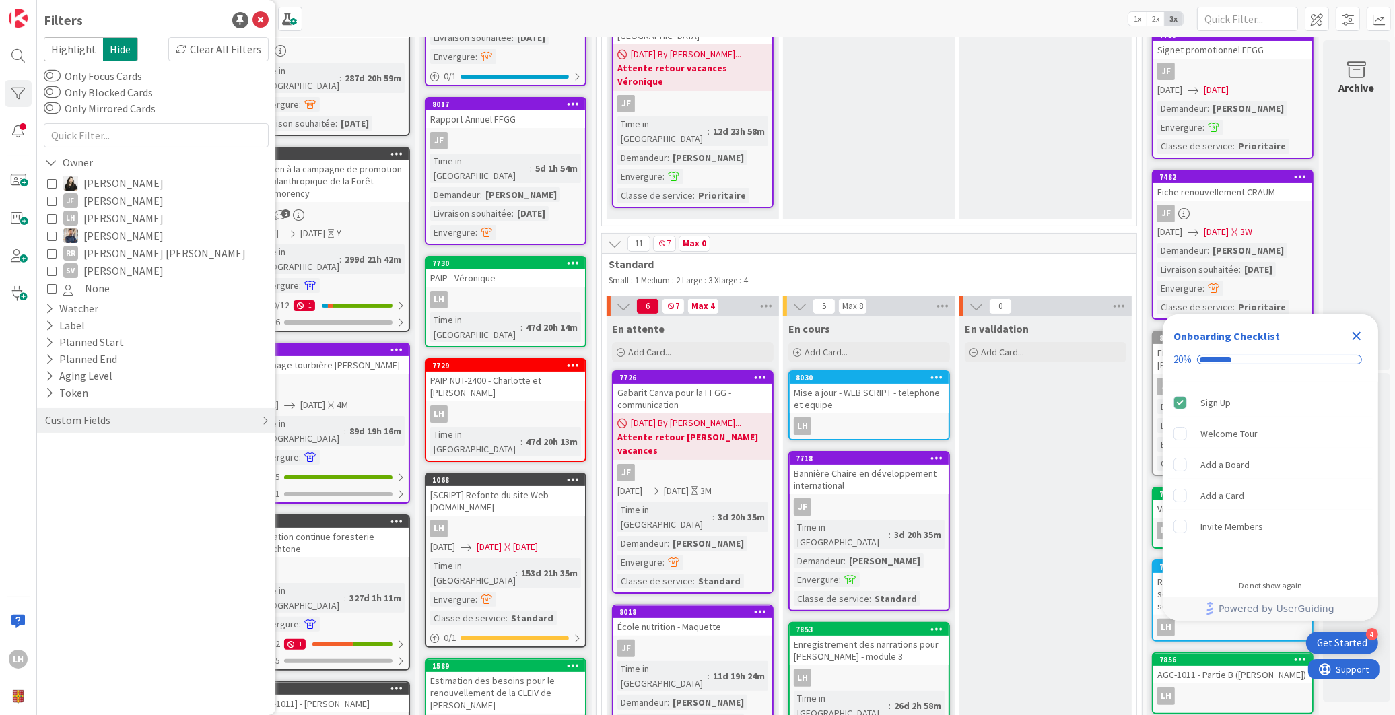
click at [55, 218] on icon at bounding box center [51, 217] width 9 height 9
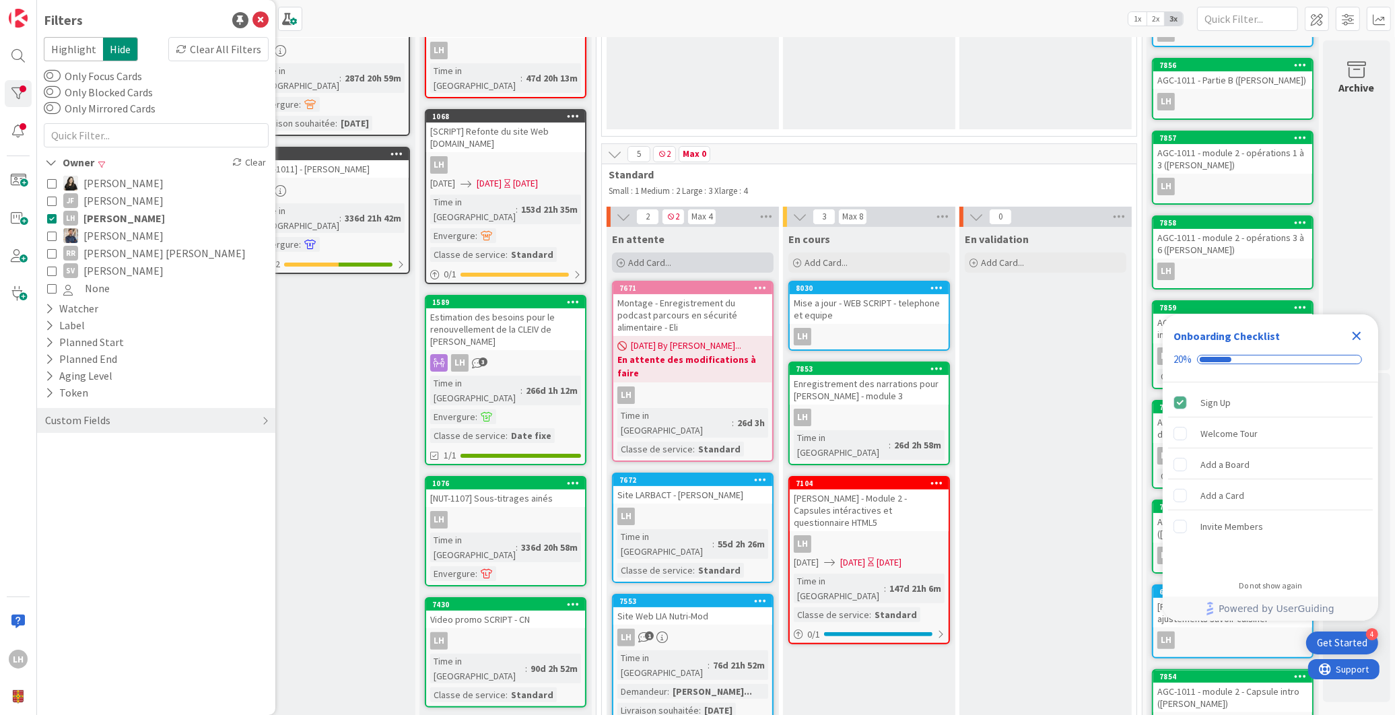
click at [717, 257] on div "Add Card..." at bounding box center [693, 262] width 162 height 20
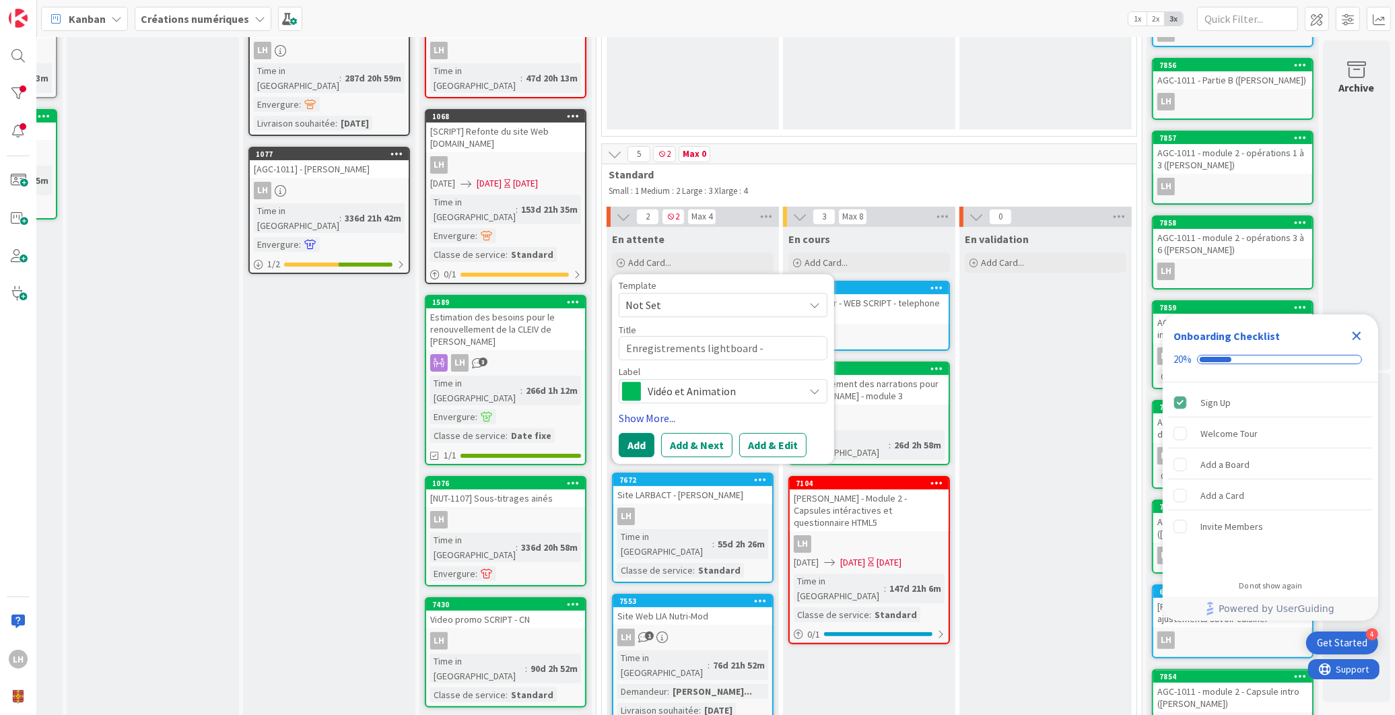
click at [657, 411] on link "Show More..." at bounding box center [723, 418] width 209 height 16
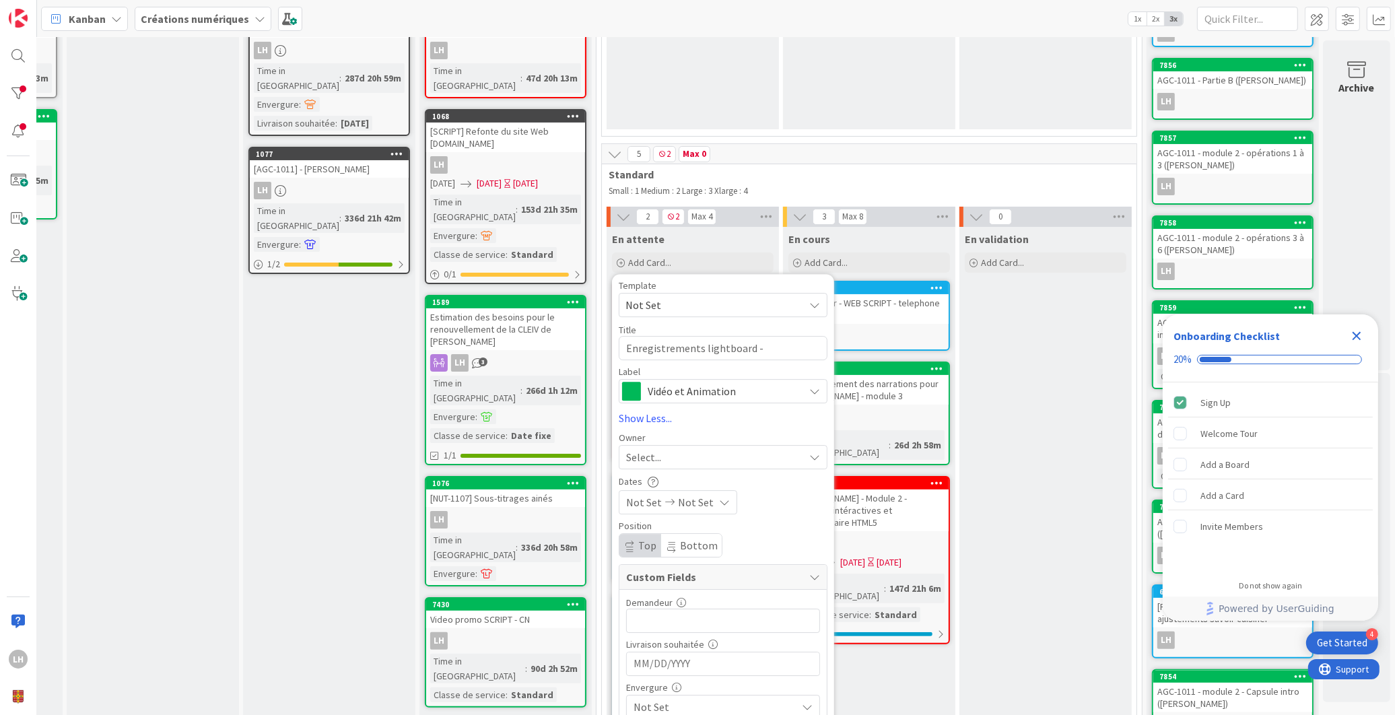
click at [682, 451] on div "Select..." at bounding box center [715, 457] width 178 height 16
click at [675, 568] on span "[PERSON_NAME]" at bounding box center [703, 570] width 65 height 20
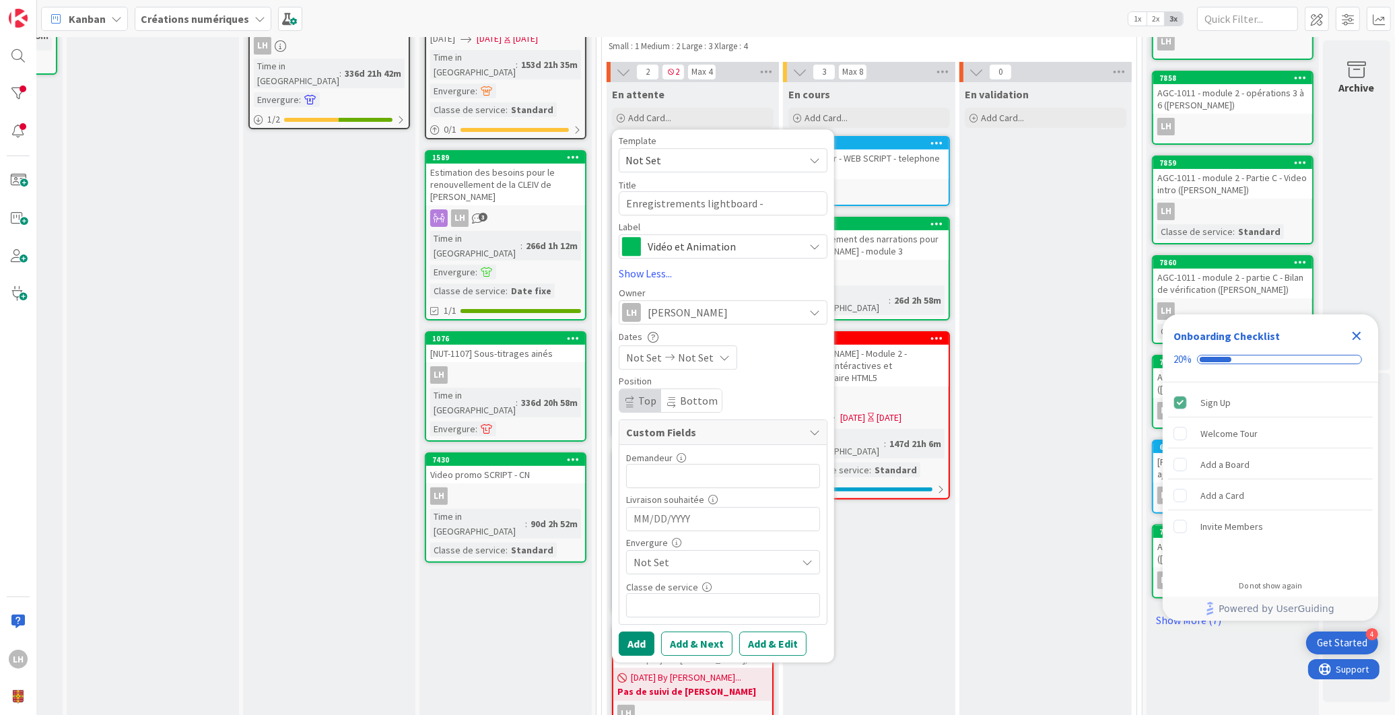
scroll to position [385, 162]
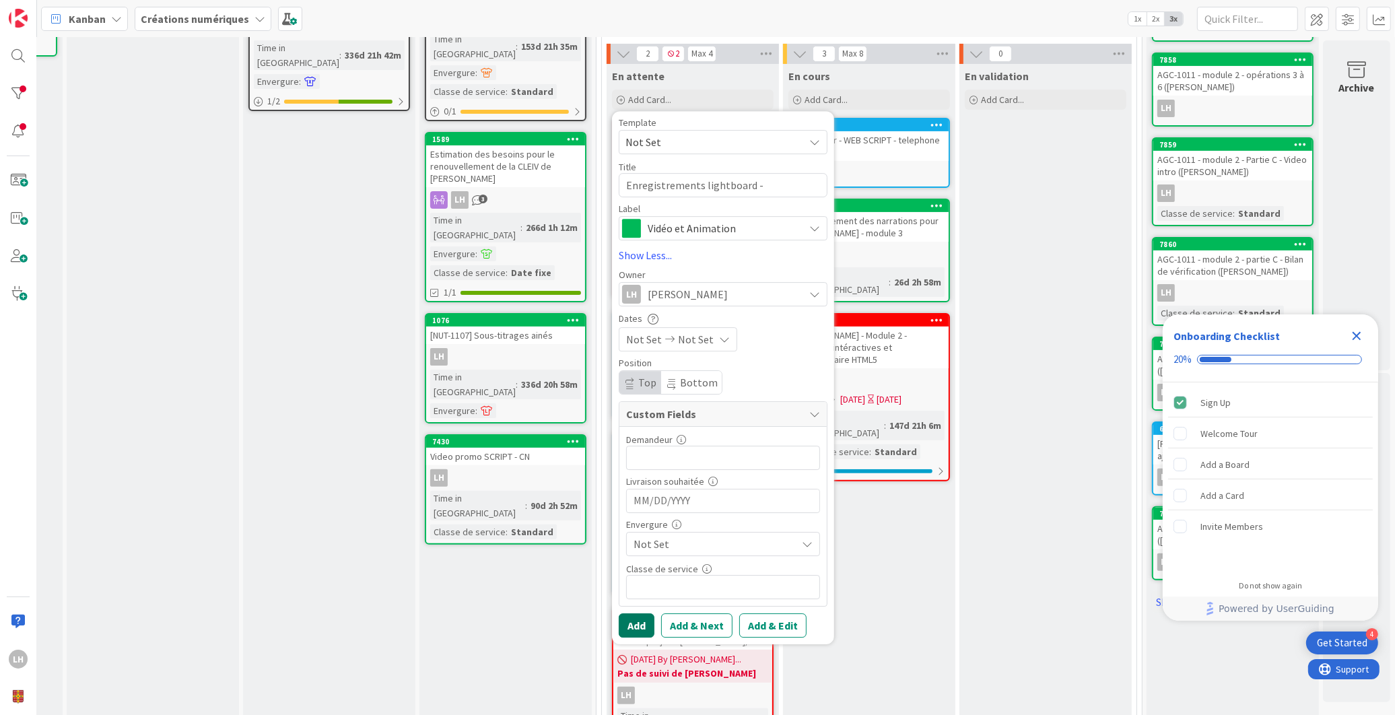
click at [619, 617] on button "Add" at bounding box center [637, 625] width 36 height 24
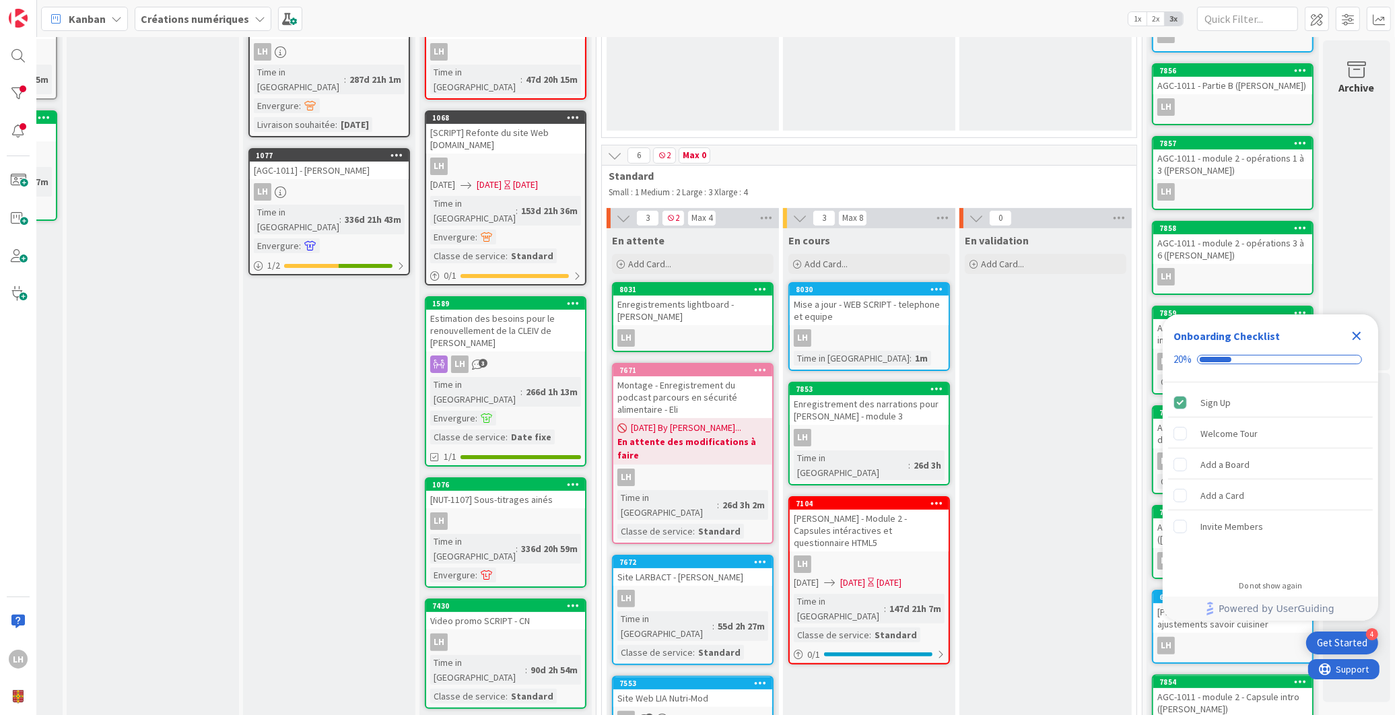
scroll to position [177, 162]
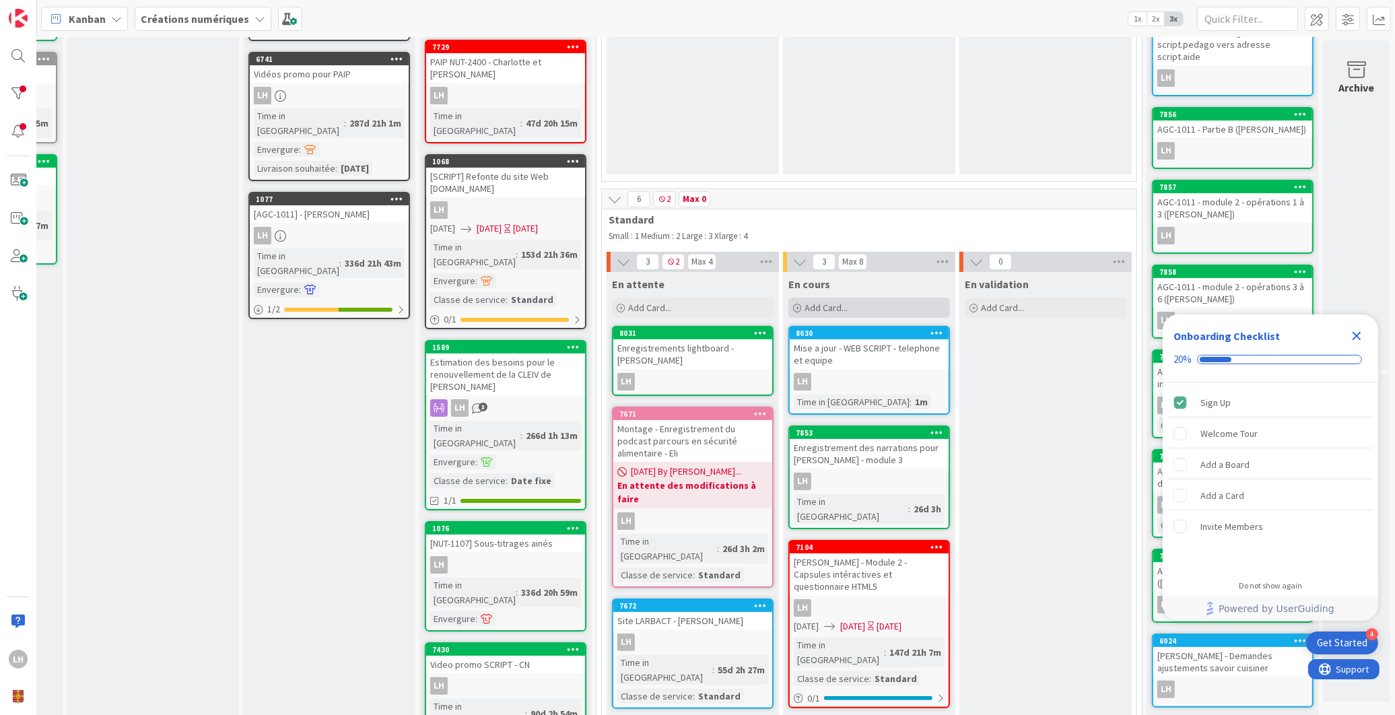
click at [885, 306] on div "Add Card..." at bounding box center [869, 308] width 162 height 20
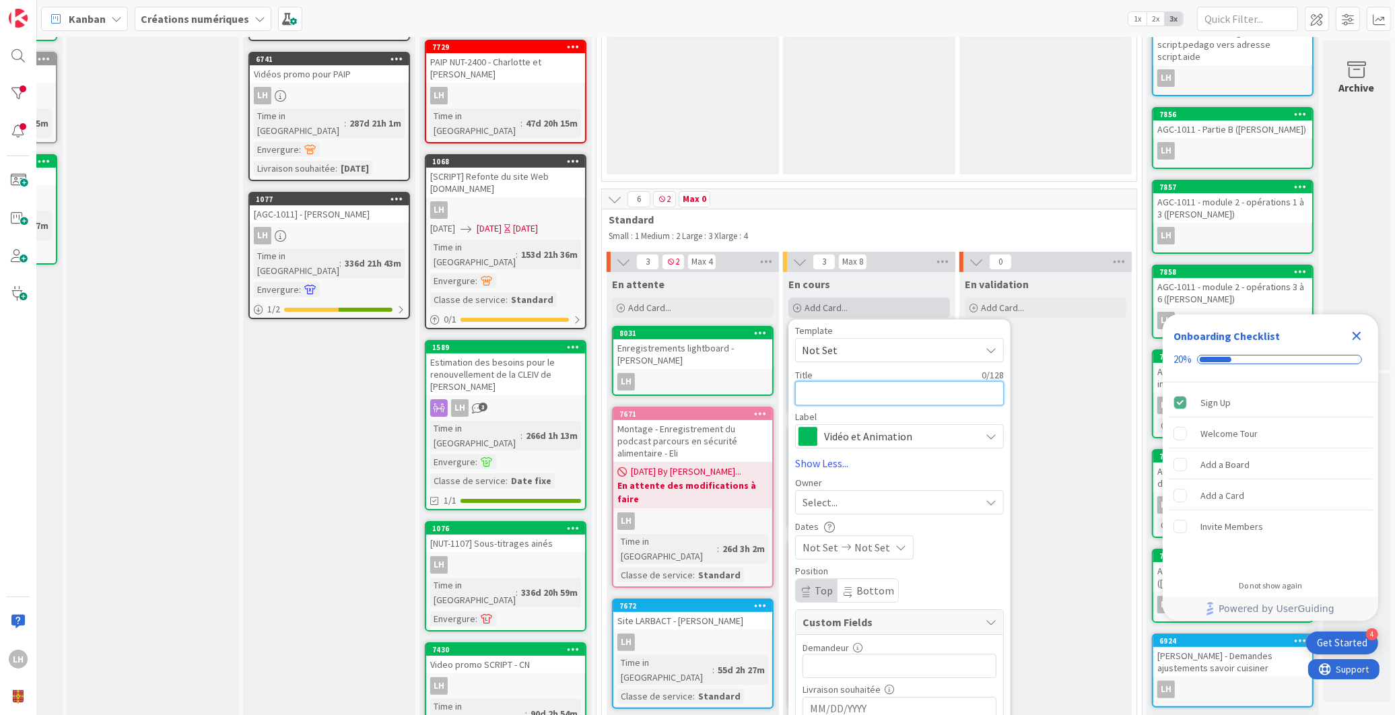
type textarea "x"
type textarea "T"
type textarea "x"
type textarea "To"
type textarea "x"
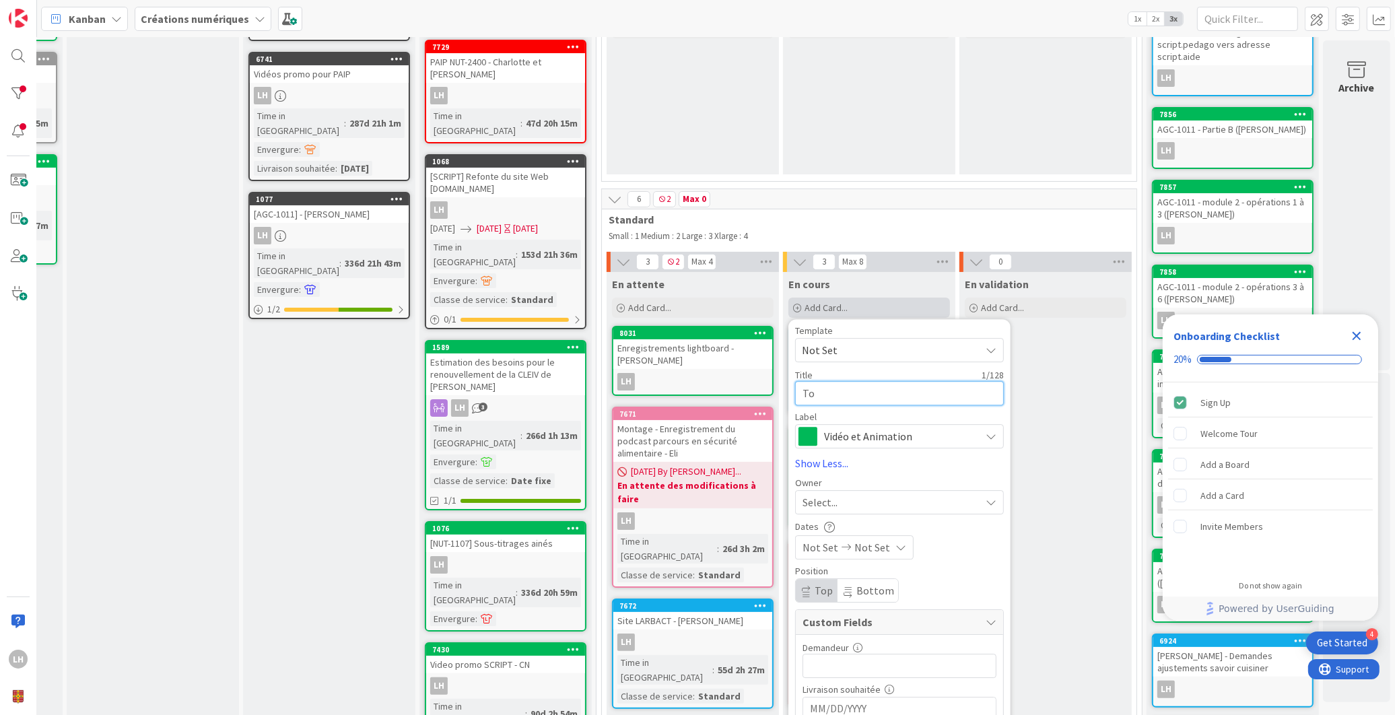
type textarea "Tou"
type textarea "x"
type textarea "Tour"
type textarea "x"
type textarea "Tourn"
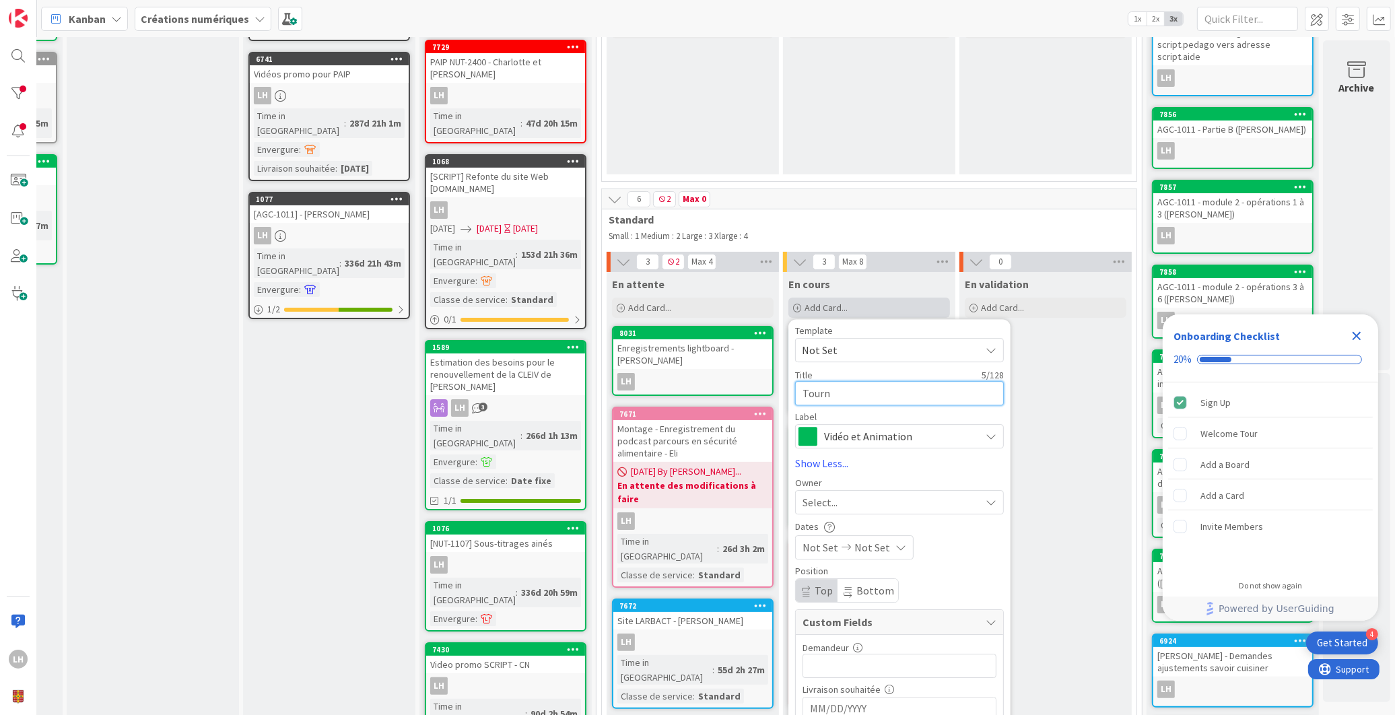
type textarea "x"
type textarea "Tourna"
paste textarea "[PERSON_NAME] Étudiant à la maîtrise sur mesure en sécurité alimentaire"
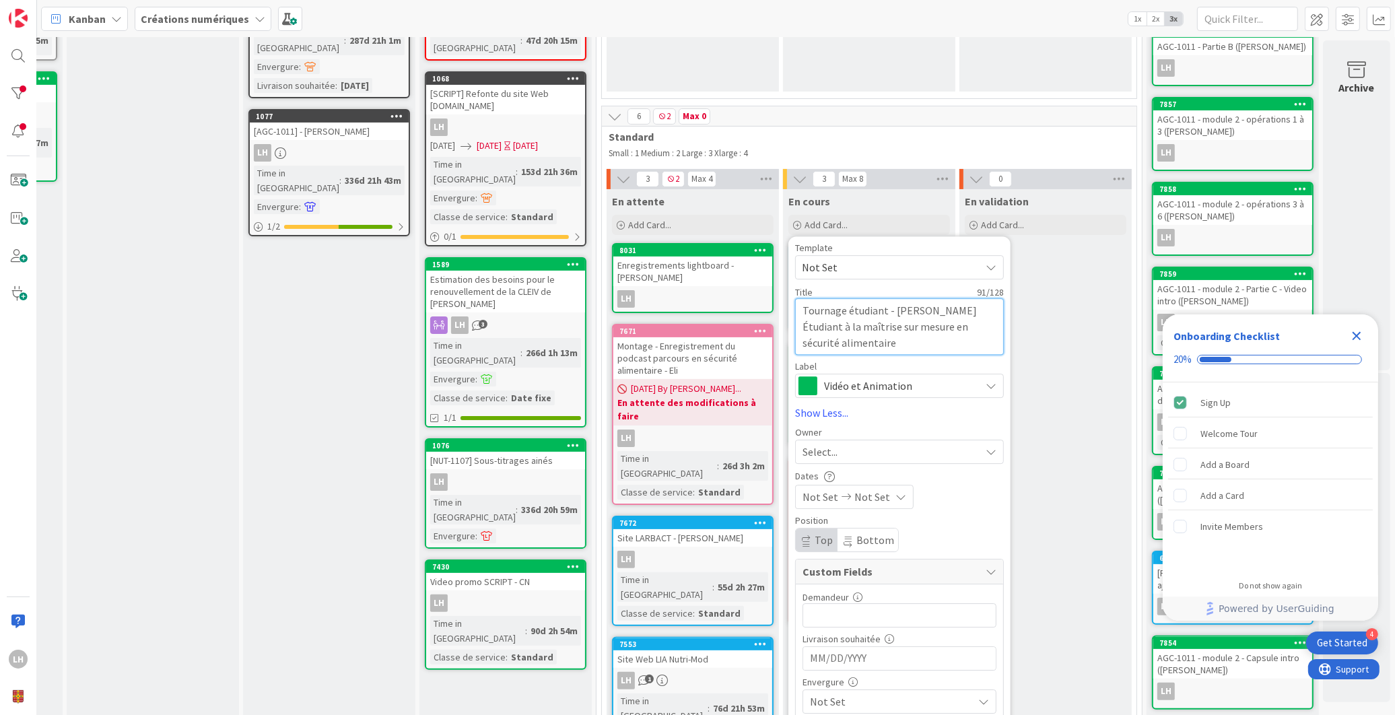
scroll to position [281, 162]
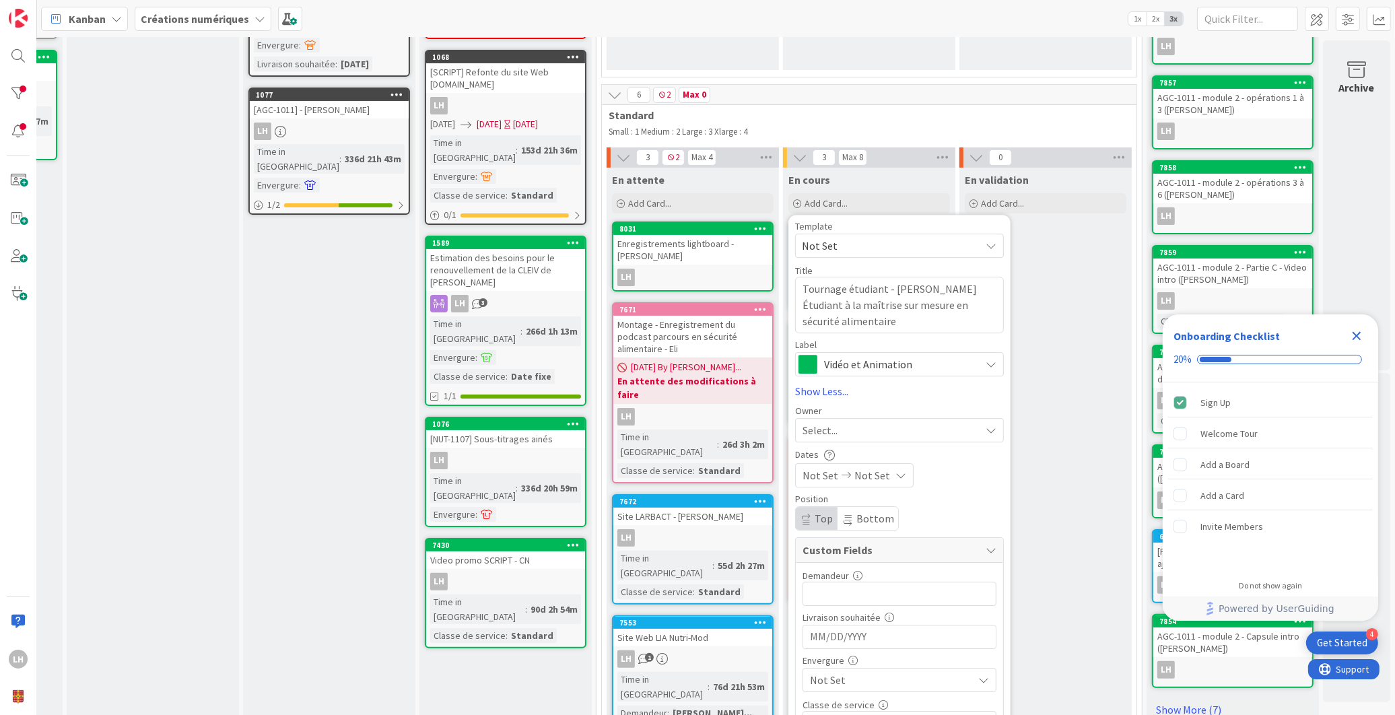
click at [945, 426] on div "Select..." at bounding box center [891, 430] width 178 height 16
click at [907, 540] on link "LH [PERSON_NAME]" at bounding box center [906, 544] width 221 height 26
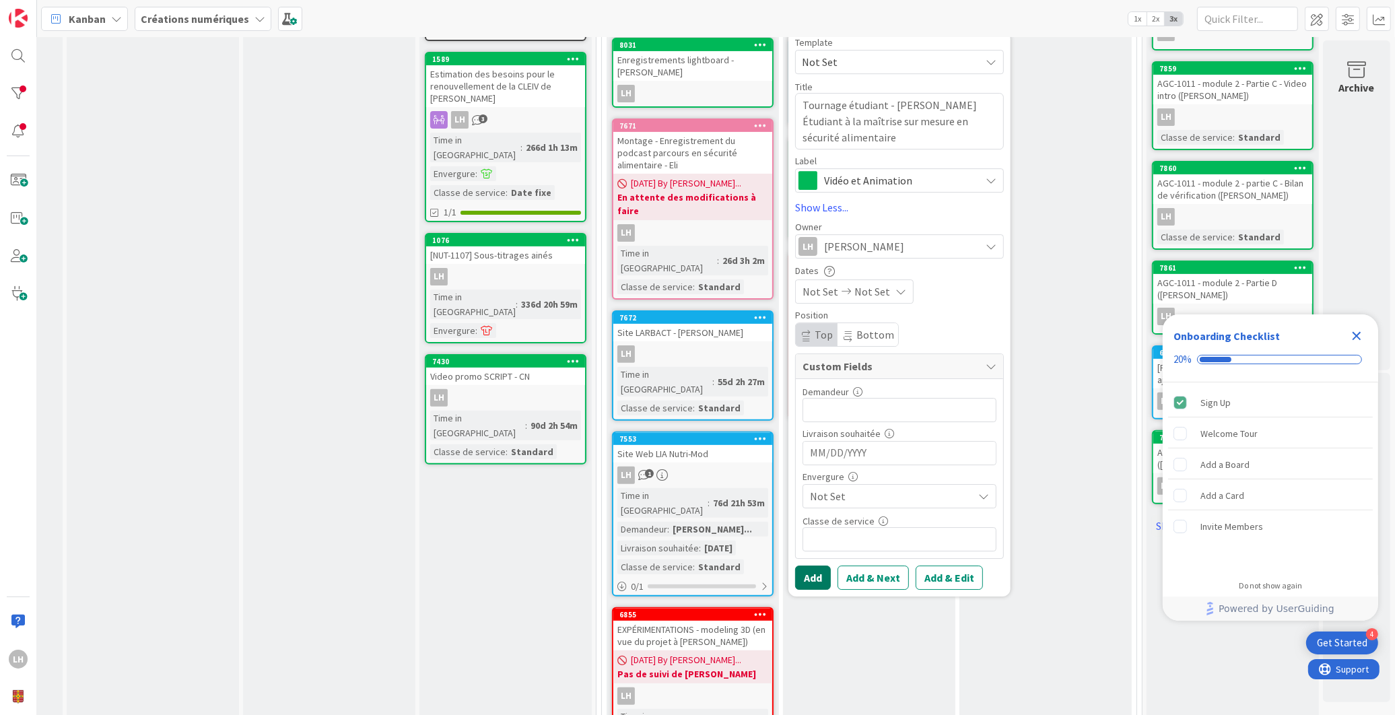
click at [797, 587] on button "Add" at bounding box center [813, 578] width 36 height 24
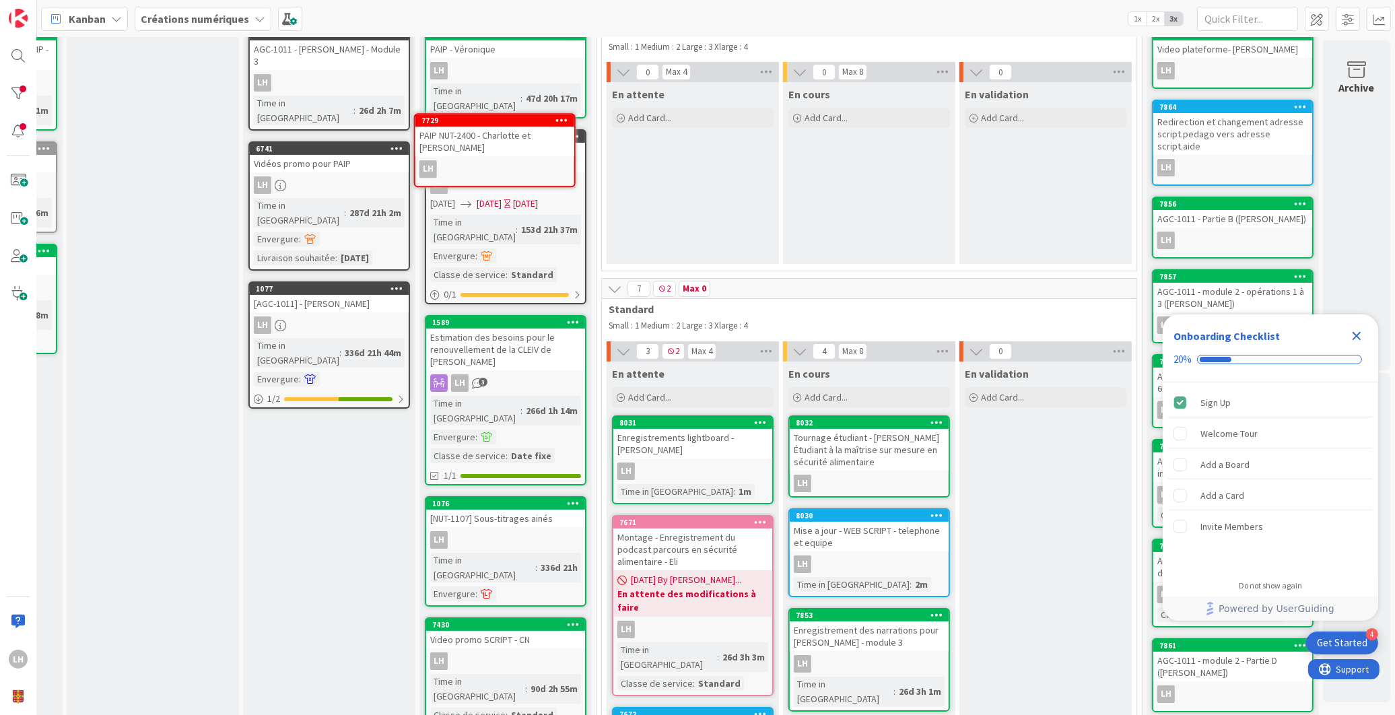
scroll to position [52, 162]
